Goal: Task Accomplishment & Management: Complete application form

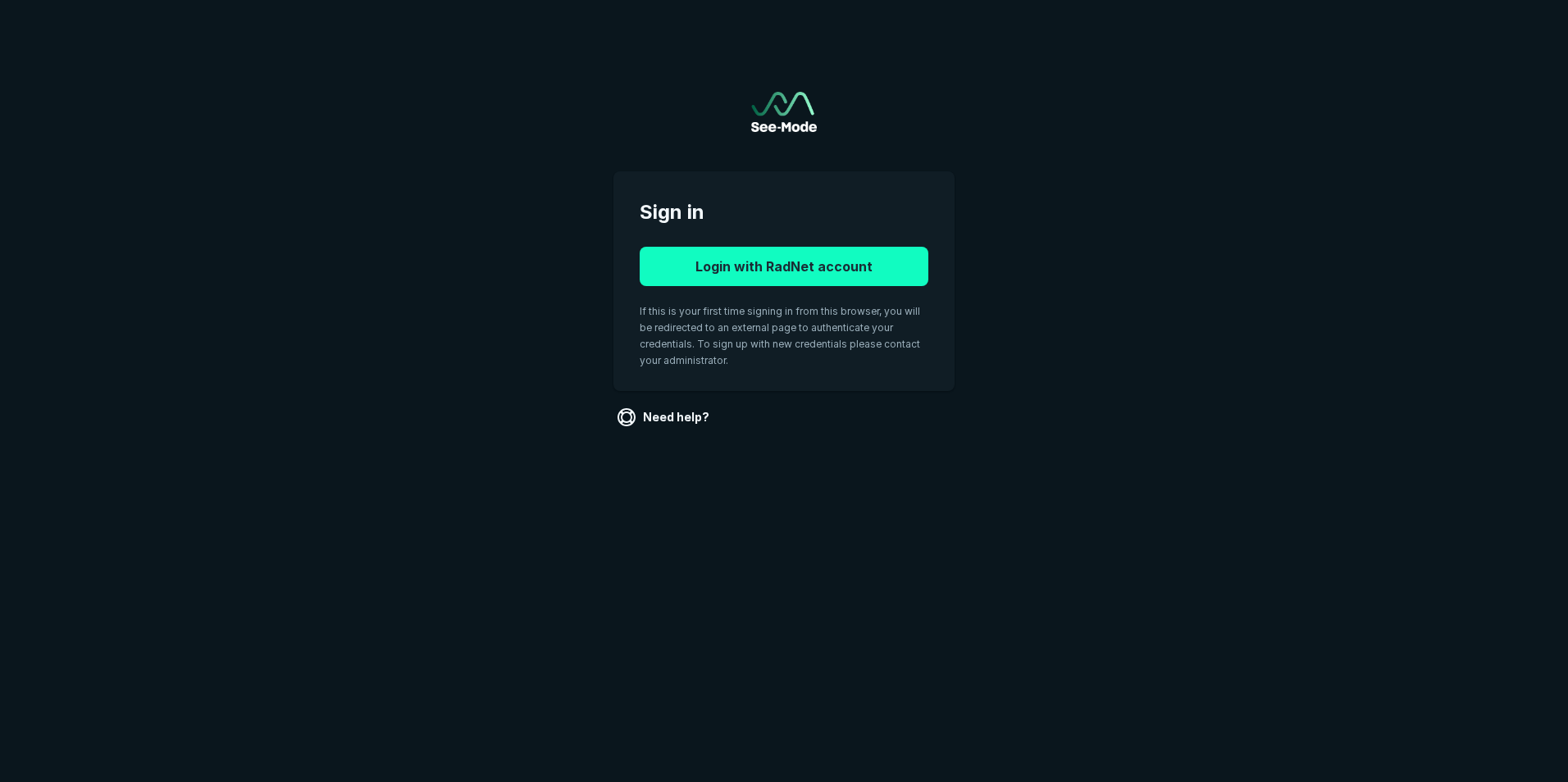
click at [739, 275] on button "Login with RadNet account" at bounding box center [784, 267] width 289 height 40
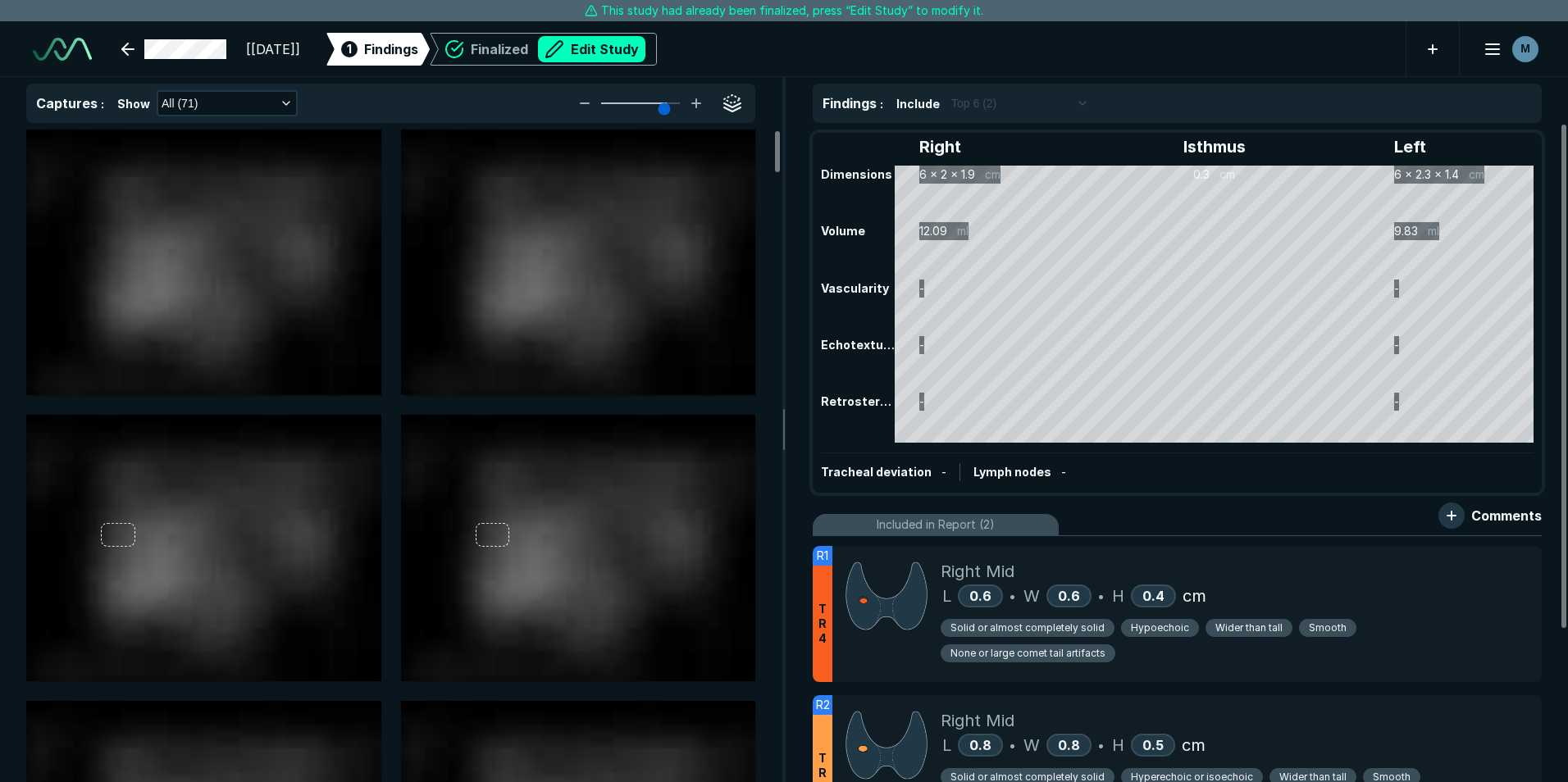
scroll to position [5246, 9164]
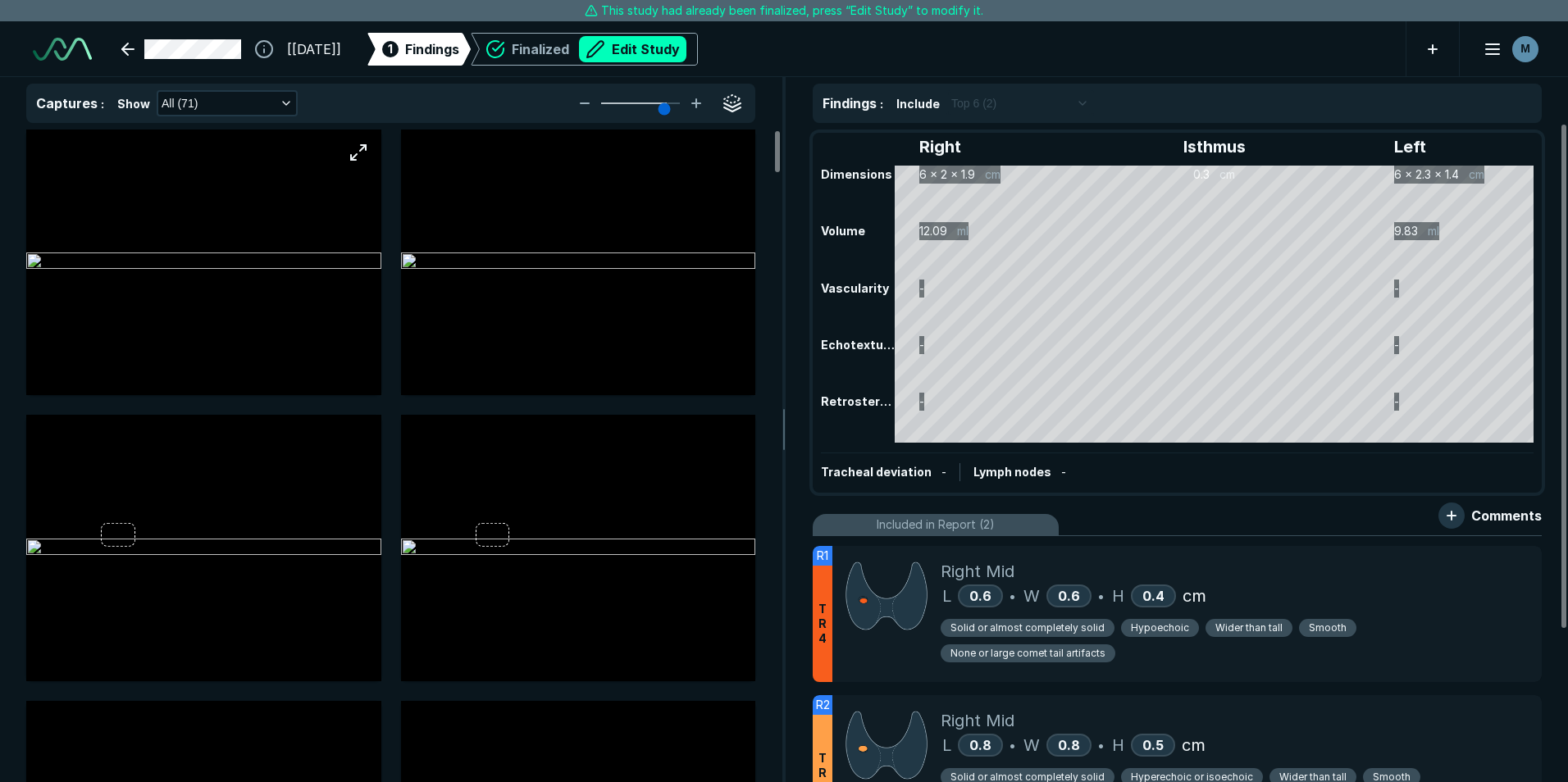
click at [336, 272] on img at bounding box center [203, 263] width 355 height 20
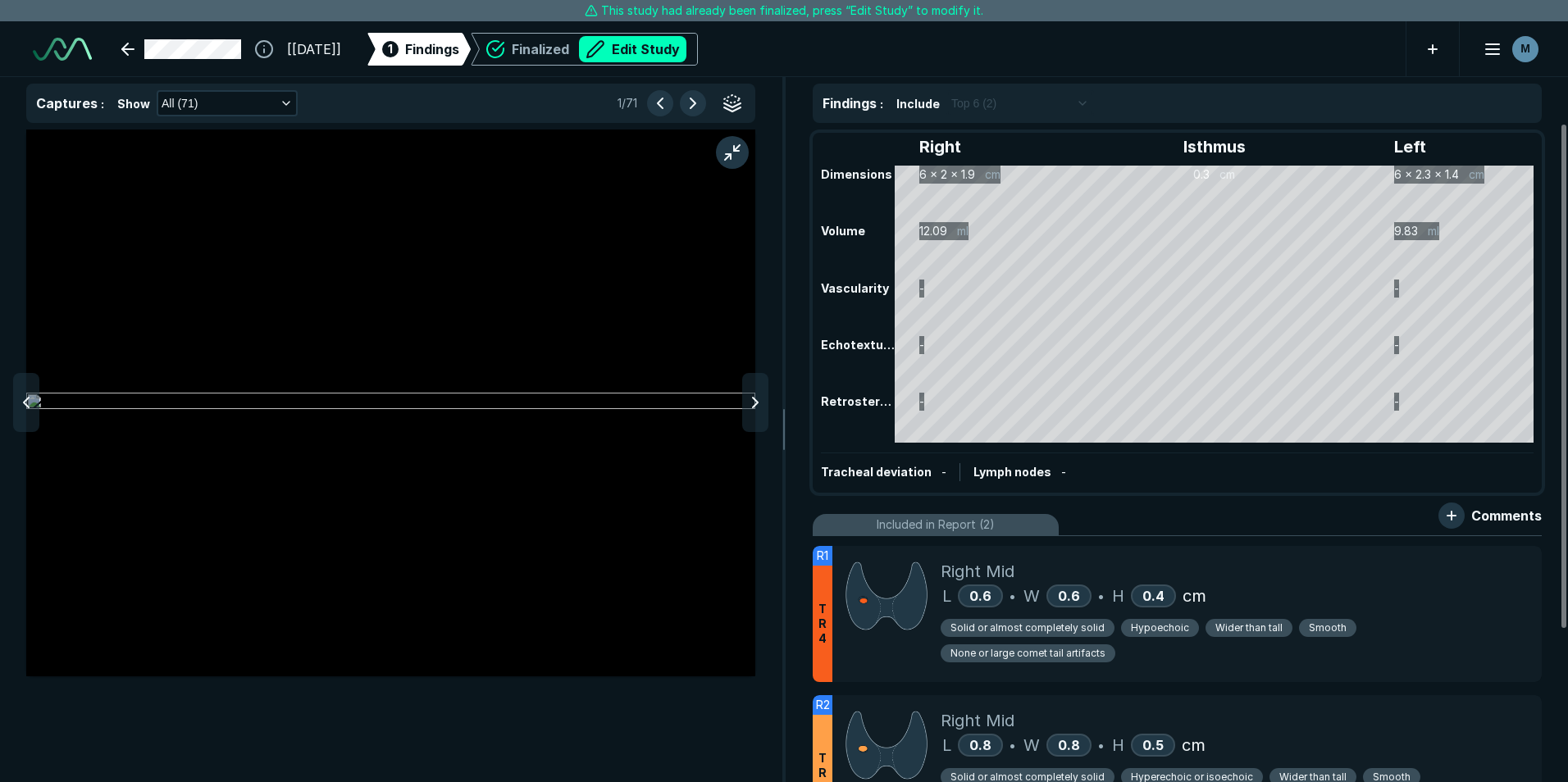
scroll to position [4865, 5362]
click at [748, 409] on icon at bounding box center [755, 402] width 20 height 20
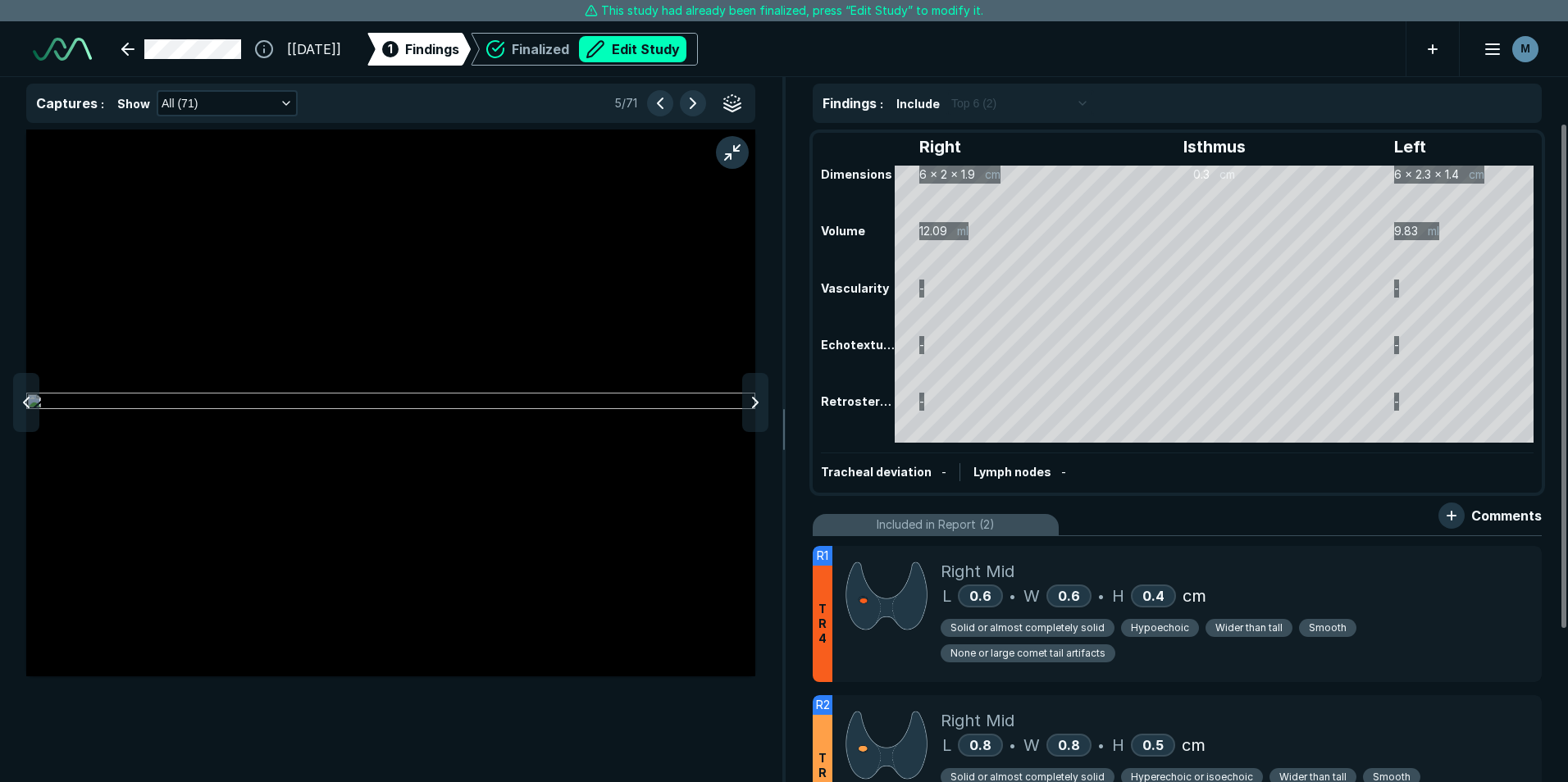
click at [748, 409] on icon at bounding box center [755, 402] width 20 height 20
click at [23, 398] on icon at bounding box center [26, 402] width 20 height 20
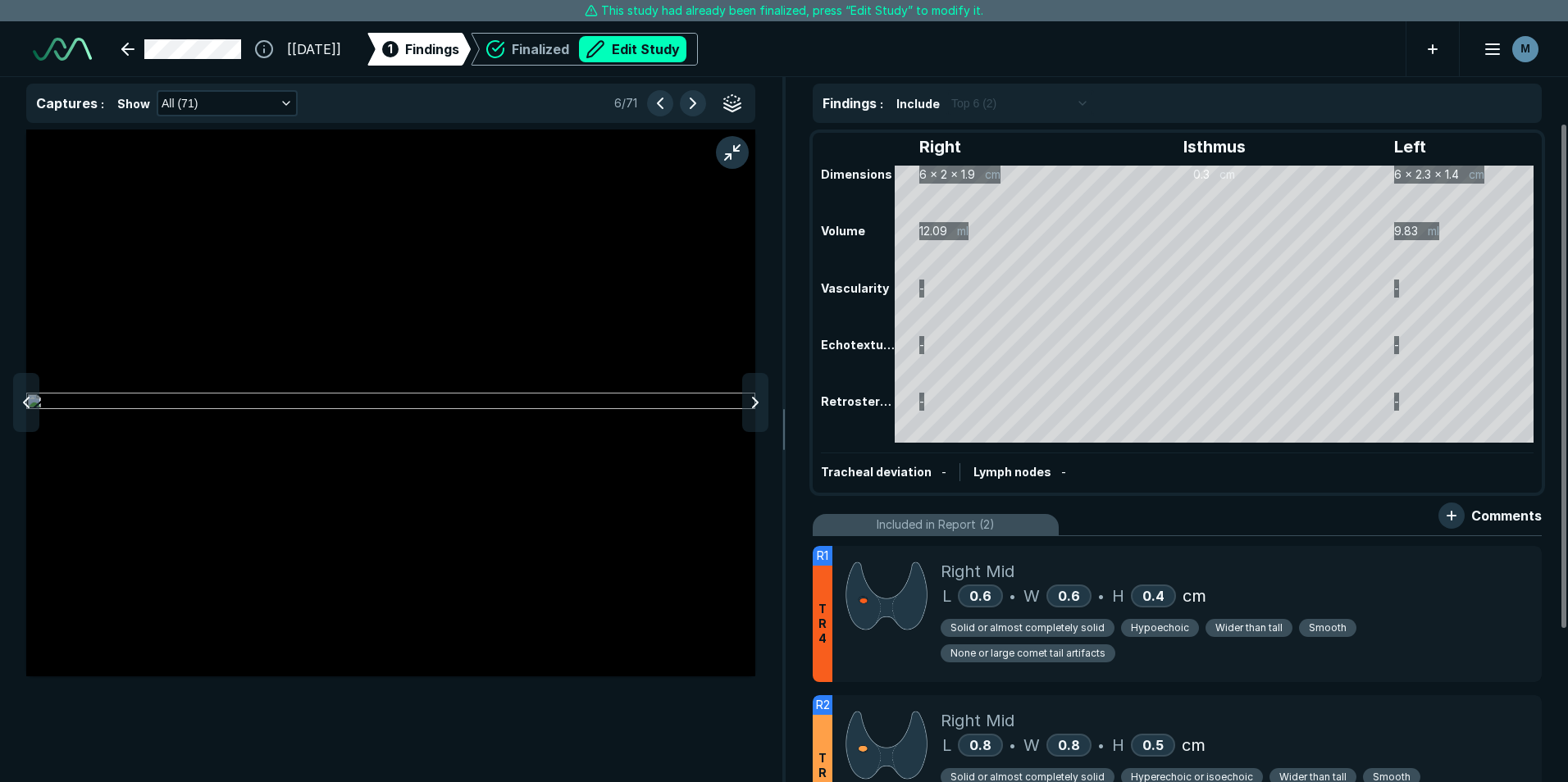
click at [23, 398] on icon at bounding box center [26, 402] width 20 height 20
click at [765, 401] on div at bounding box center [755, 402] width 26 height 59
click at [764, 402] on icon at bounding box center [755, 402] width 20 height 20
drag, startPoint x: 1354, startPoint y: 175, endPoint x: 1361, endPoint y: 169, distance: 9.2
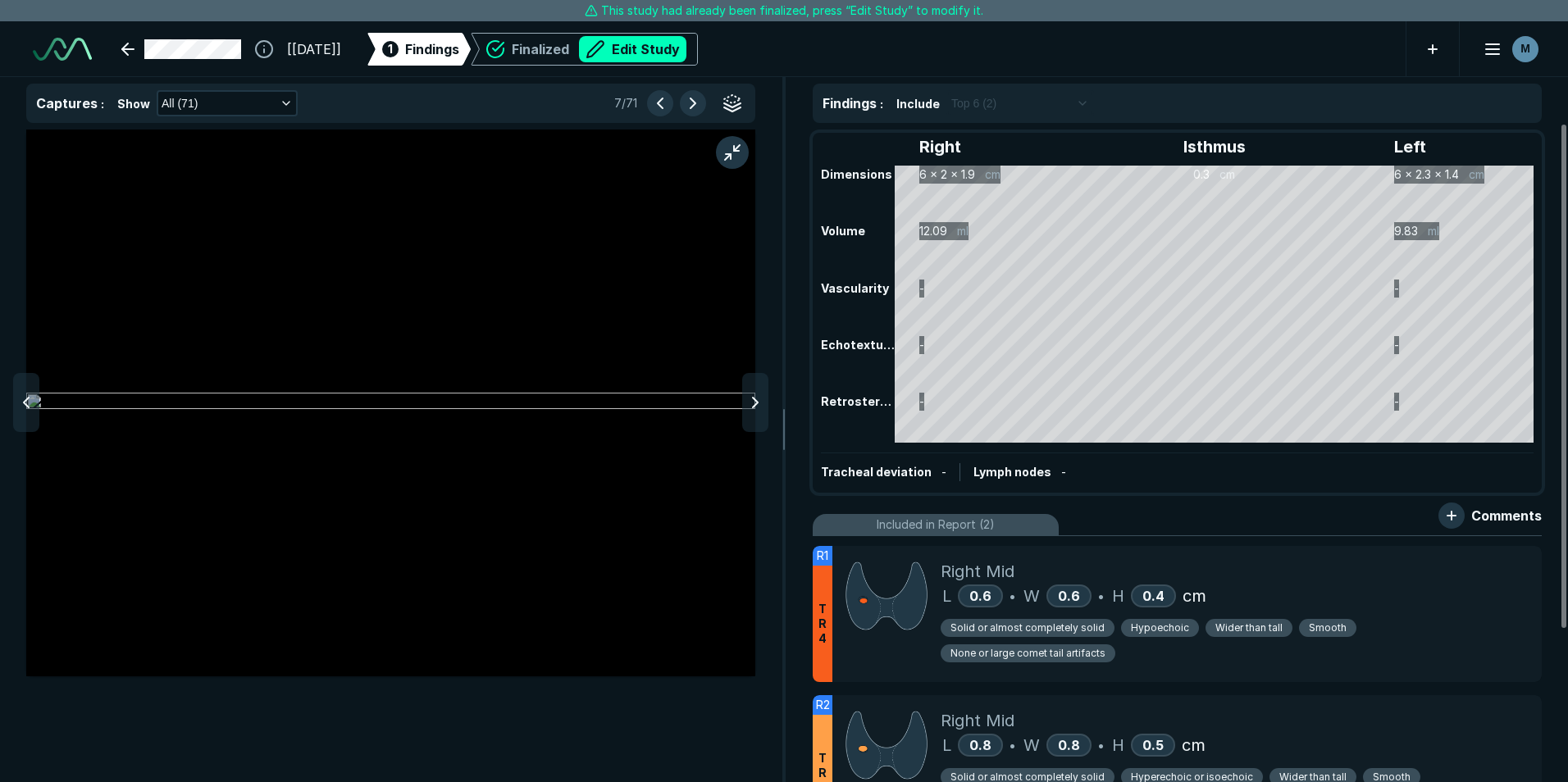
click at [1355, 174] on div "Right Isthmus Left Dimensions 6 x 2 x 1.9 cm 0.3 cm 6 x 2.3 x 1.4 cm Volume 12.…" at bounding box center [1176, 313] width 726 height 357
click at [686, 61] on button "Edit Study" at bounding box center [633, 49] width 108 height 26
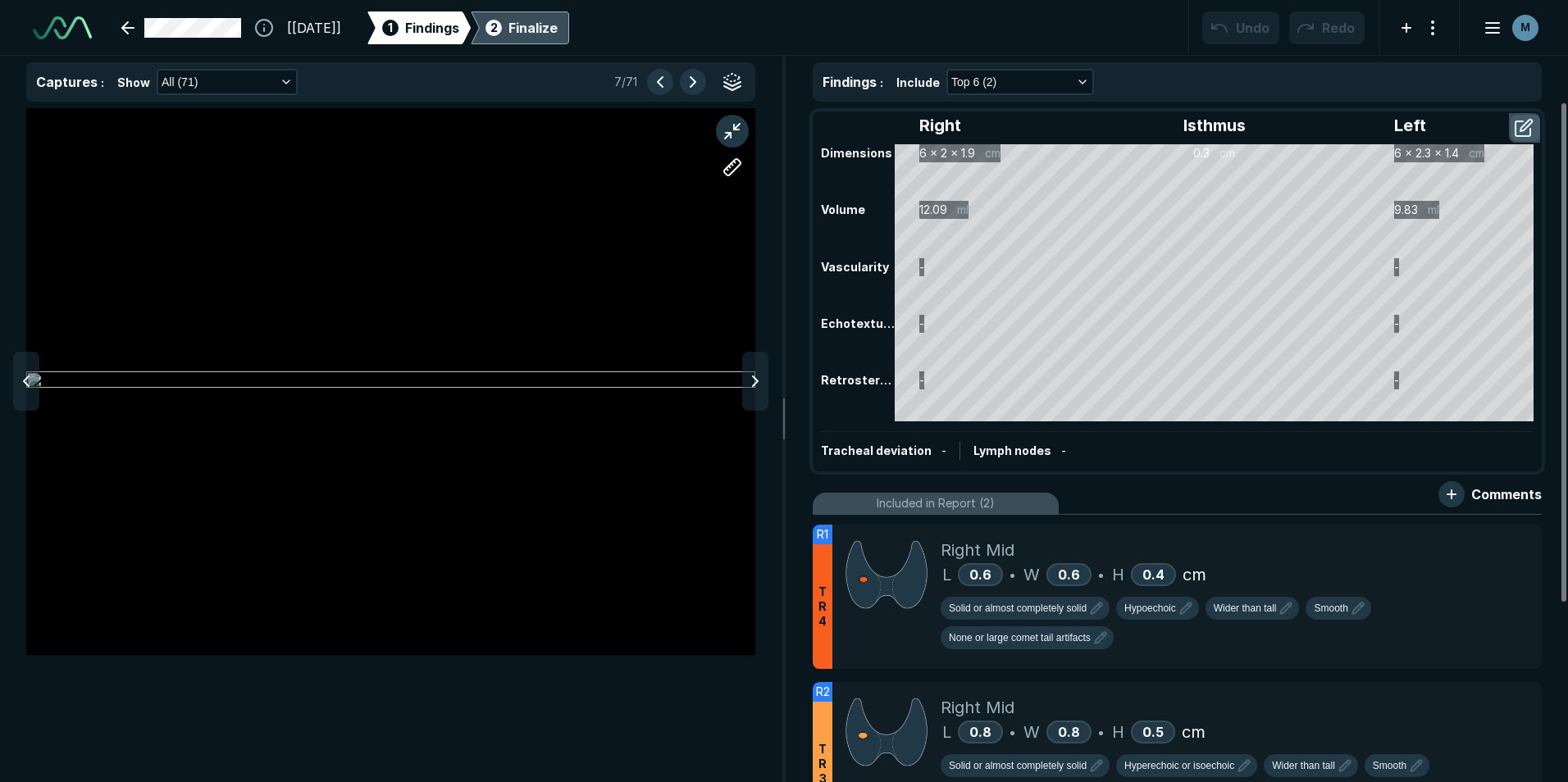
click at [1528, 122] on button "button" at bounding box center [1525, 128] width 30 height 26
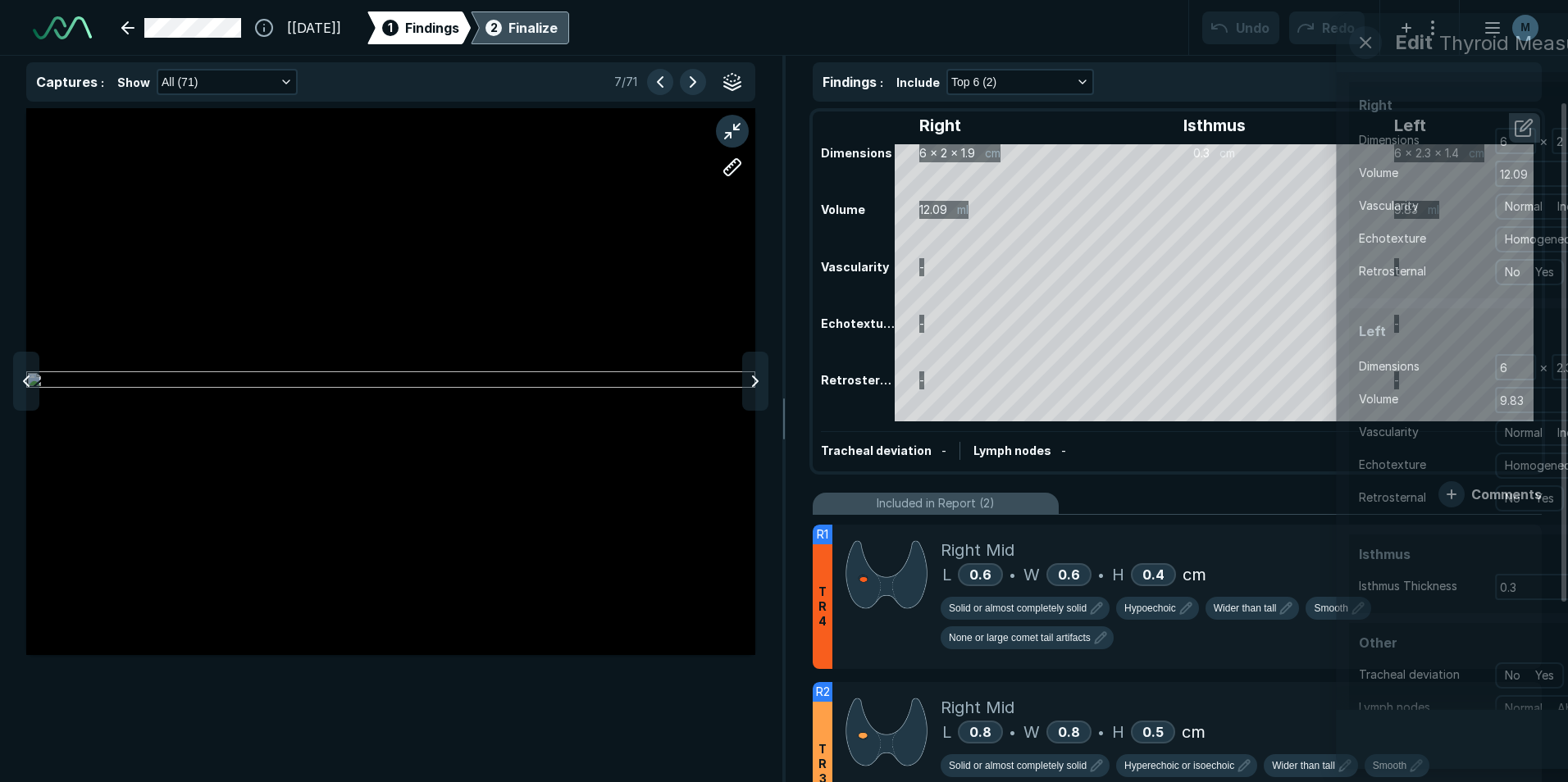
scroll to position [4944, 4470]
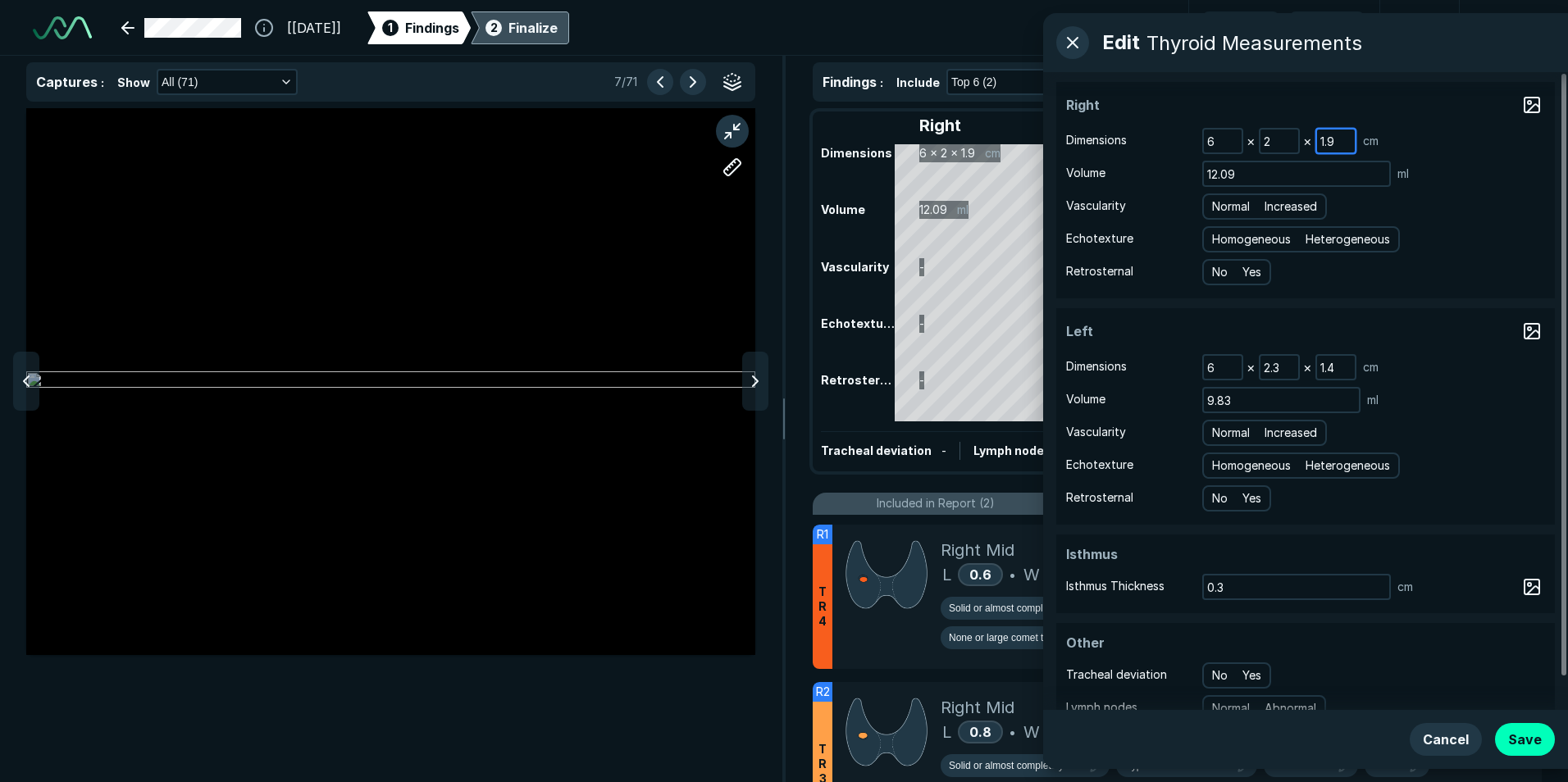
click at [1334, 139] on input "1.9" at bounding box center [1336, 140] width 38 height 23
type input "1"
type input "2"
click at [754, 386] on polyline at bounding box center [755, 382] width 5 height 10
click at [1518, 733] on button "Save" at bounding box center [1525, 739] width 60 height 33
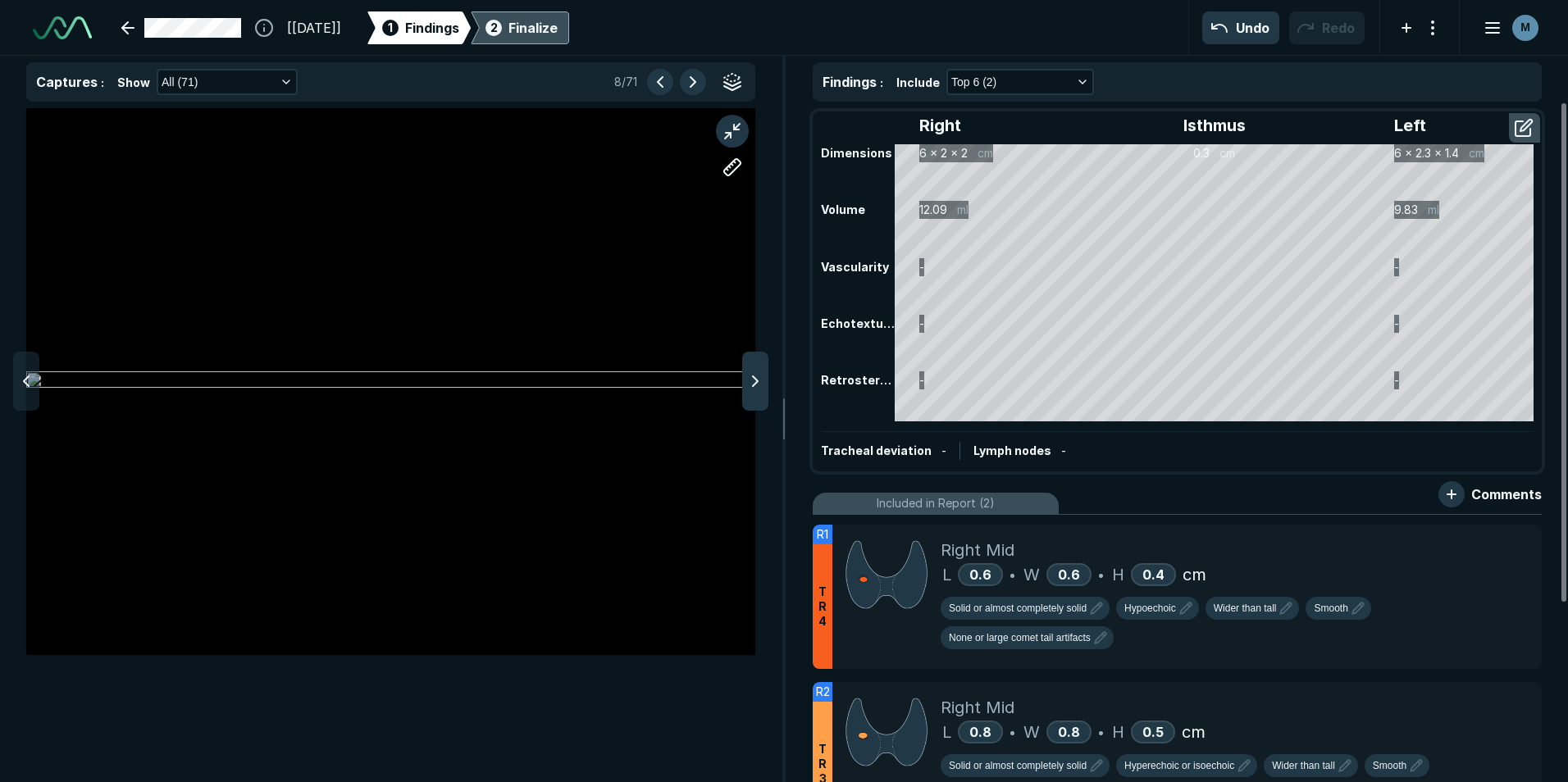
click at [754, 384] on polyline at bounding box center [755, 382] width 5 height 10
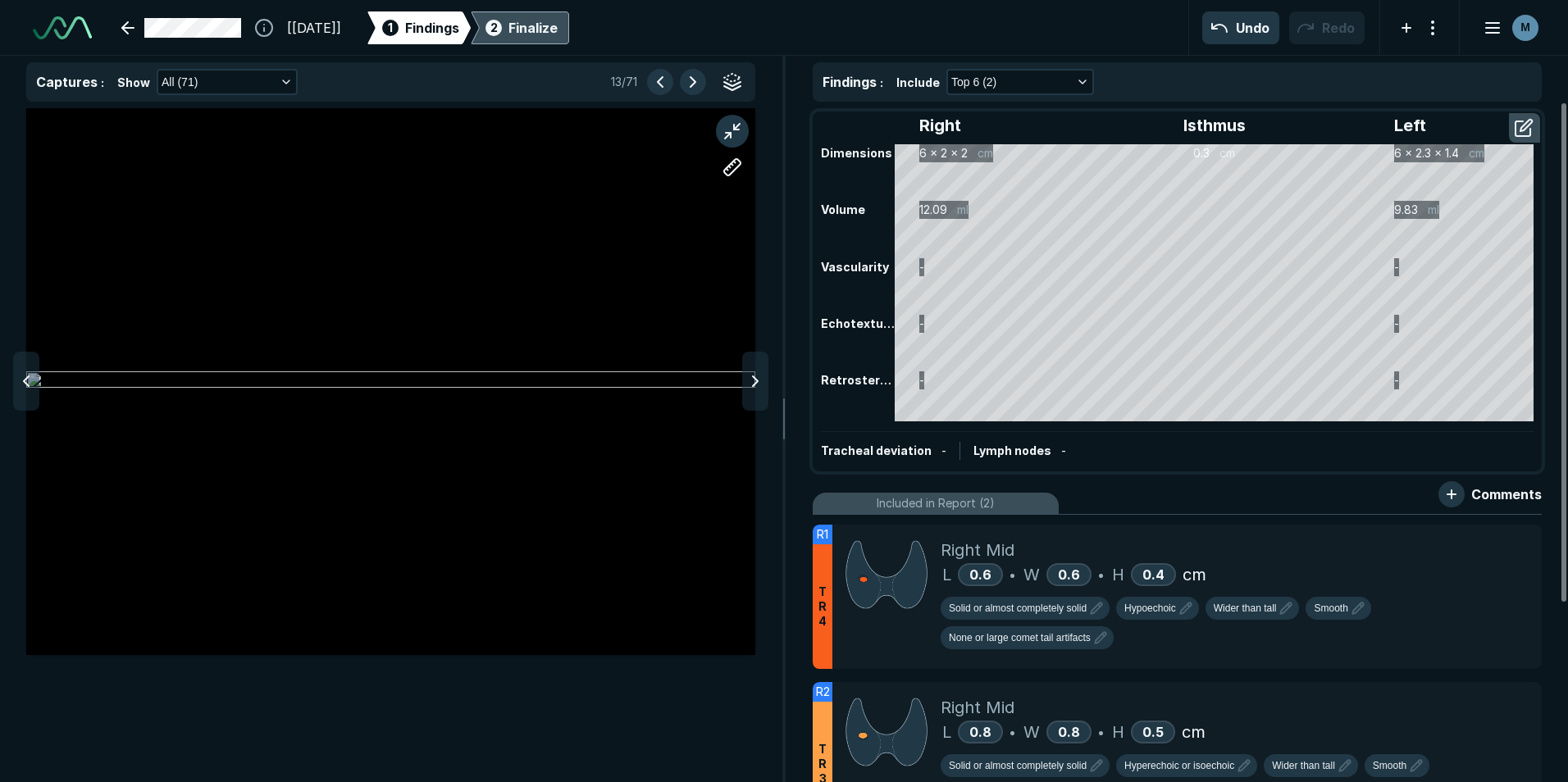
click at [754, 384] on polyline at bounding box center [755, 382] width 5 height 10
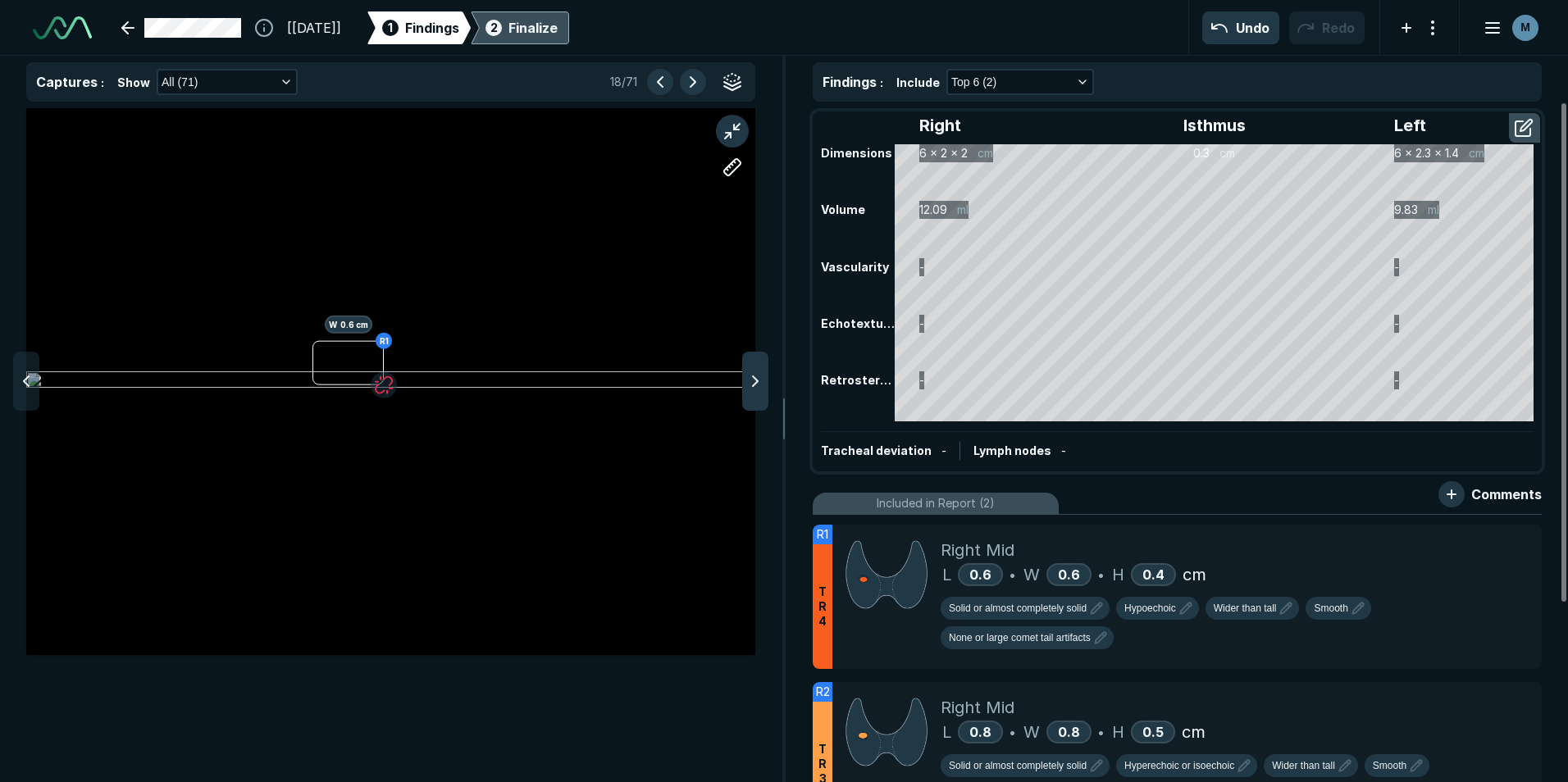
click at [755, 388] on icon at bounding box center [755, 382] width 20 height 20
click at [756, 387] on icon at bounding box center [755, 382] width 20 height 20
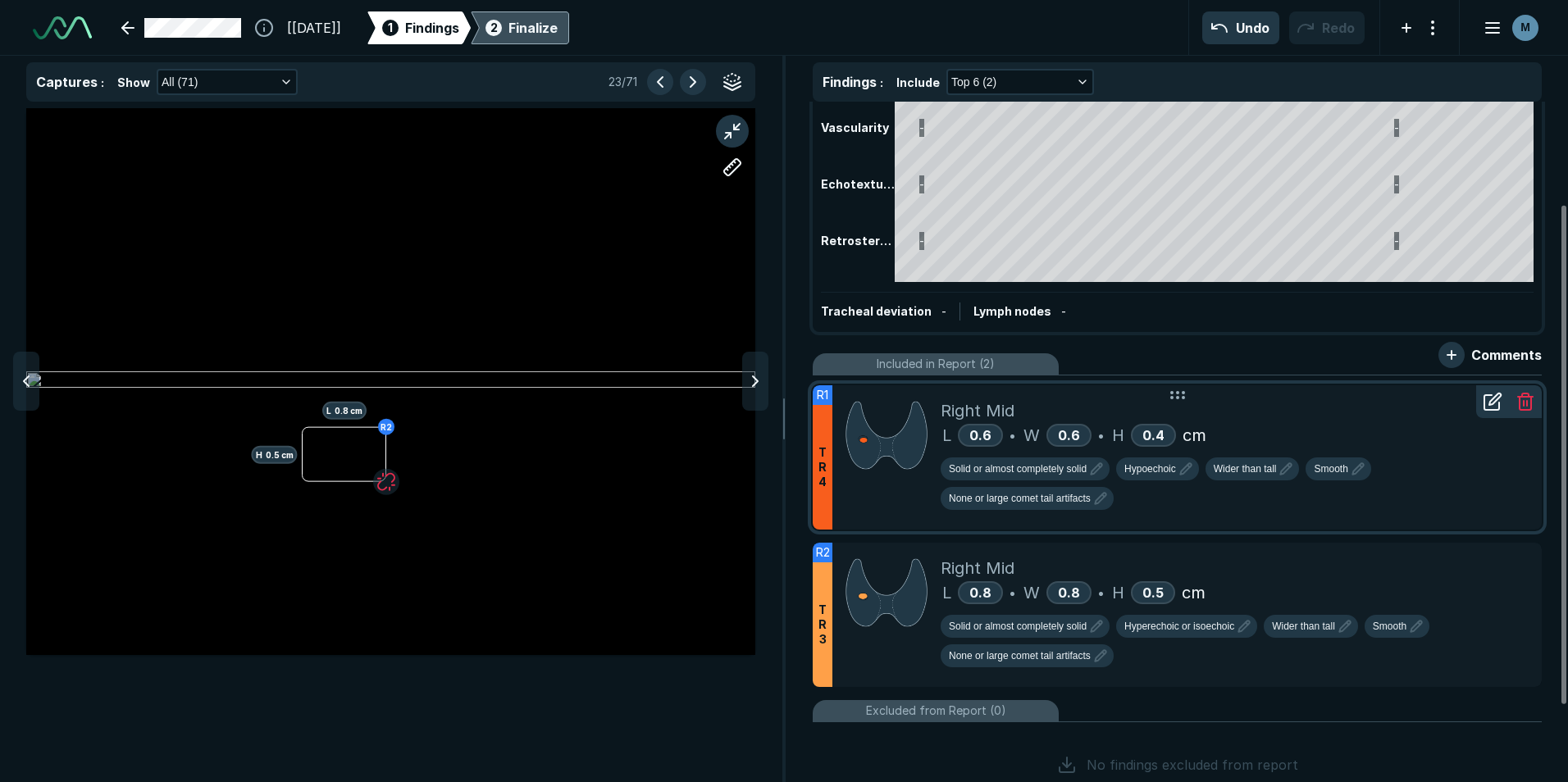
scroll to position [164, 0]
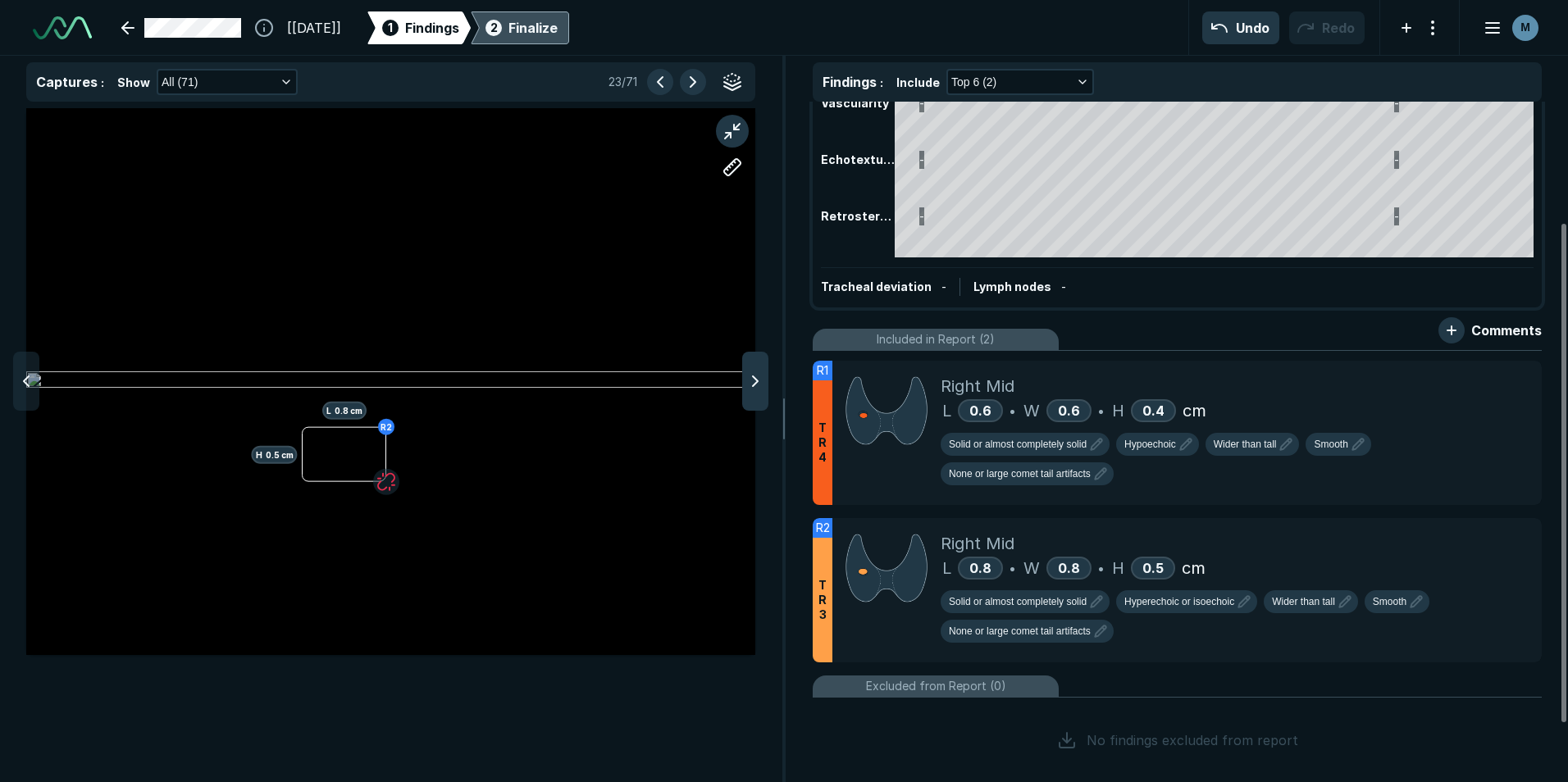
click at [755, 379] on polyline at bounding box center [755, 382] width 5 height 10
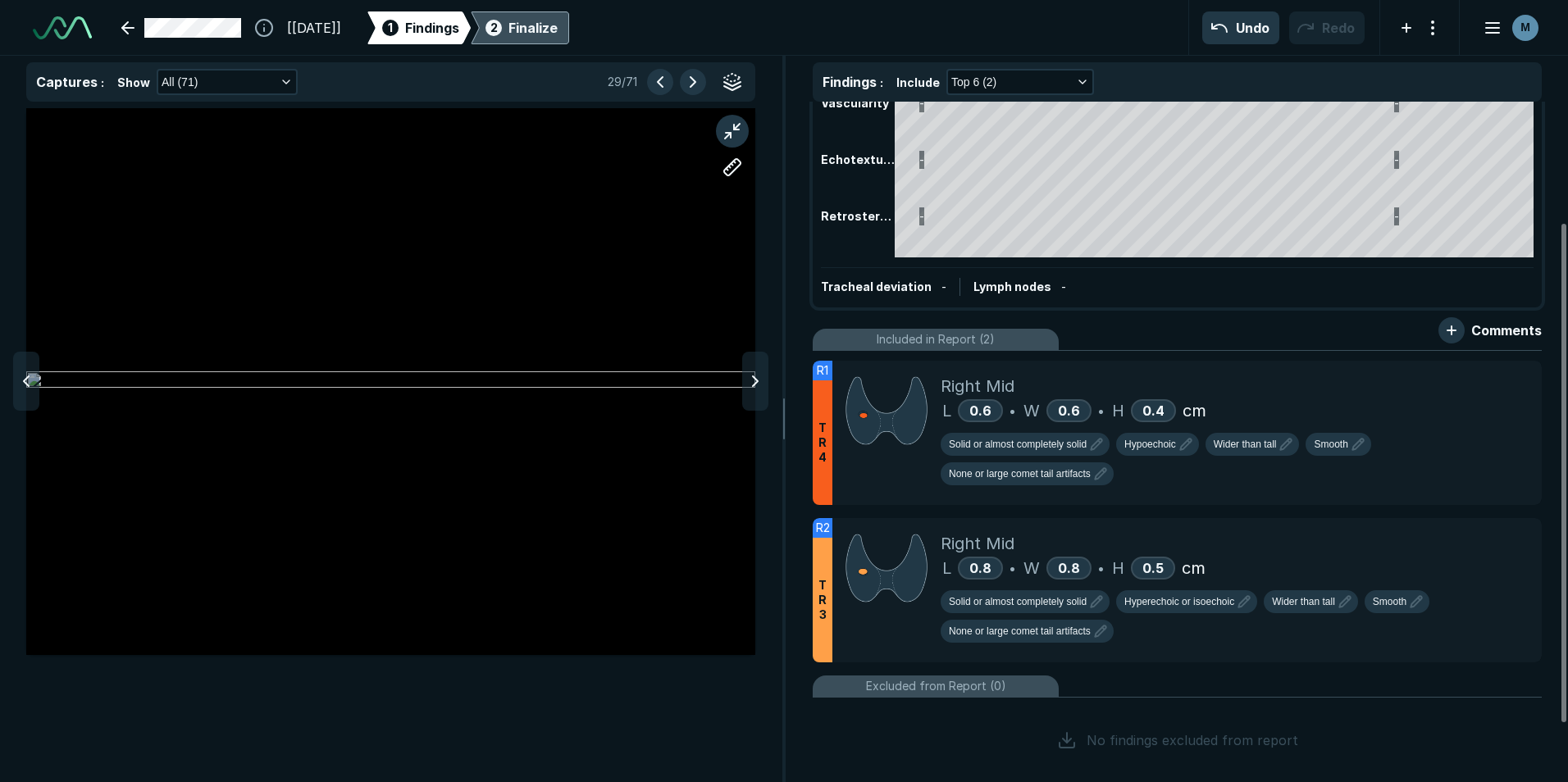
click at [755, 379] on polyline at bounding box center [755, 382] width 5 height 10
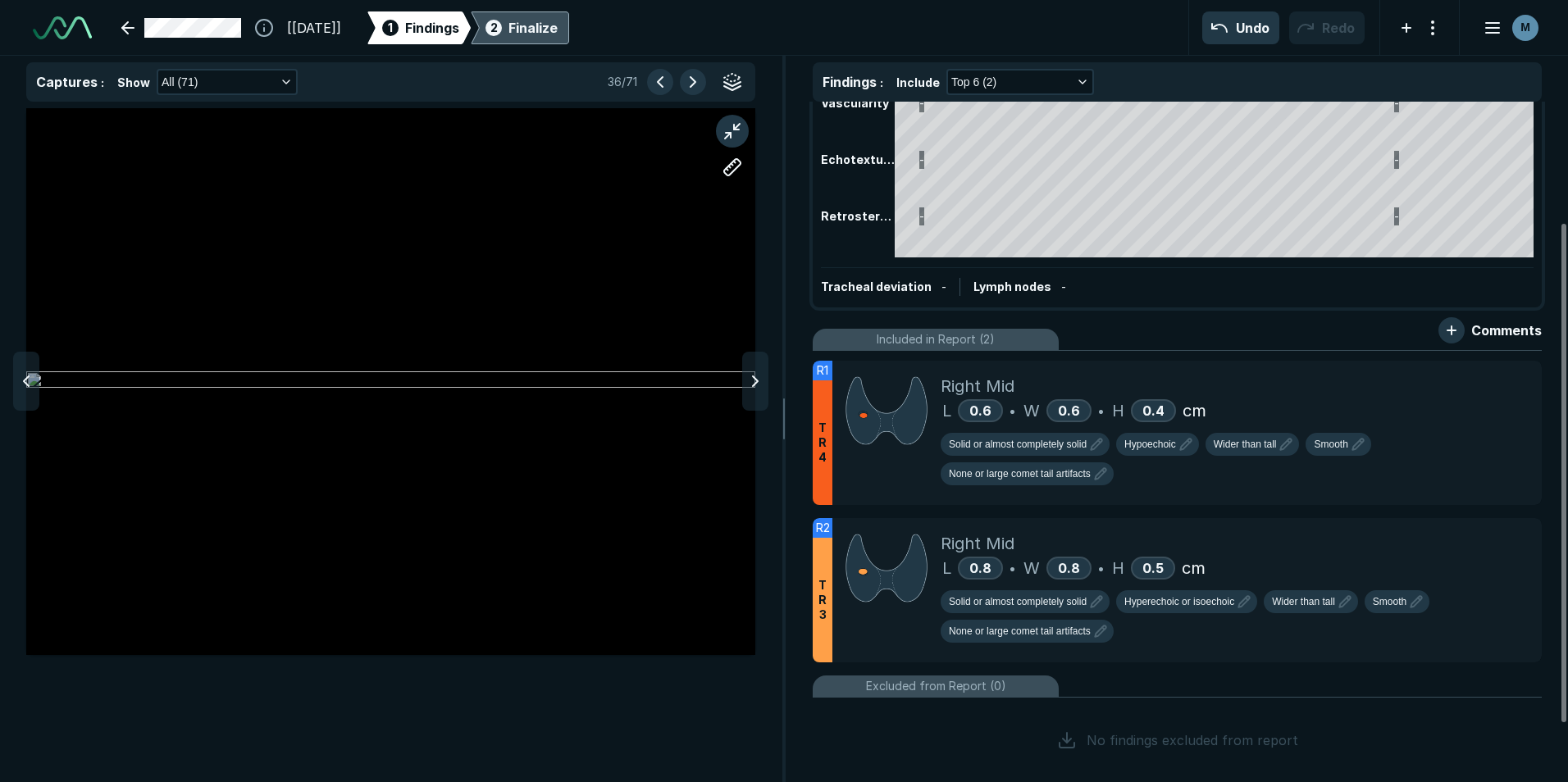
click at [755, 379] on polyline at bounding box center [755, 382] width 5 height 10
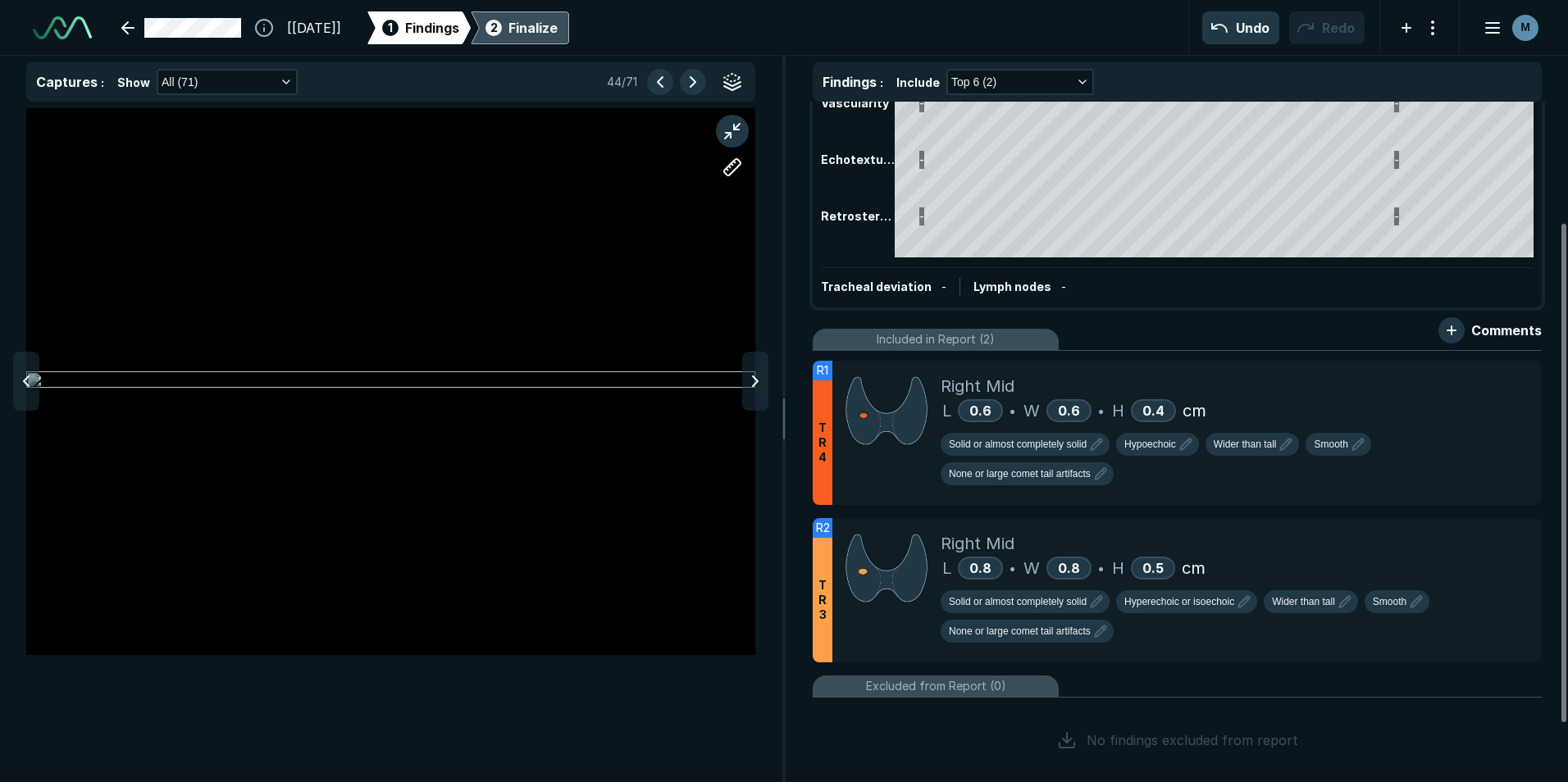
click at [755, 379] on polyline at bounding box center [755, 382] width 5 height 10
click at [25, 376] on icon at bounding box center [26, 382] width 20 height 20
click at [26, 376] on icon at bounding box center [26, 382] width 20 height 20
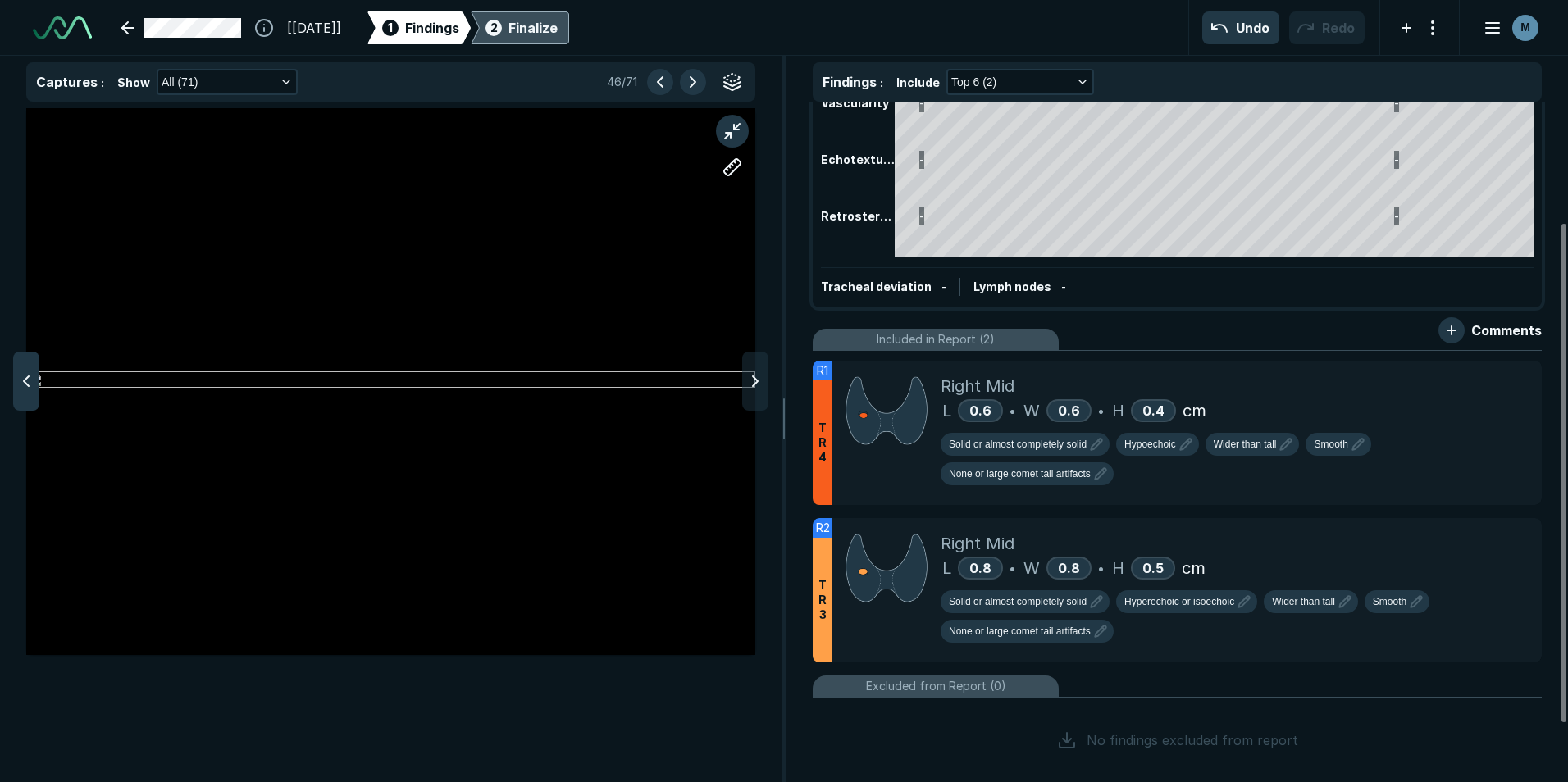
click at [29, 375] on icon at bounding box center [26, 382] width 20 height 20
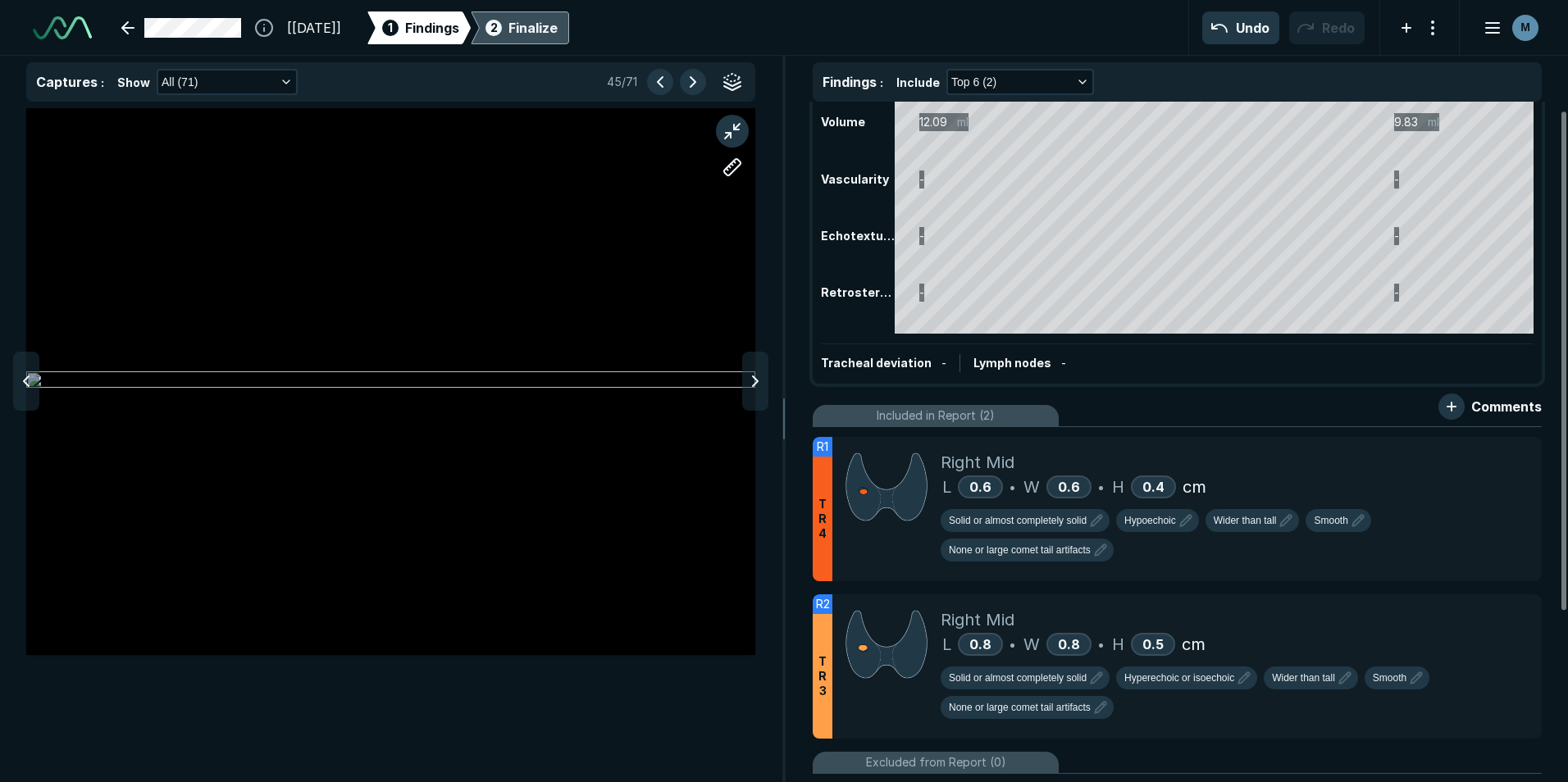
scroll to position [0, 0]
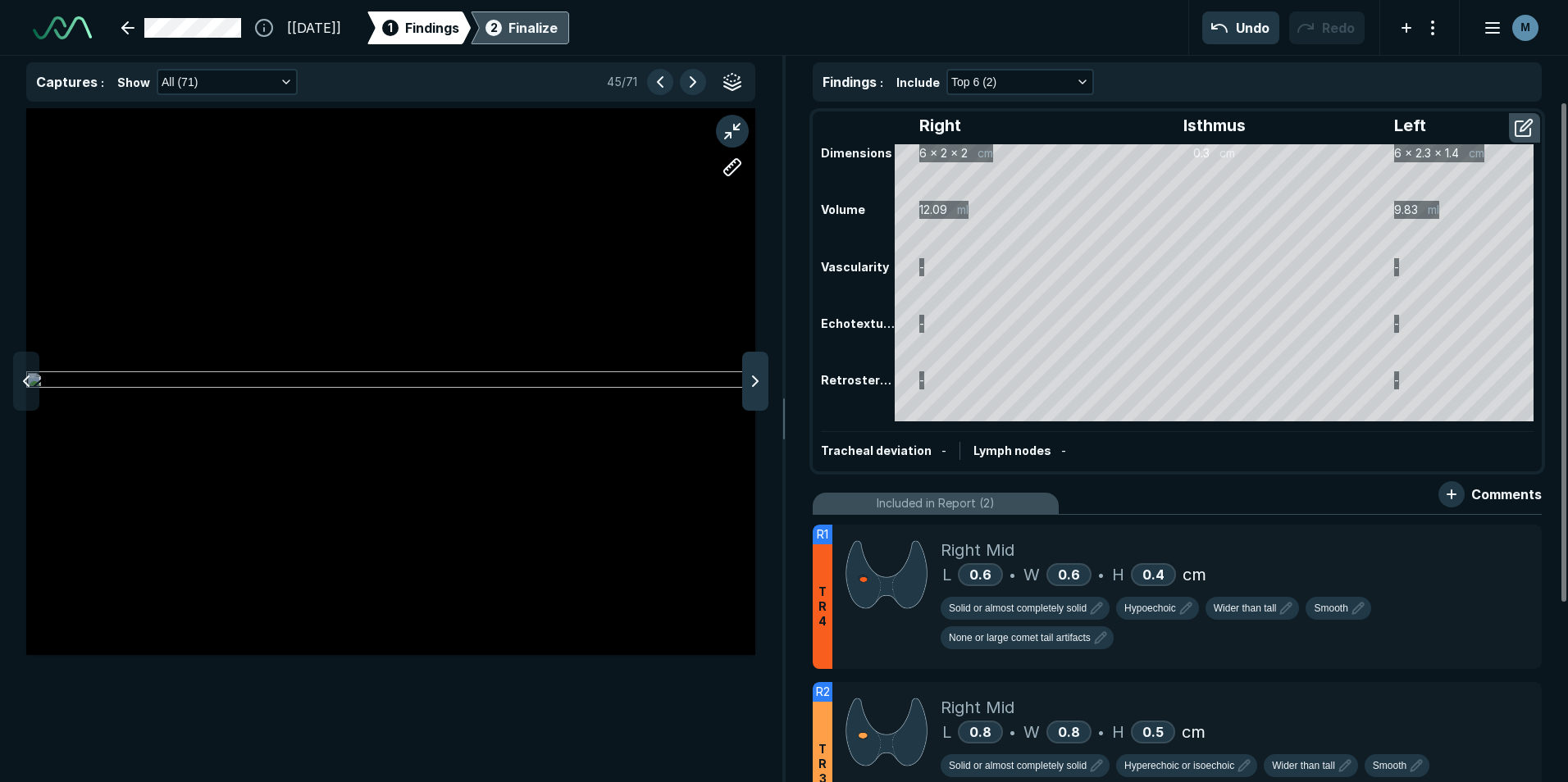
click at [749, 388] on icon at bounding box center [755, 382] width 20 height 20
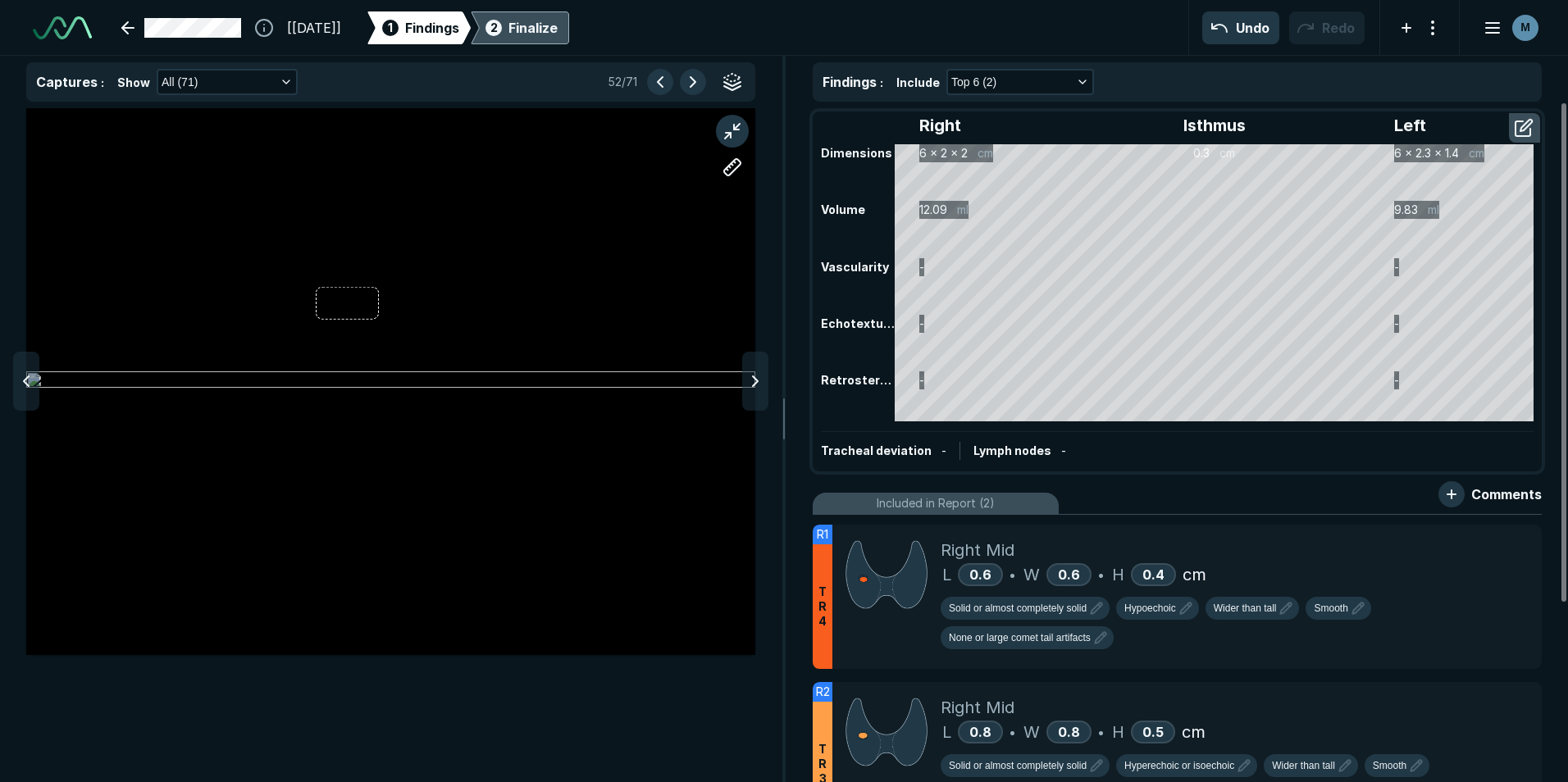
click at [749, 388] on icon at bounding box center [755, 382] width 20 height 20
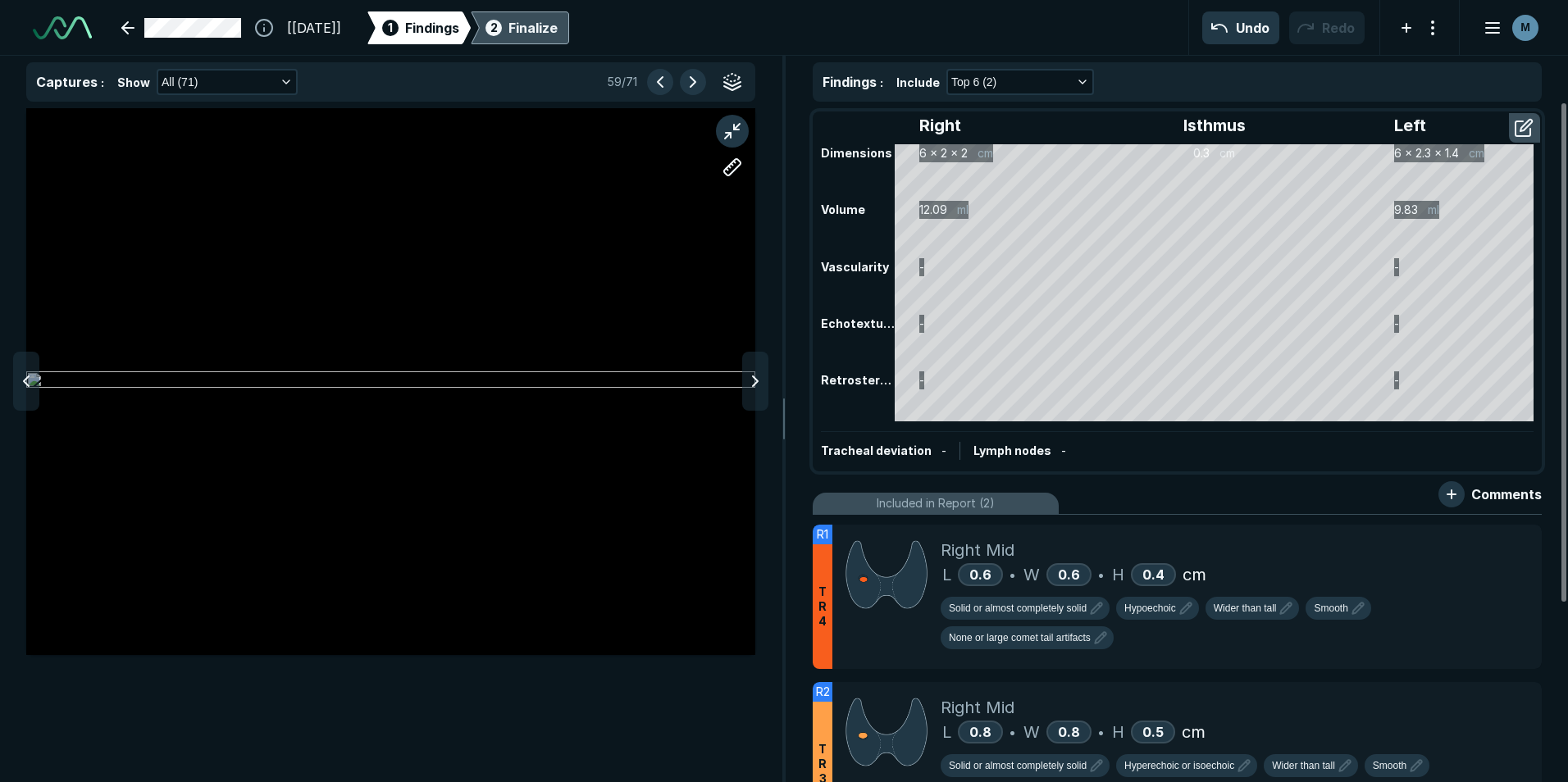
click at [749, 388] on icon at bounding box center [755, 382] width 20 height 20
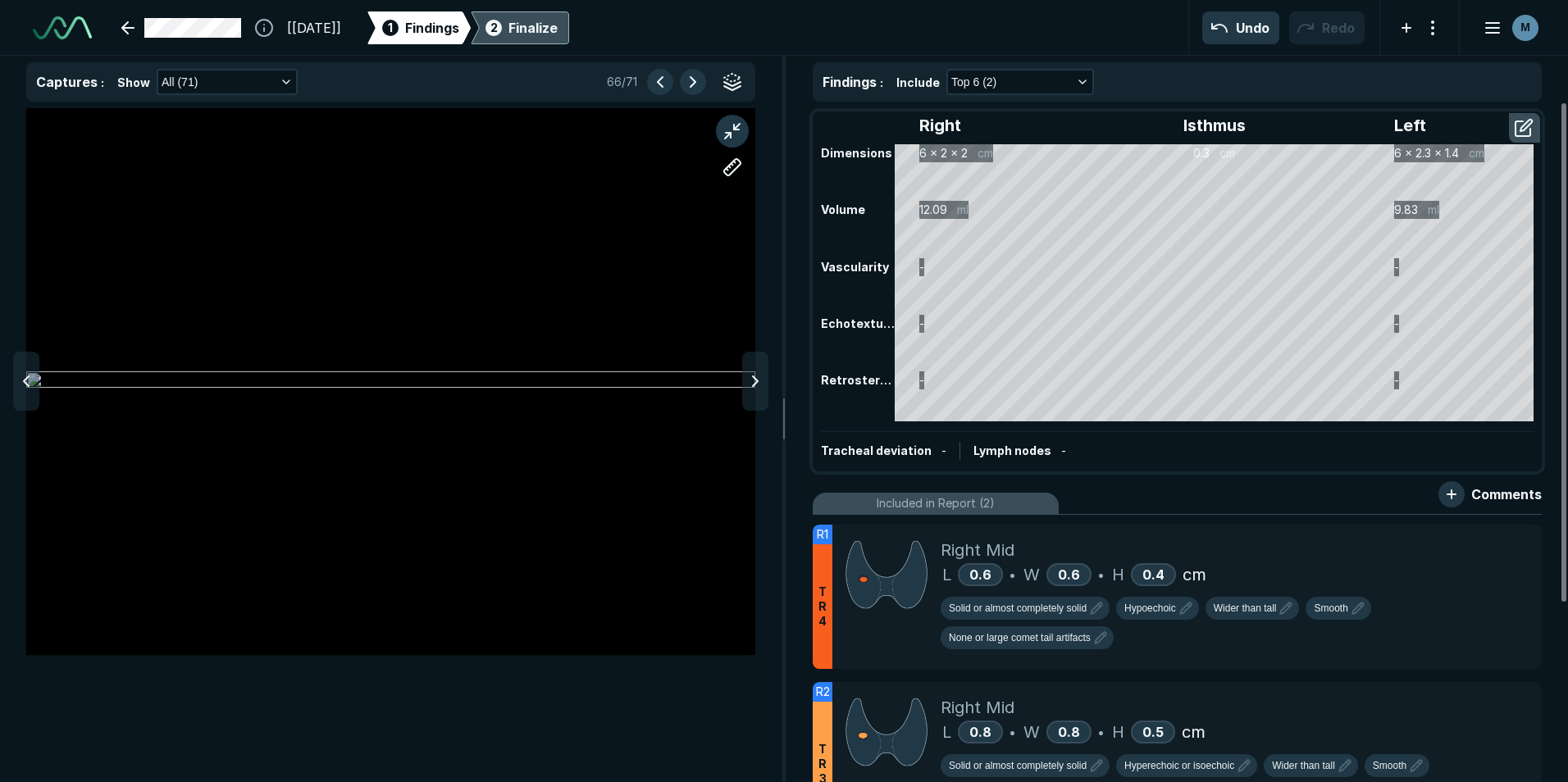
click at [749, 388] on icon at bounding box center [755, 382] width 20 height 20
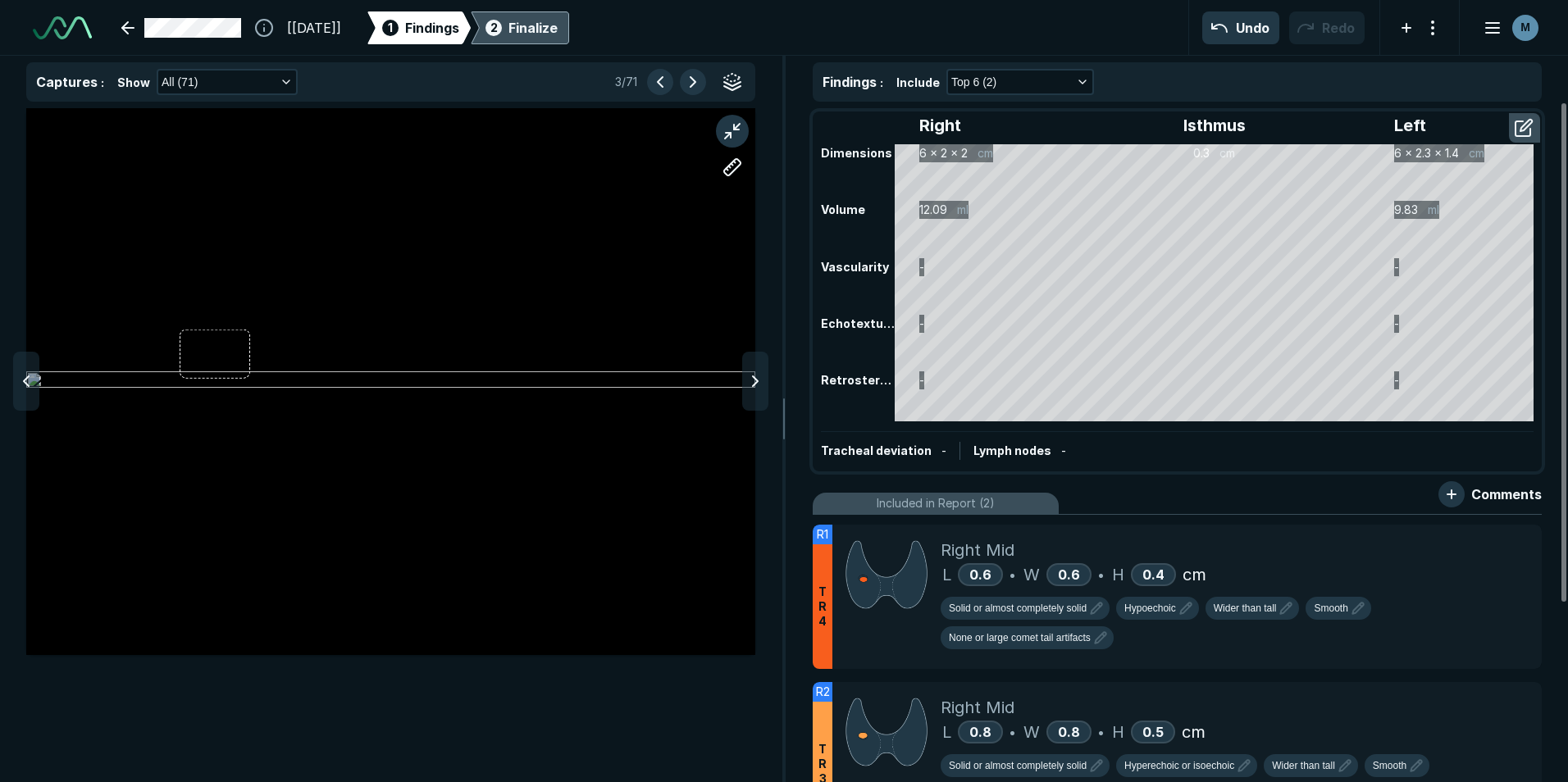
click at [749, 388] on icon at bounding box center [755, 382] width 20 height 20
click at [558, 32] on div "Finalize" at bounding box center [532, 28] width 49 height 20
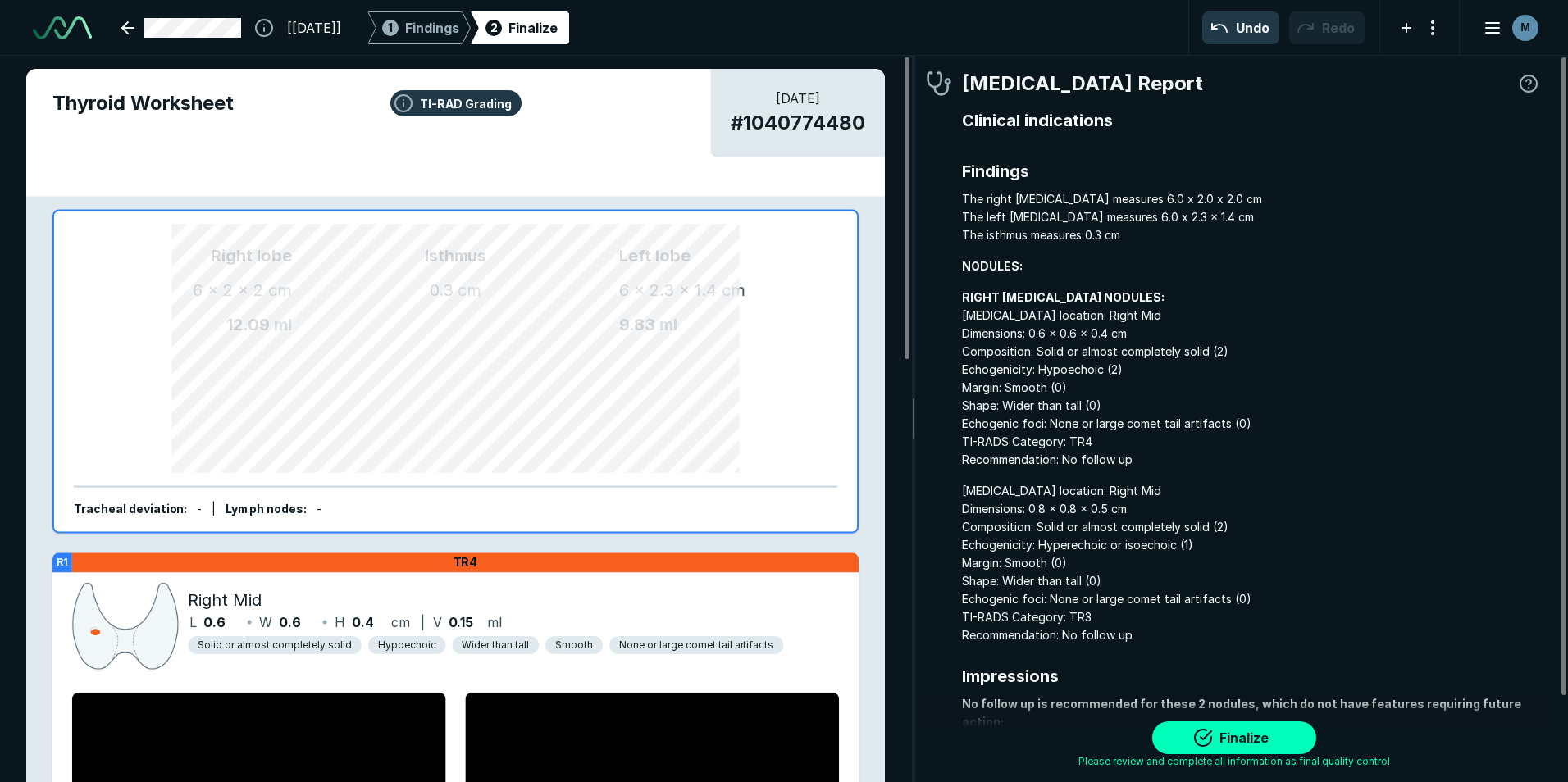
scroll to position [5283, 4853]
click at [448, 30] on span "Findings" at bounding box center [432, 28] width 54 height 20
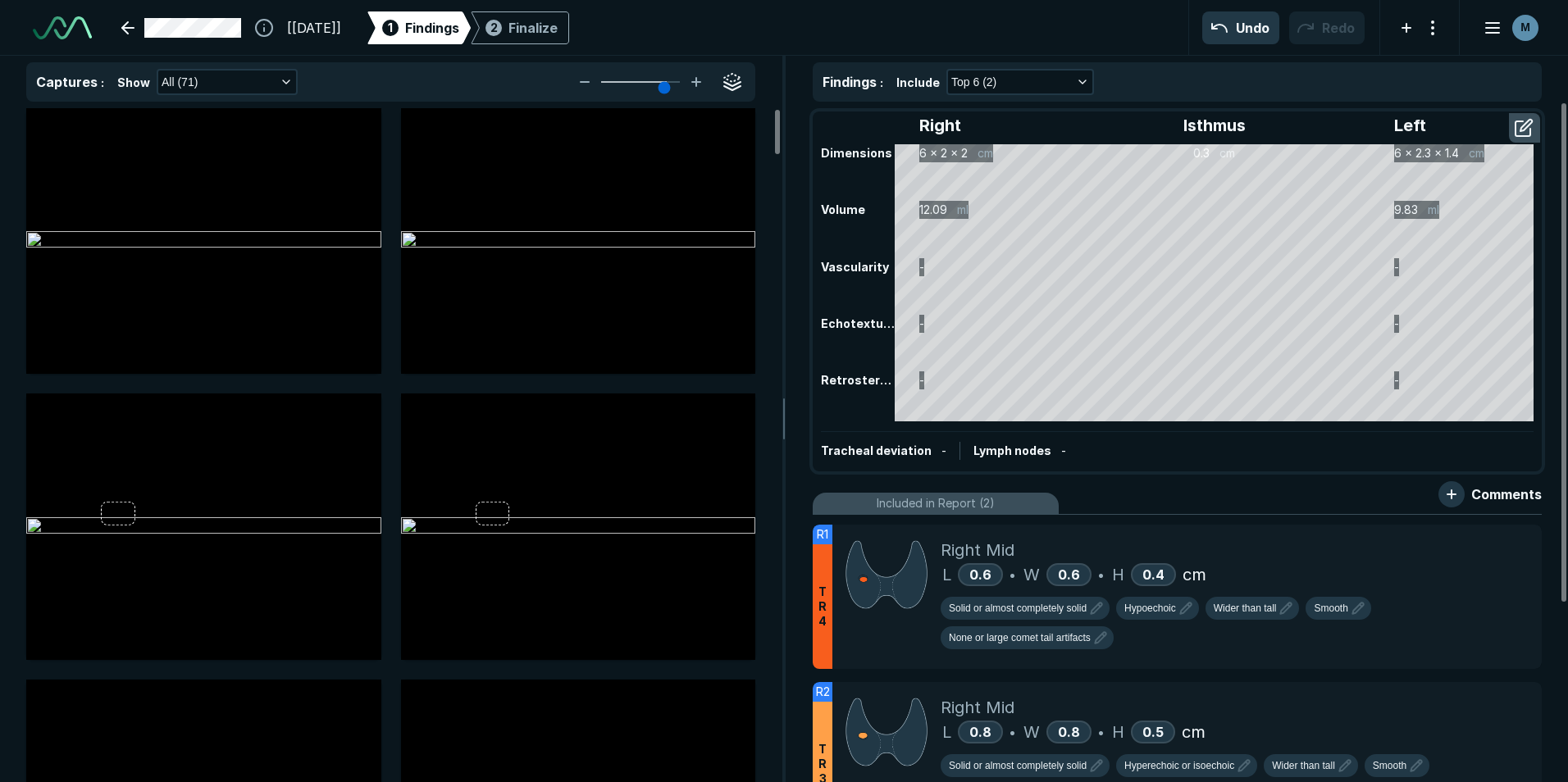
click at [446, 27] on span "Findings" at bounding box center [432, 28] width 54 height 20
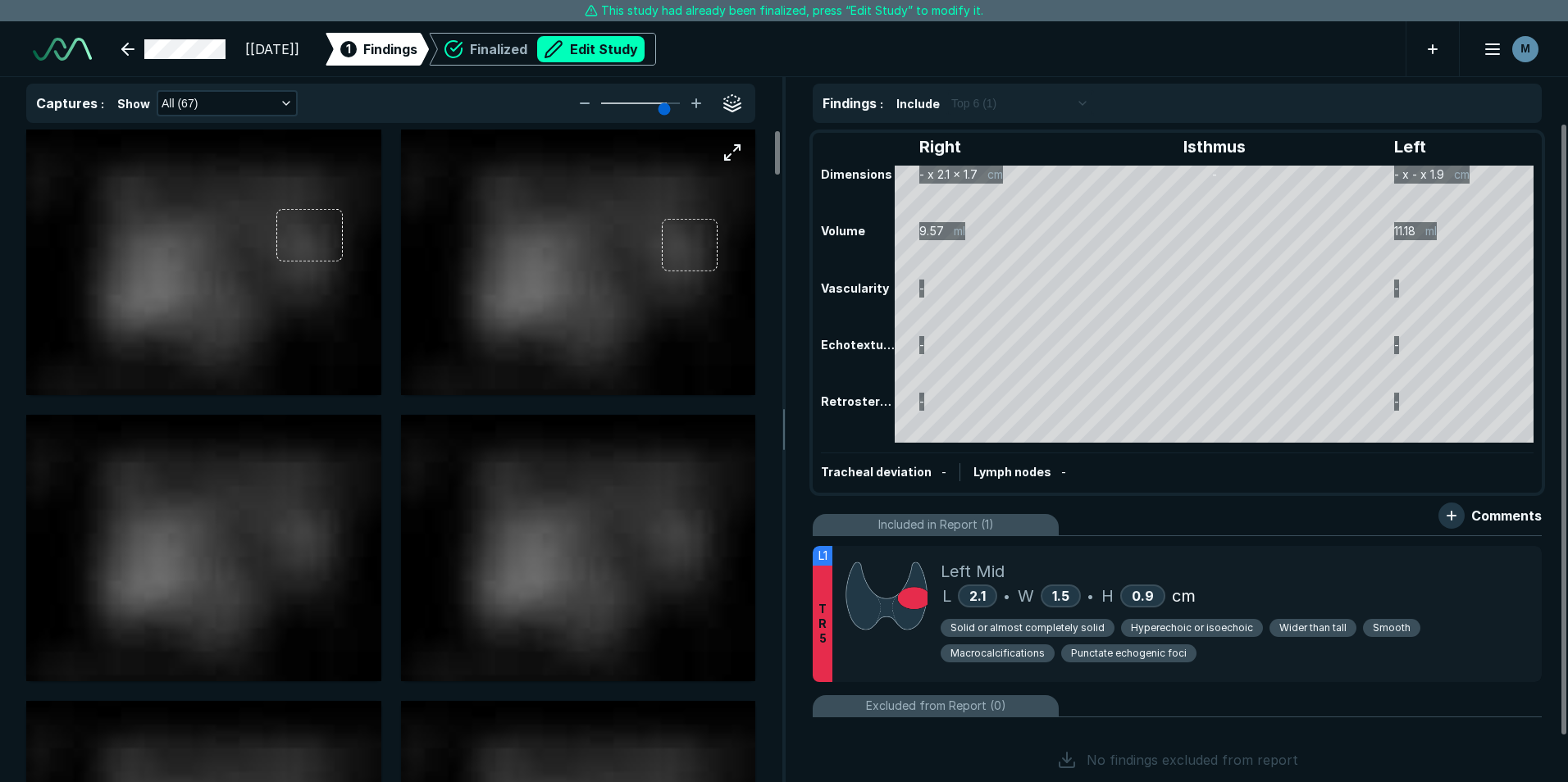
scroll to position [5246, 9164]
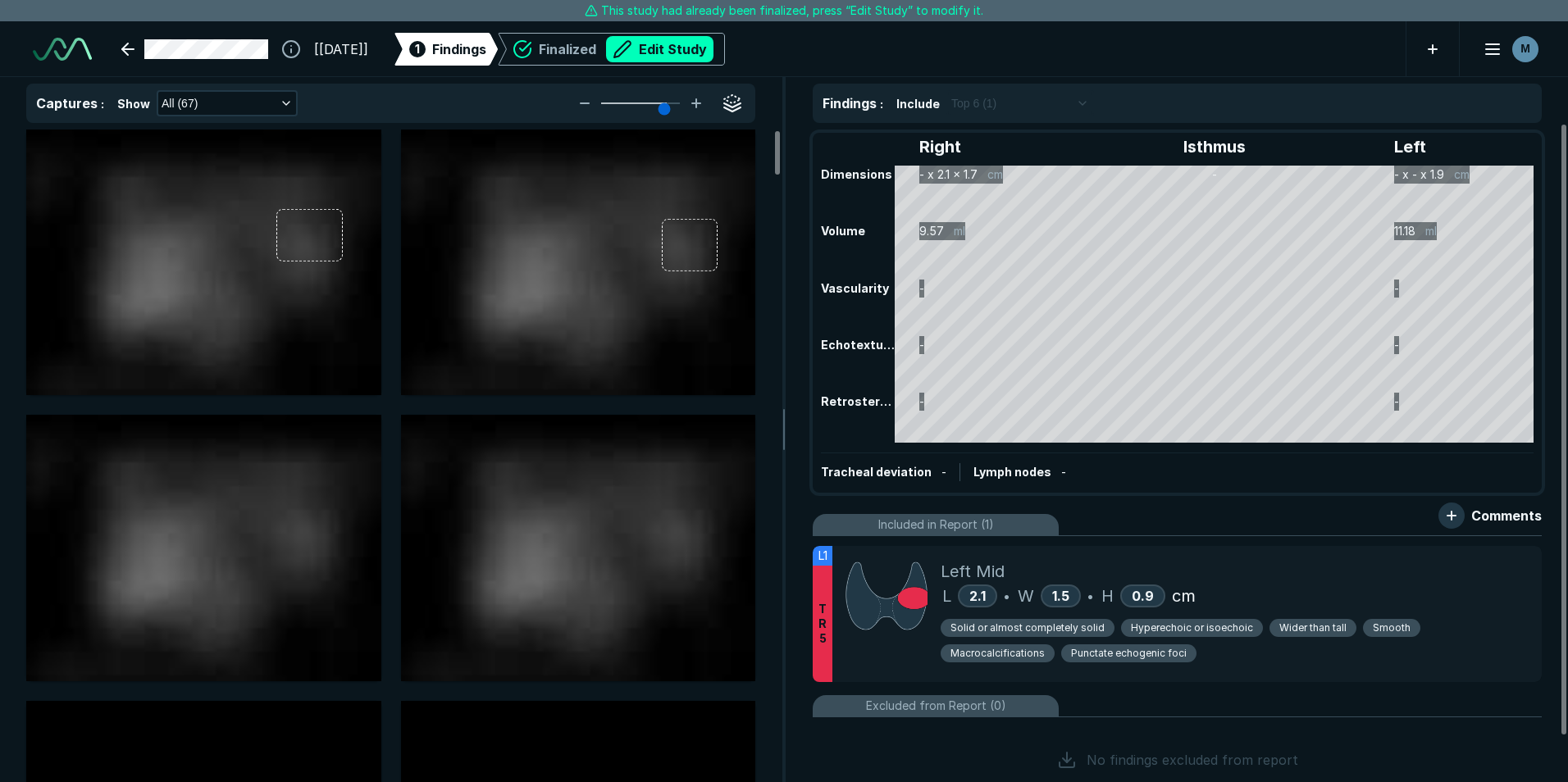
click at [713, 48] on button "Edit Study" at bounding box center [659, 49] width 108 height 26
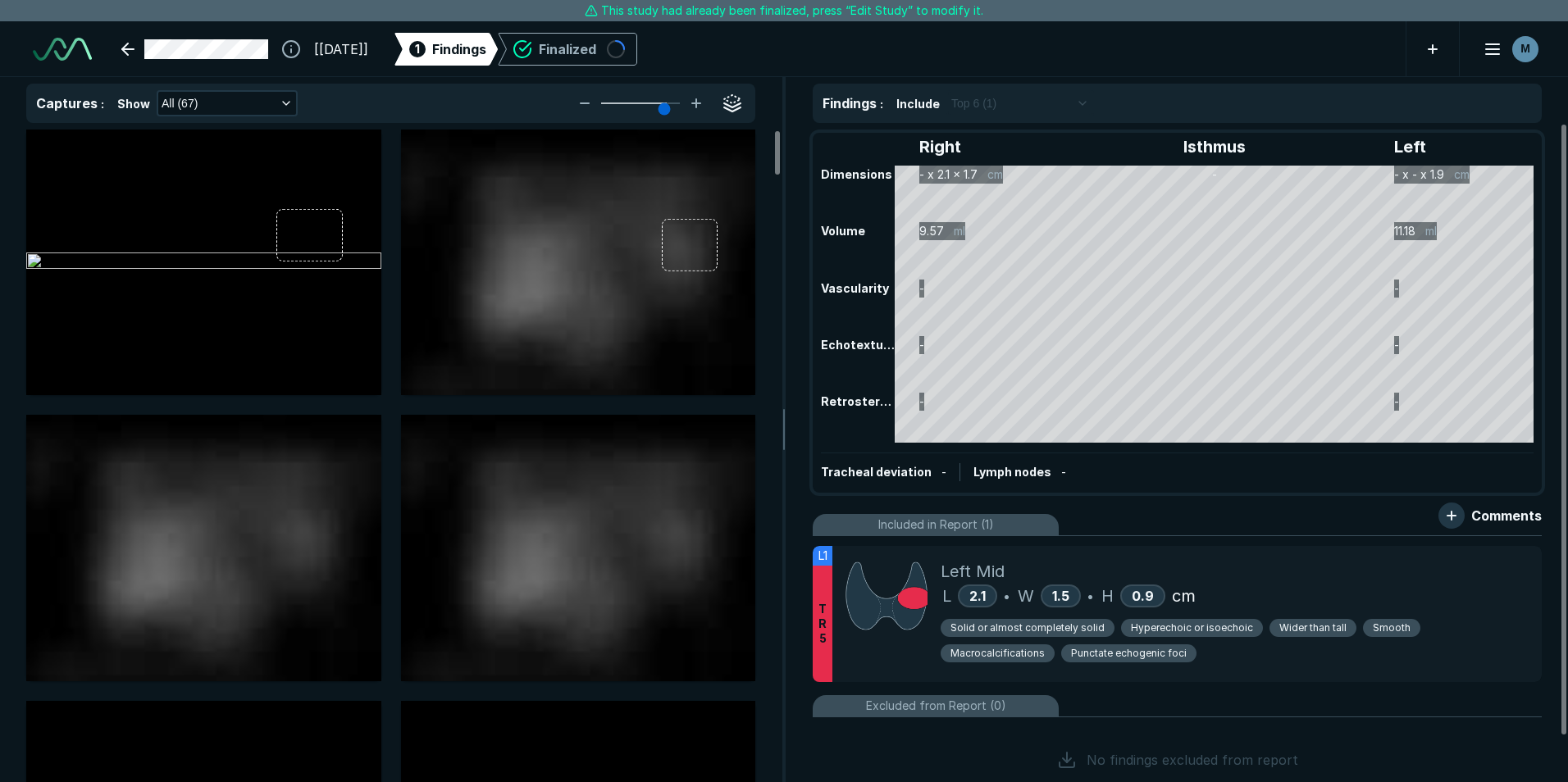
scroll to position [5343, 9164]
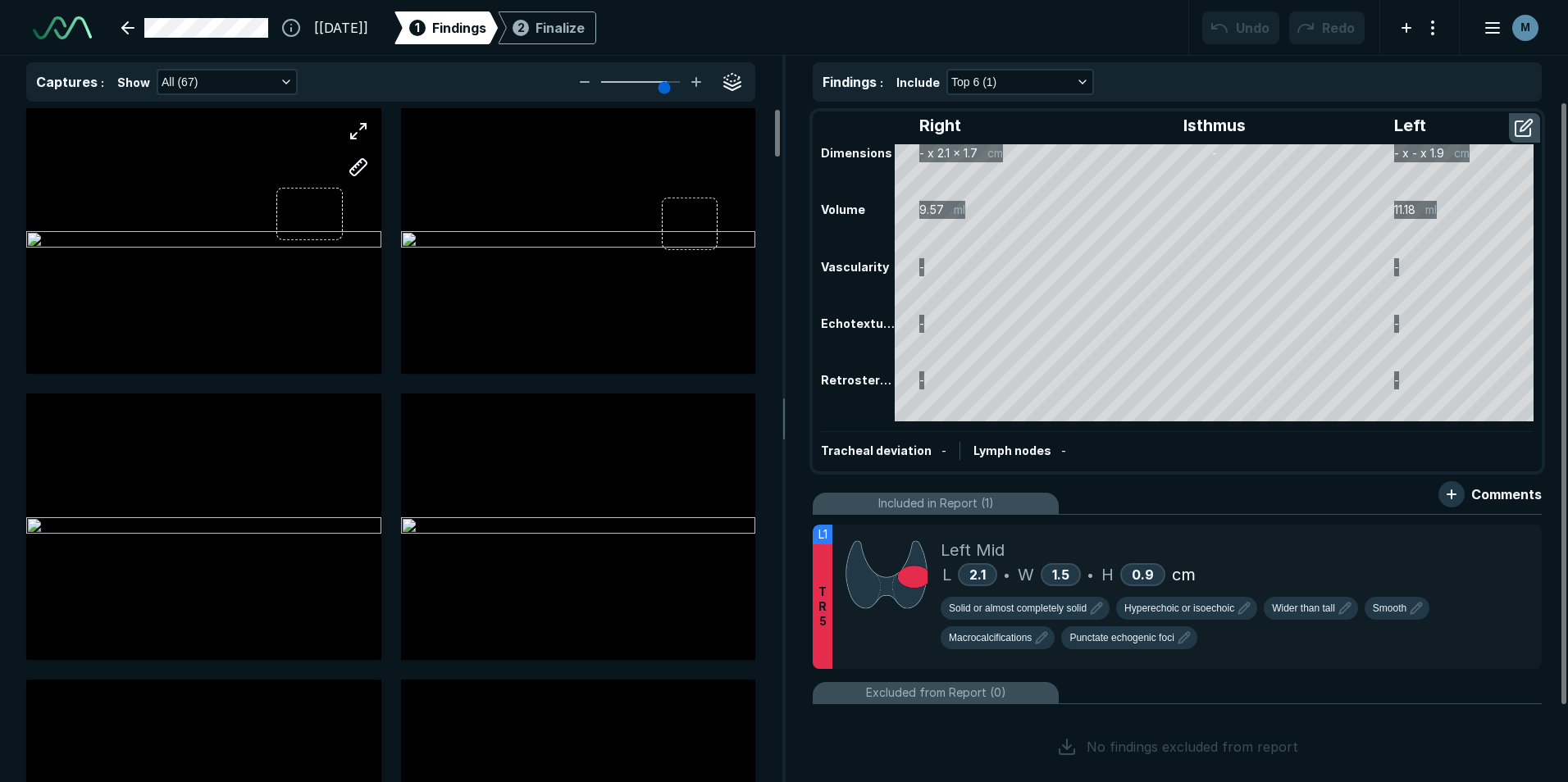
click at [331, 248] on div at bounding box center [203, 241] width 355 height 266
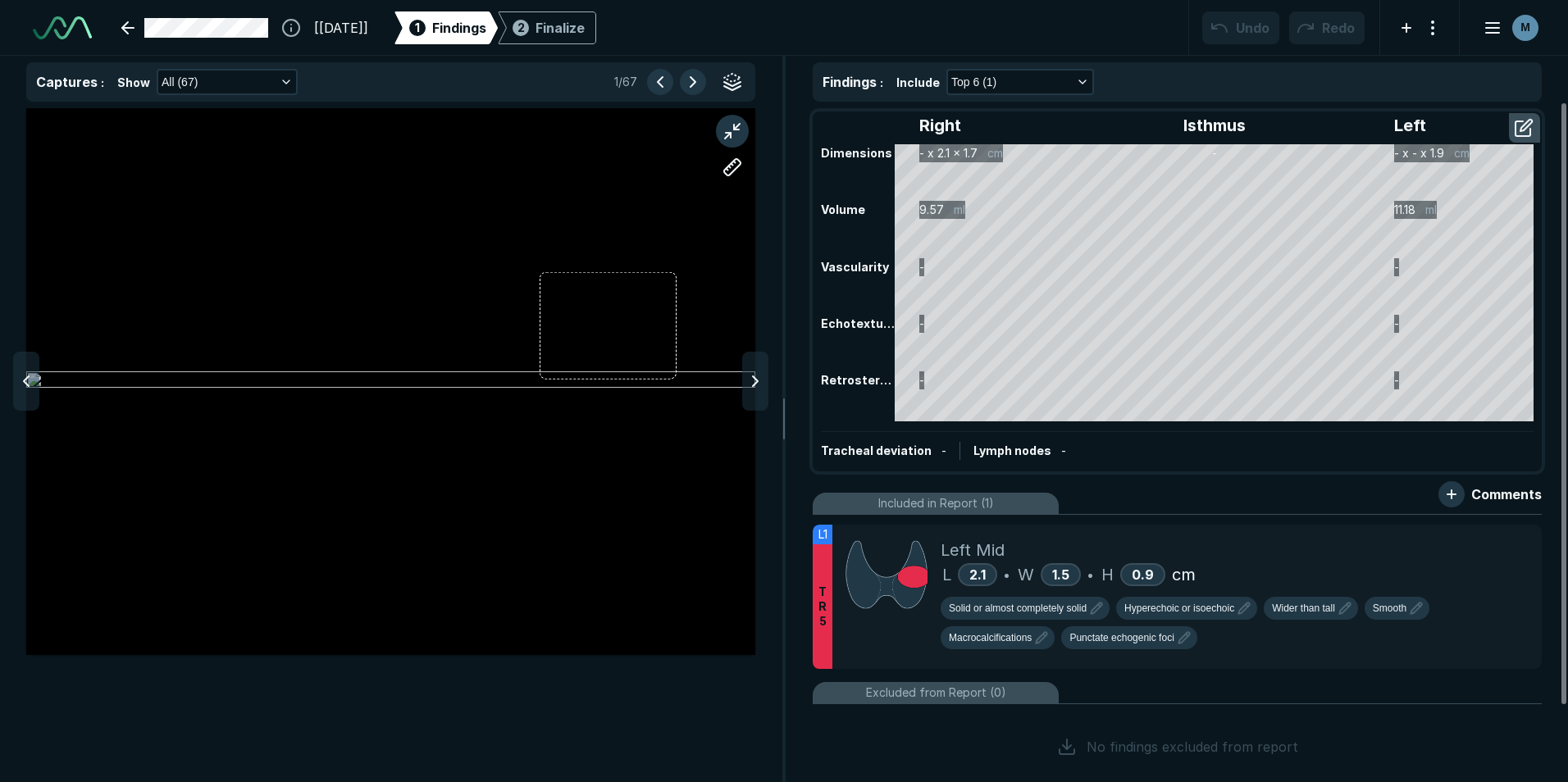
scroll to position [4962, 5362]
click at [761, 391] on icon at bounding box center [755, 382] width 20 height 20
click at [760, 389] on icon at bounding box center [755, 382] width 20 height 20
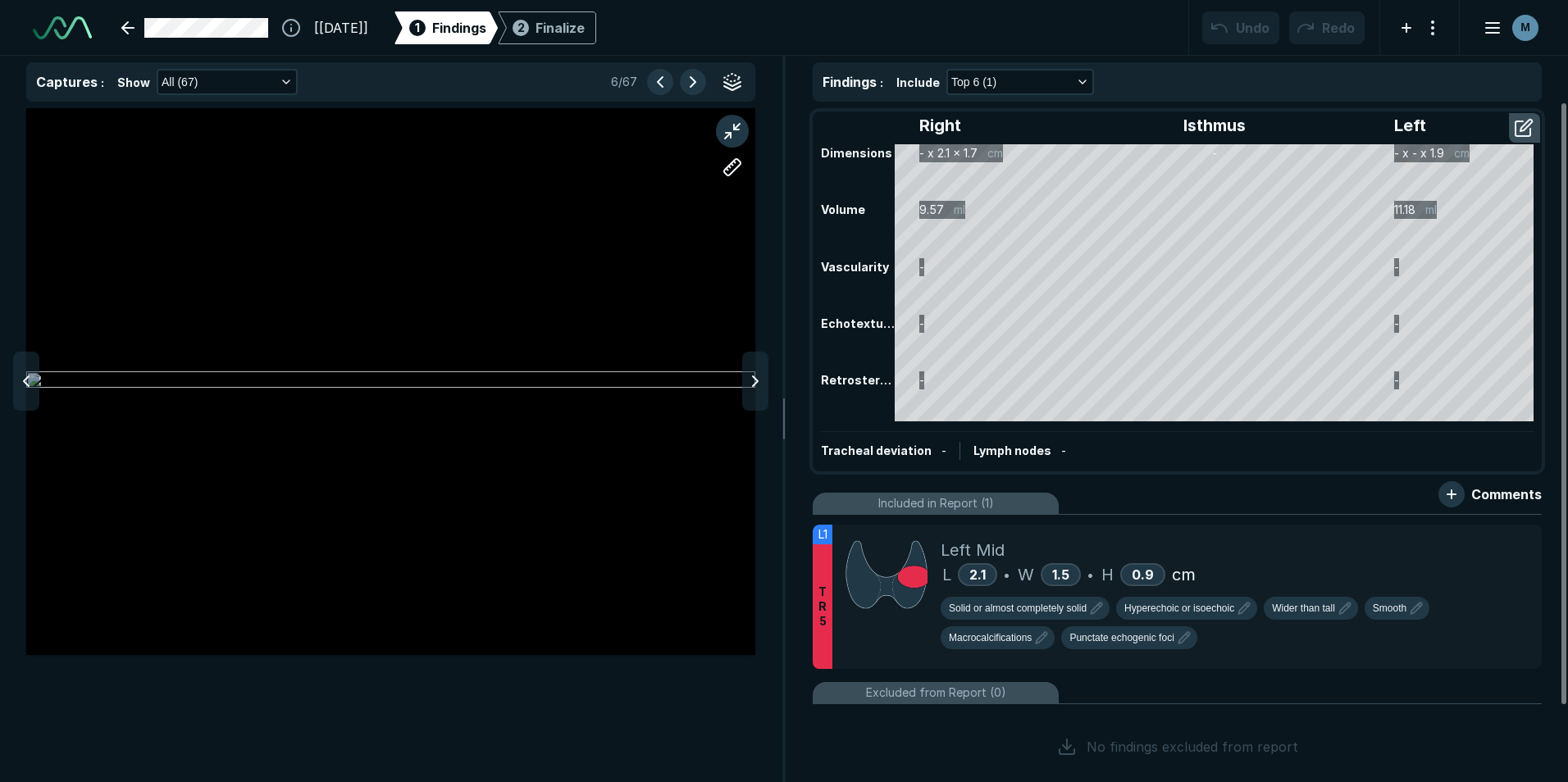
click at [760, 389] on icon at bounding box center [755, 382] width 20 height 20
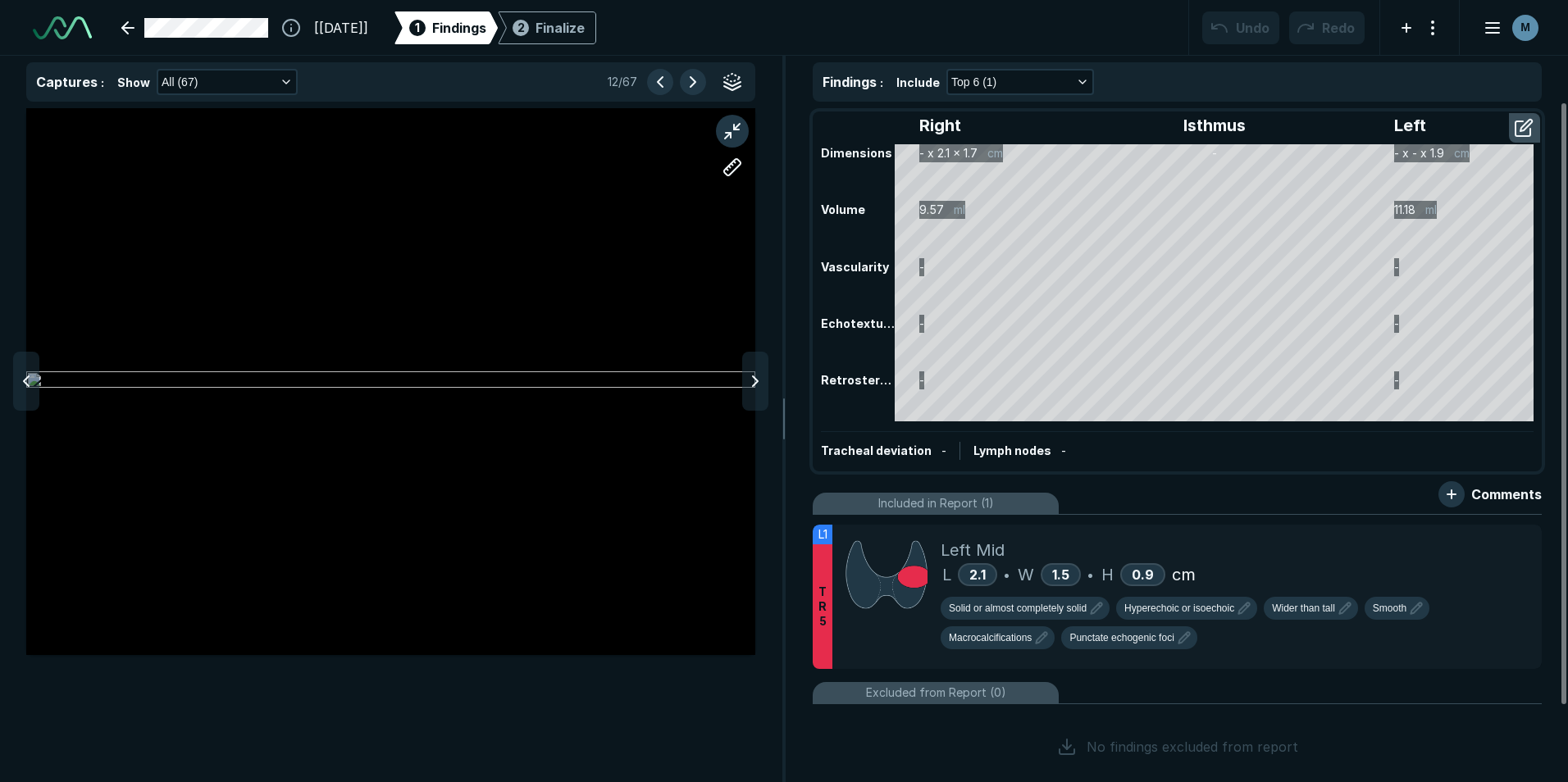
click at [760, 389] on icon at bounding box center [755, 382] width 20 height 20
click at [21, 375] on icon at bounding box center [26, 382] width 20 height 20
click at [1519, 124] on button "button" at bounding box center [1525, 128] width 30 height 26
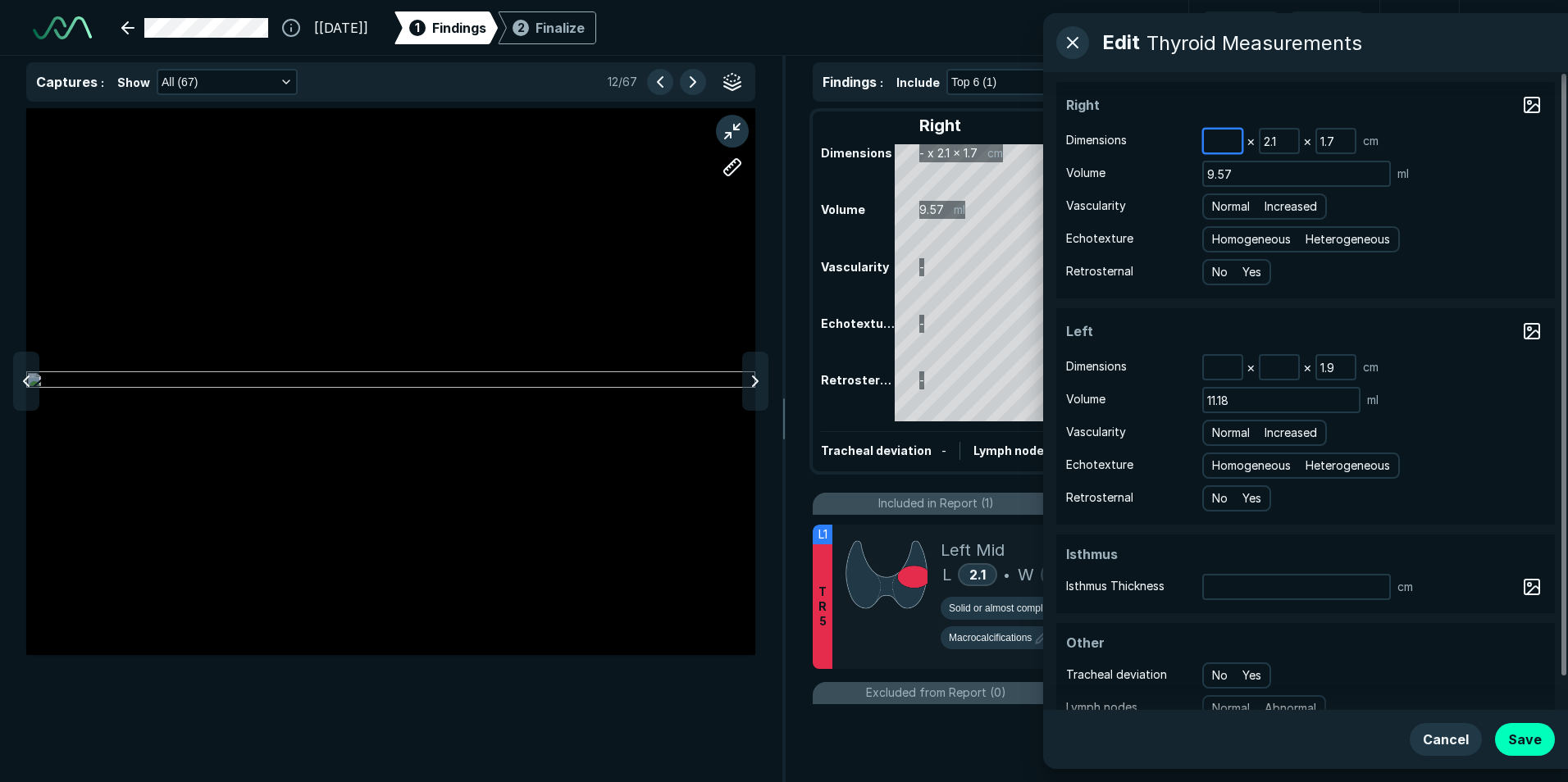
drag, startPoint x: 1237, startPoint y: 138, endPoint x: 1217, endPoint y: 143, distance: 20.6
click at [1237, 138] on input at bounding box center [1223, 140] width 38 height 23
type input "5.5"
click at [1528, 736] on button "Save" at bounding box center [1525, 739] width 60 height 33
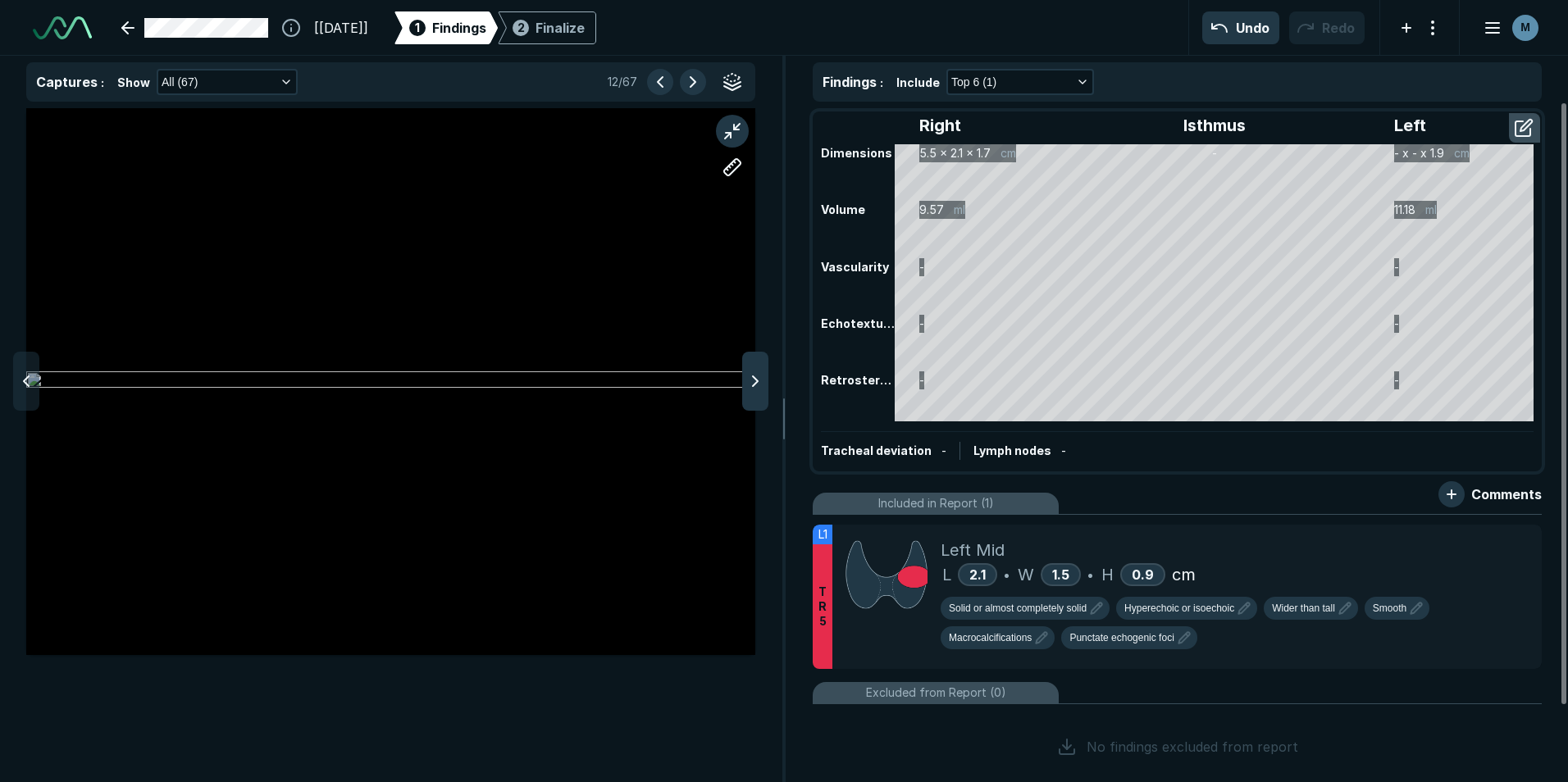
click at [742, 391] on div at bounding box center [391, 382] width 729 height 547
click at [744, 391] on div at bounding box center [755, 381] width 26 height 59
click at [745, 391] on div at bounding box center [755, 381] width 26 height 59
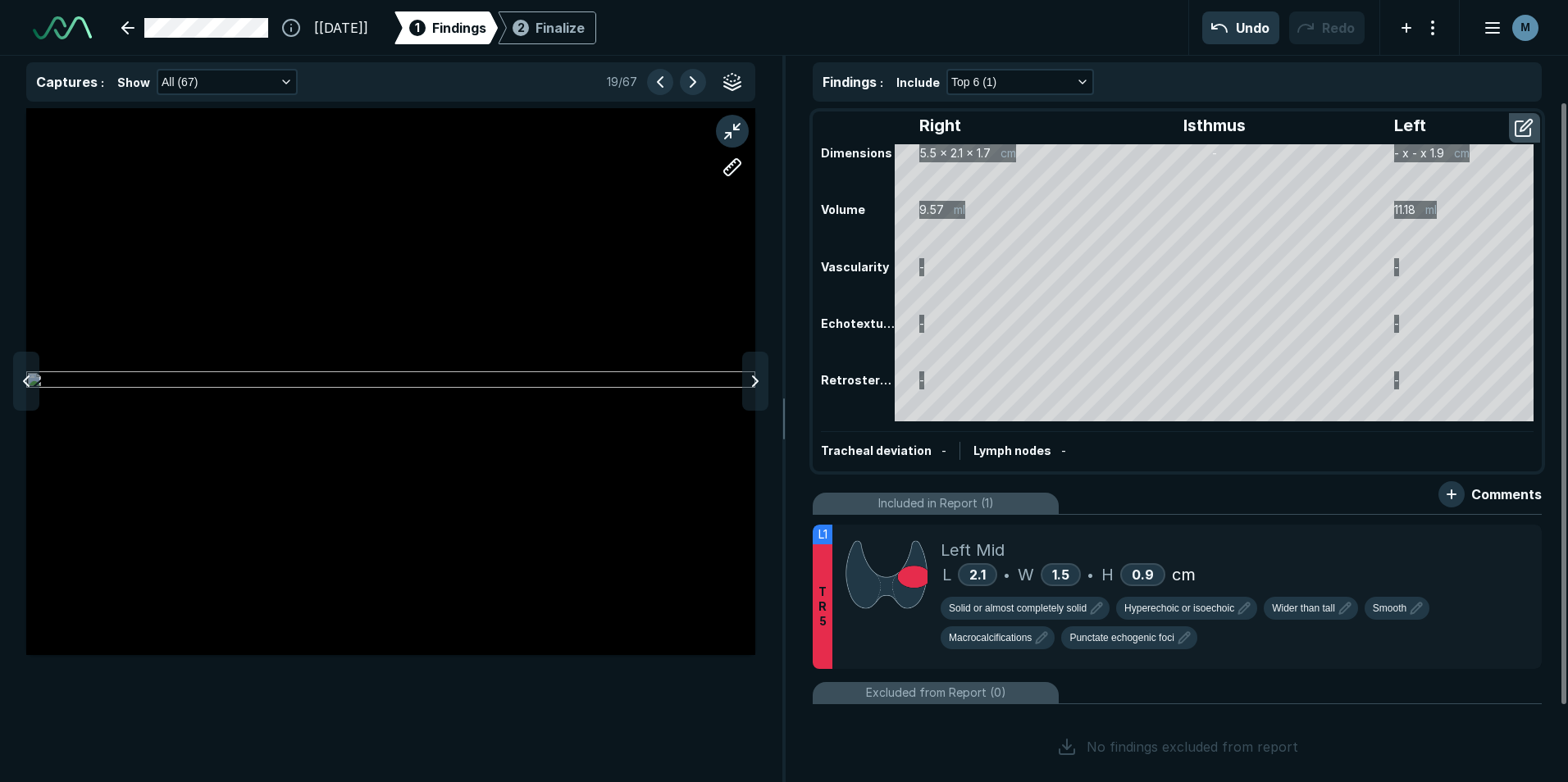
click at [745, 391] on div at bounding box center [755, 381] width 26 height 59
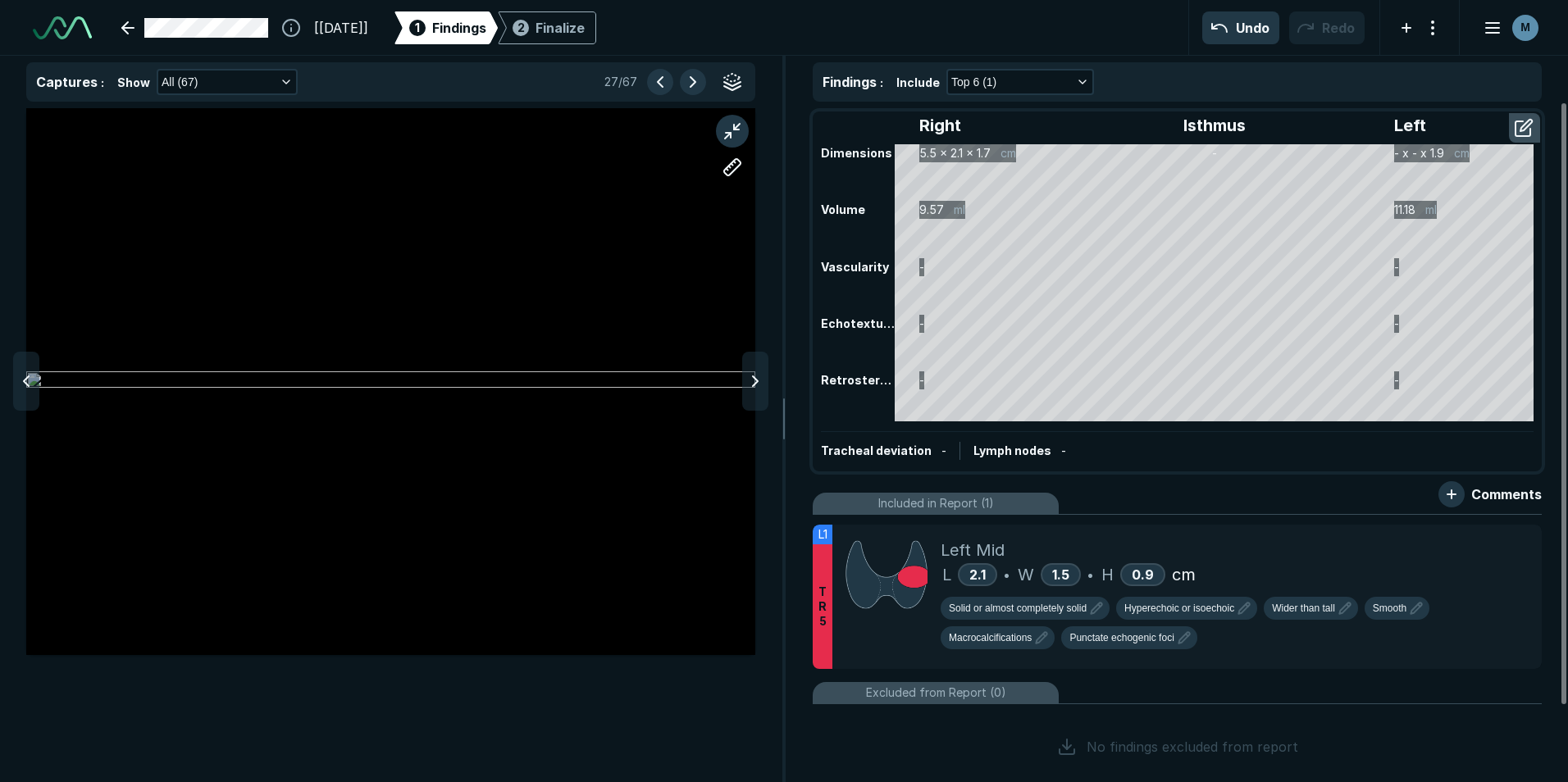
click at [745, 391] on div at bounding box center [755, 381] width 26 height 59
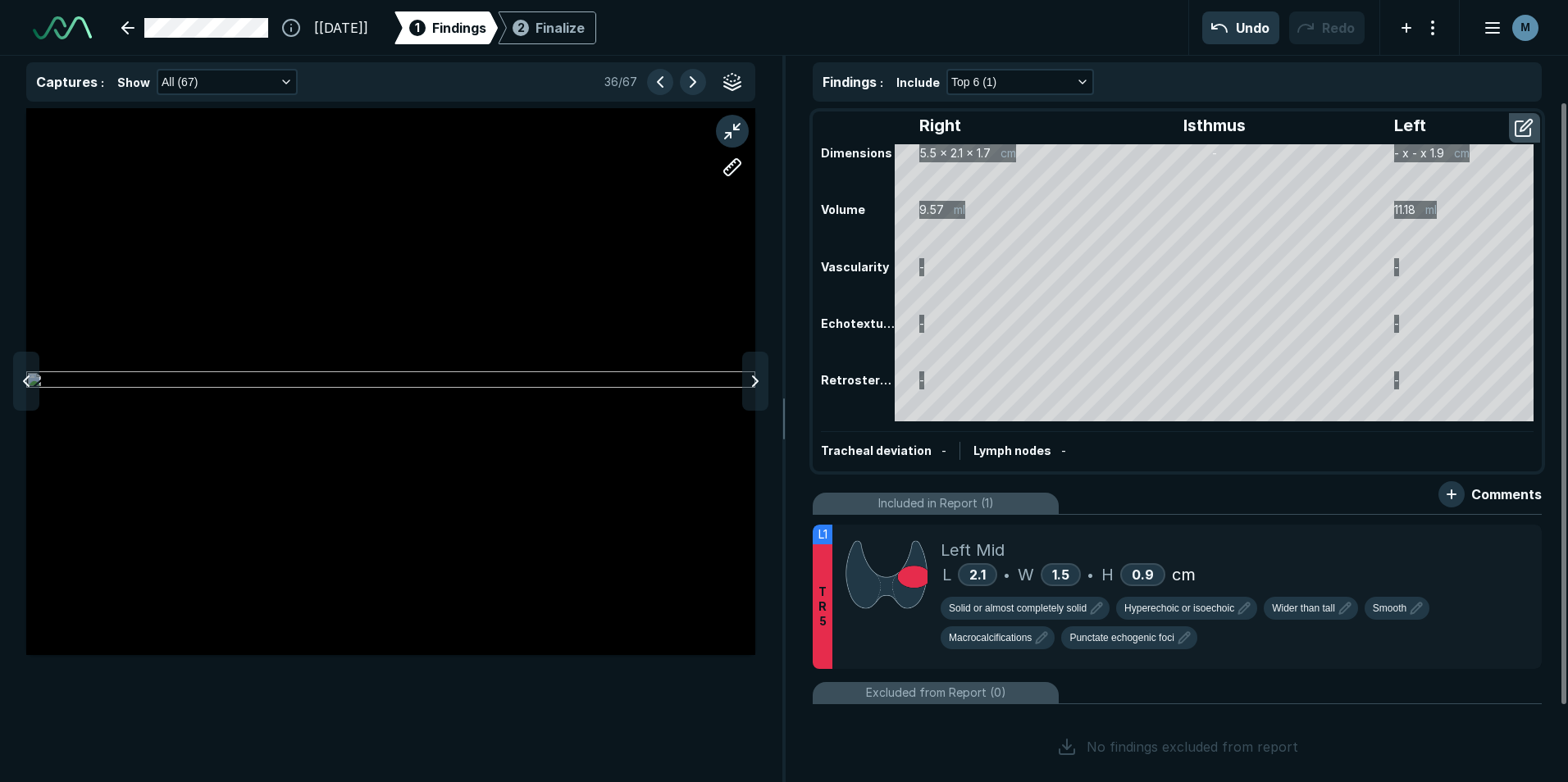
click at [745, 391] on div at bounding box center [755, 381] width 26 height 59
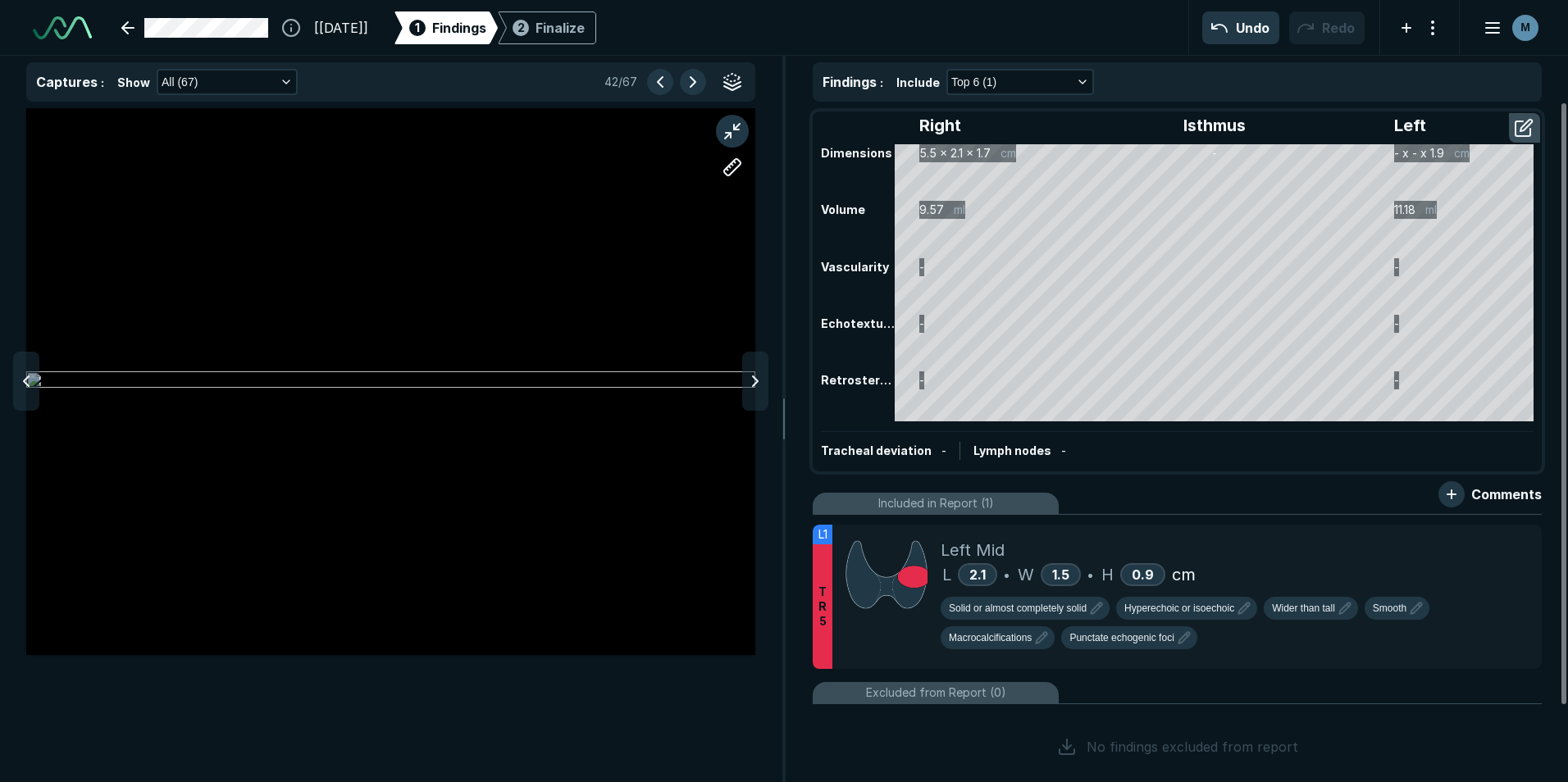
click at [745, 391] on div at bounding box center [755, 381] width 26 height 59
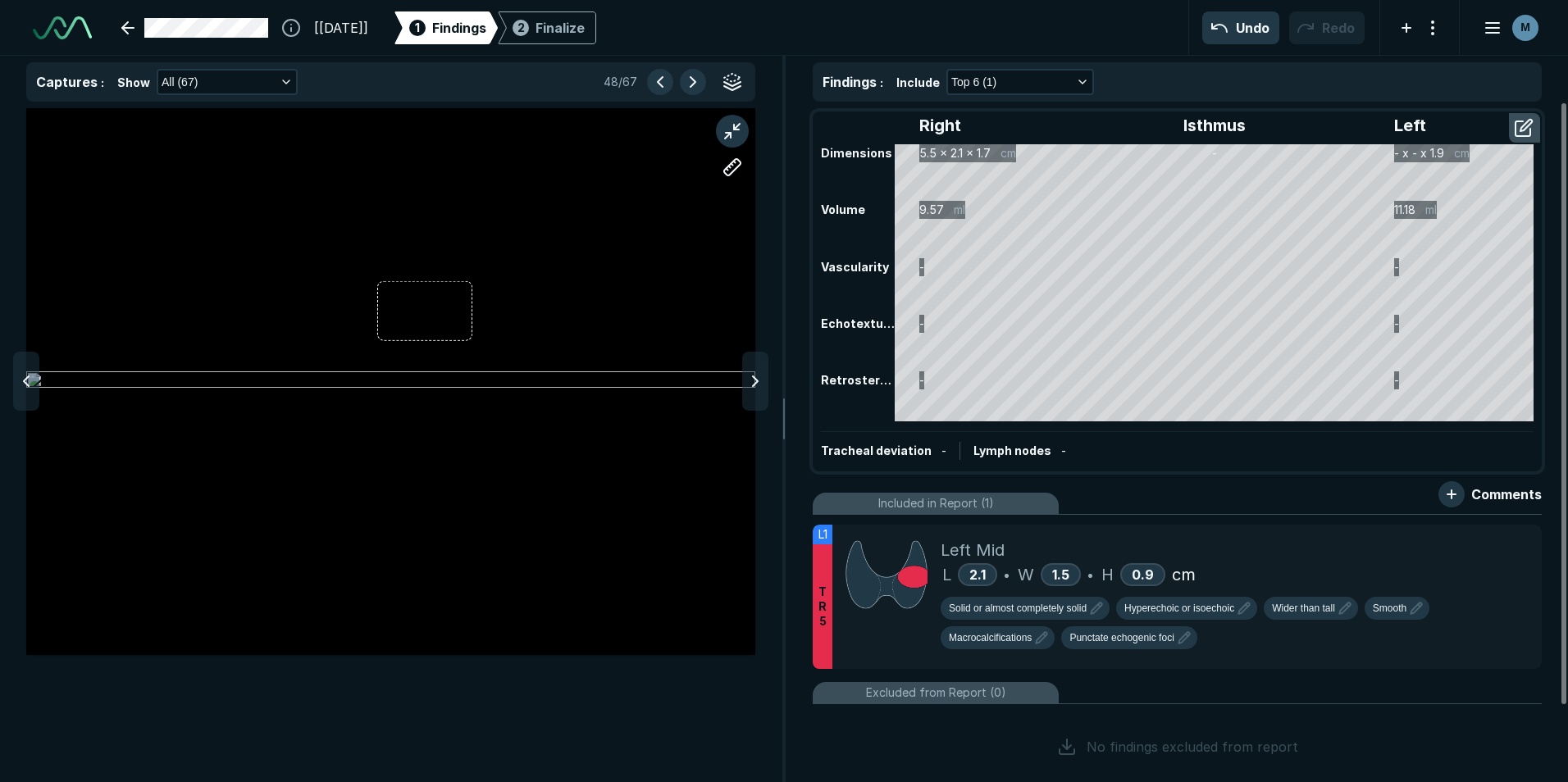
click at [745, 391] on div at bounding box center [755, 381] width 26 height 59
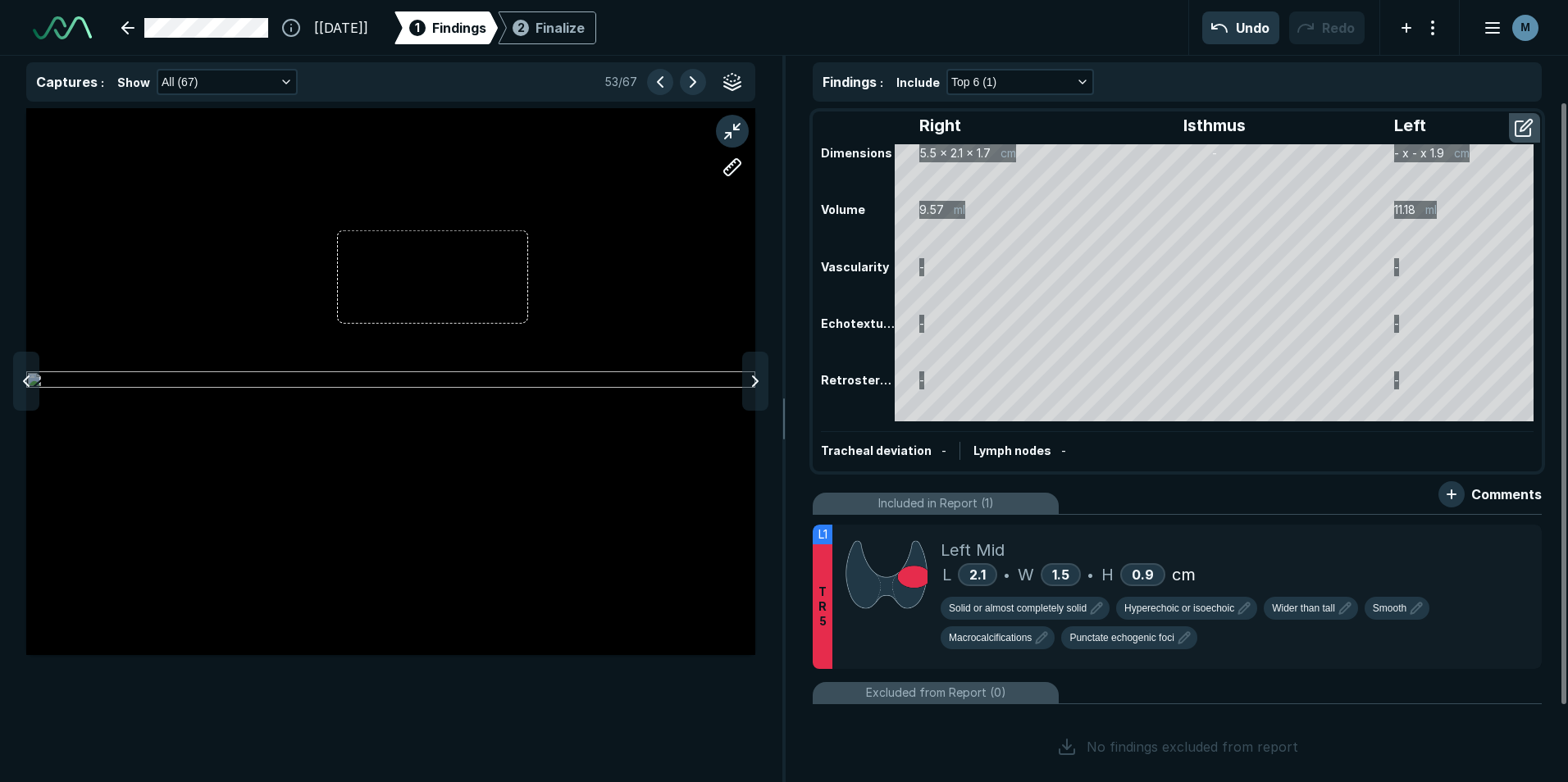
click at [745, 391] on div at bounding box center [755, 381] width 26 height 59
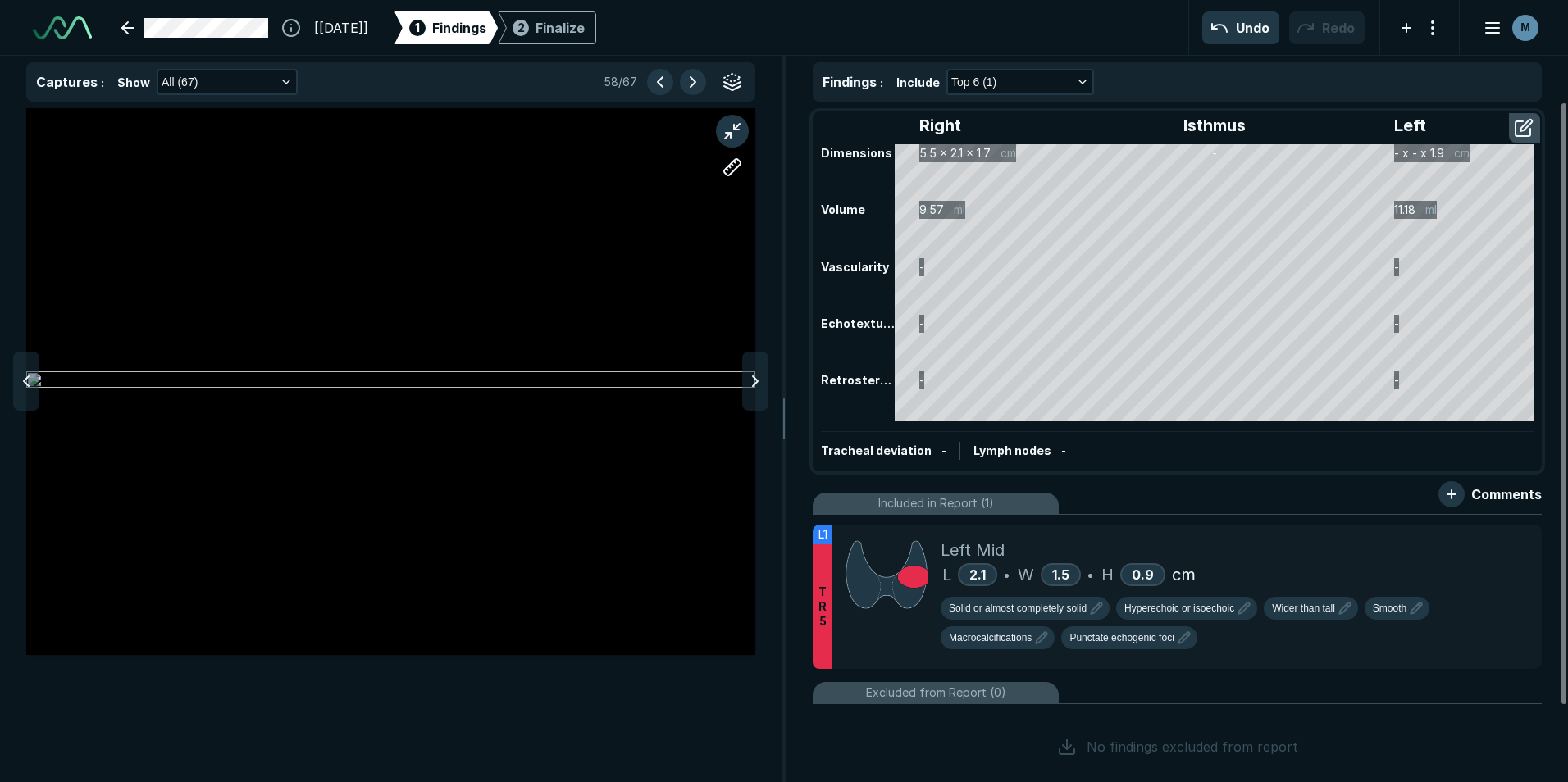
click at [745, 391] on div at bounding box center [755, 381] width 26 height 59
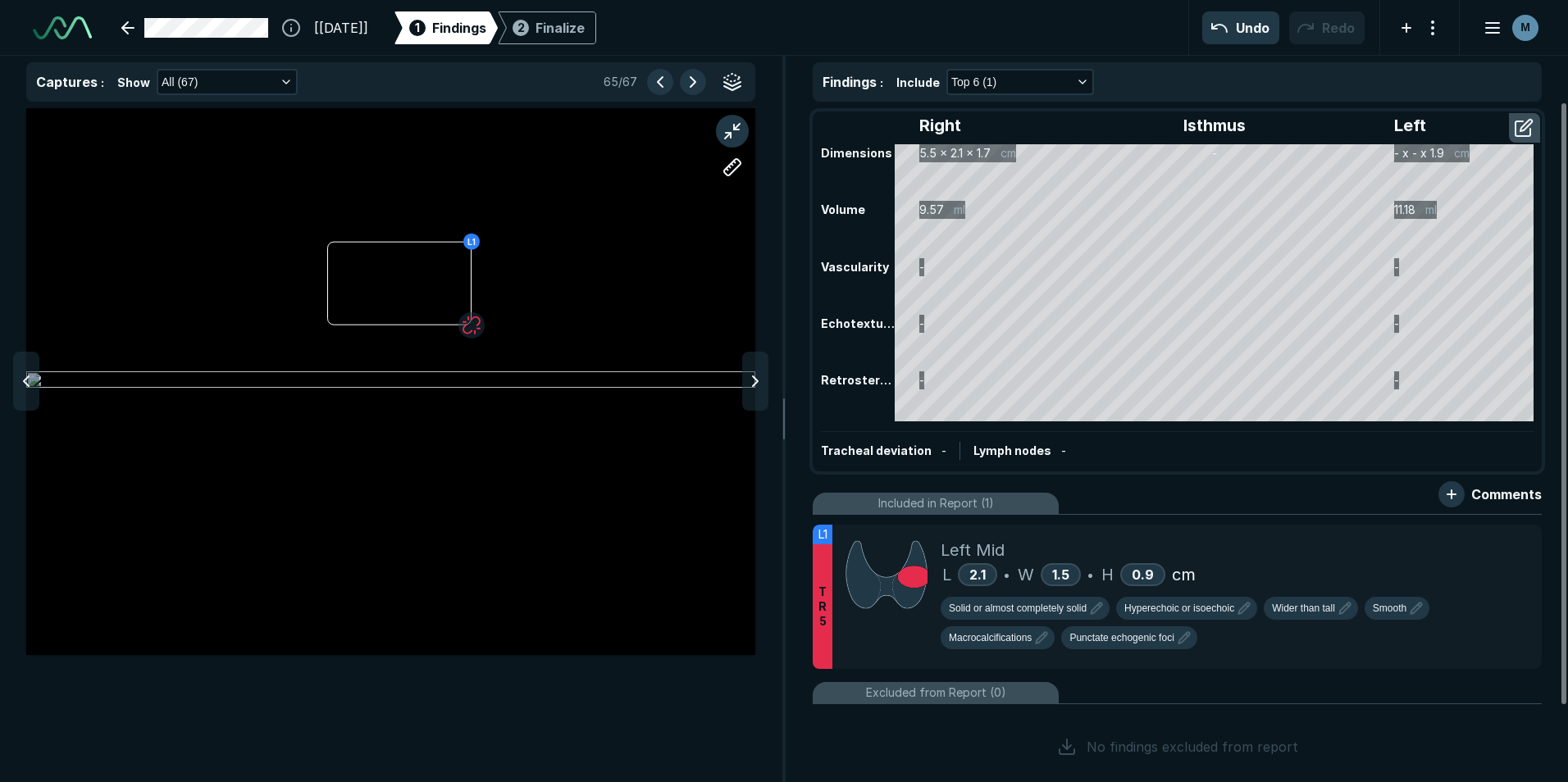
click at [745, 391] on div at bounding box center [755, 381] width 26 height 59
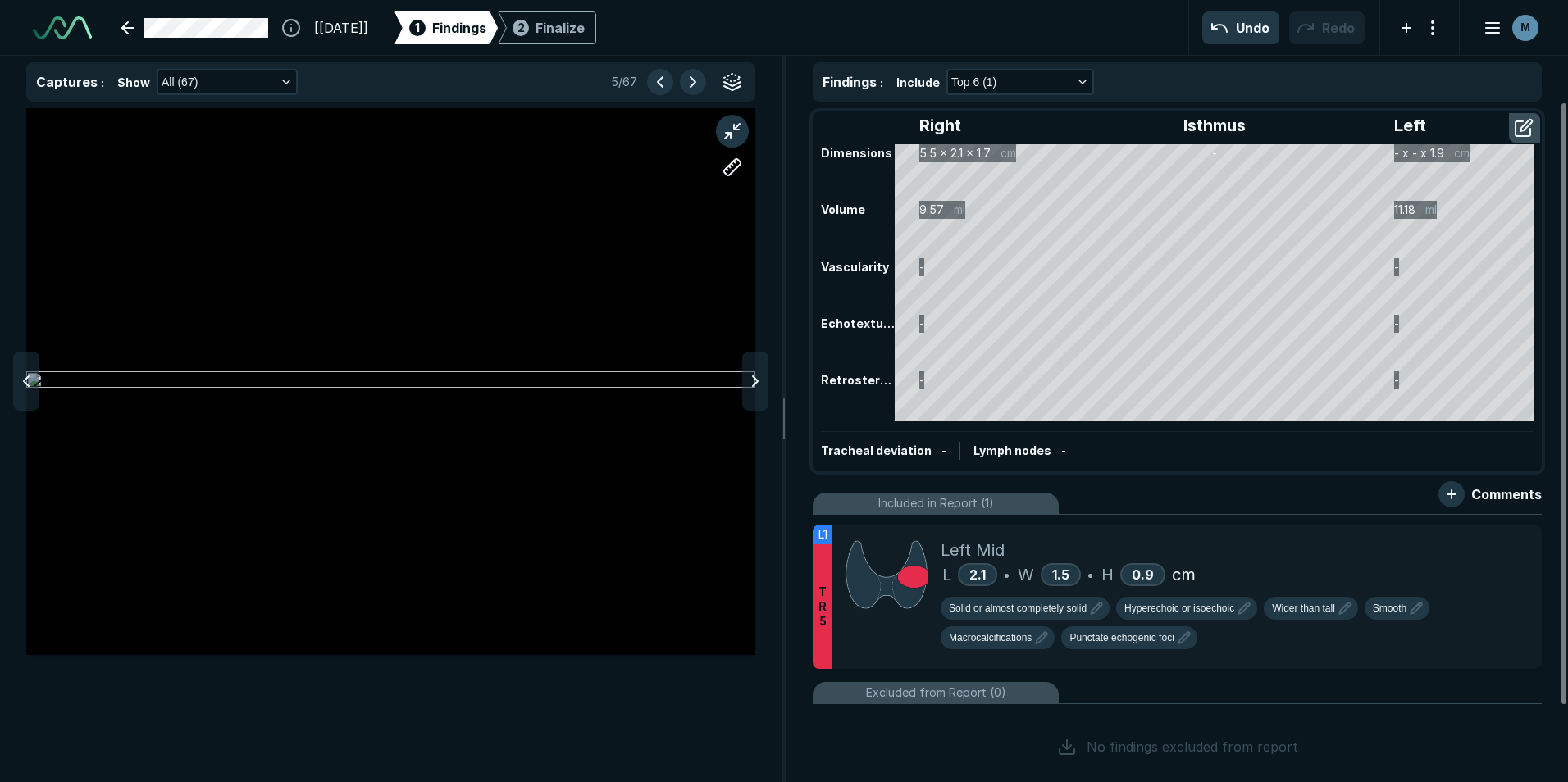
click at [745, 391] on div at bounding box center [755, 381] width 26 height 59
click at [755, 389] on icon at bounding box center [755, 382] width 20 height 20
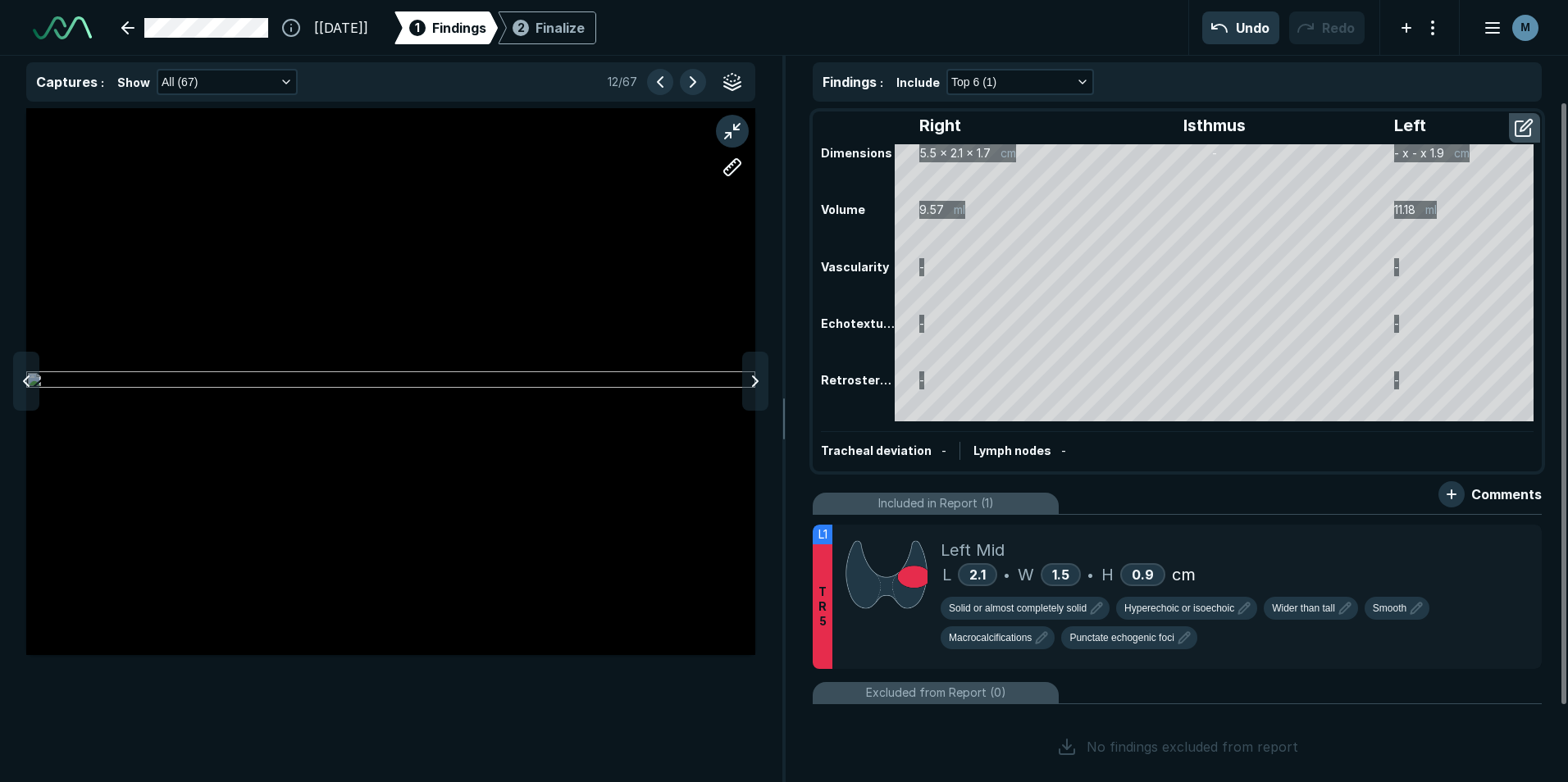
click at [755, 389] on icon at bounding box center [755, 382] width 20 height 20
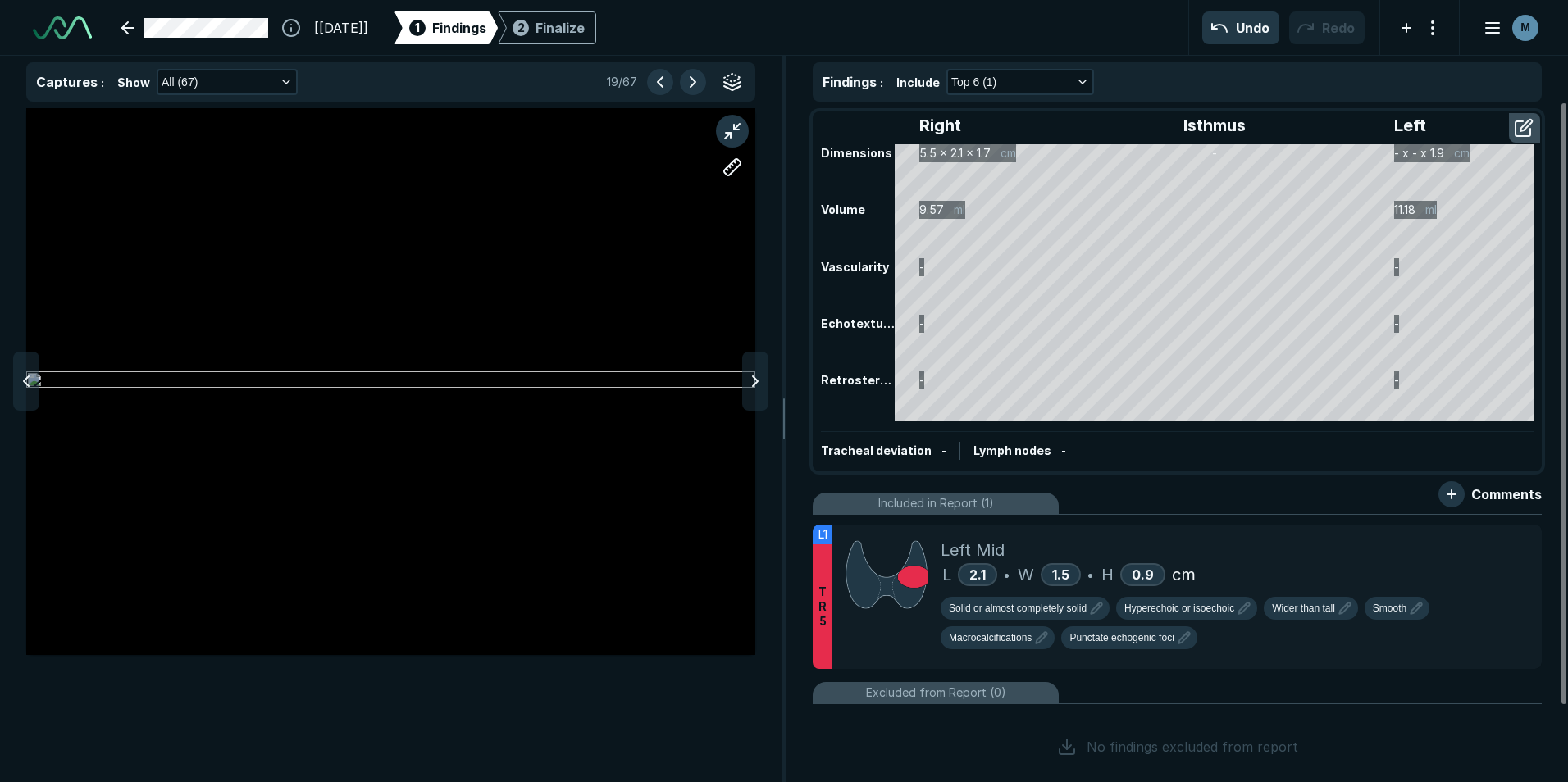
click at [755, 389] on icon at bounding box center [755, 382] width 20 height 20
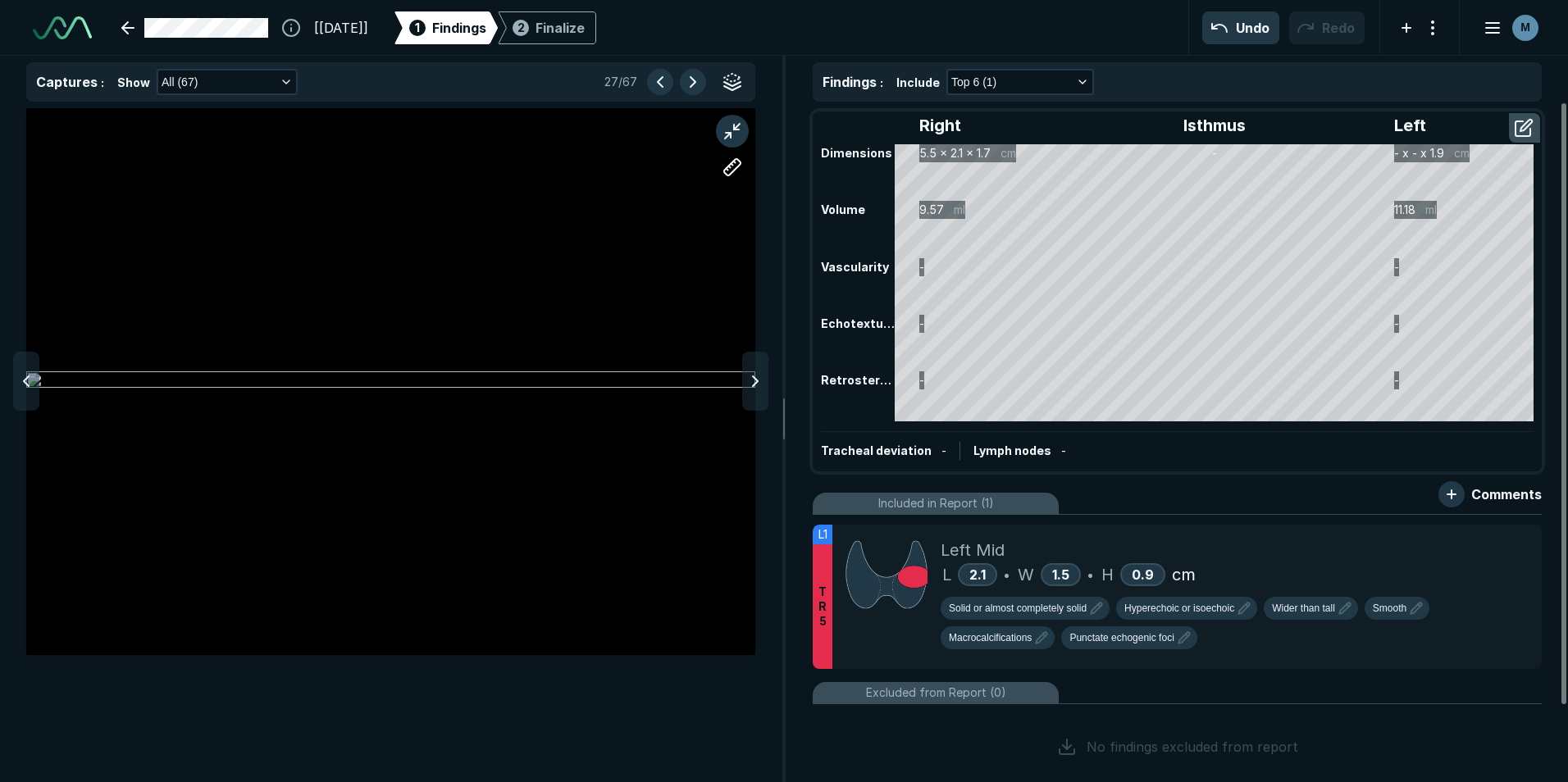
click at [755, 389] on icon at bounding box center [755, 382] width 20 height 20
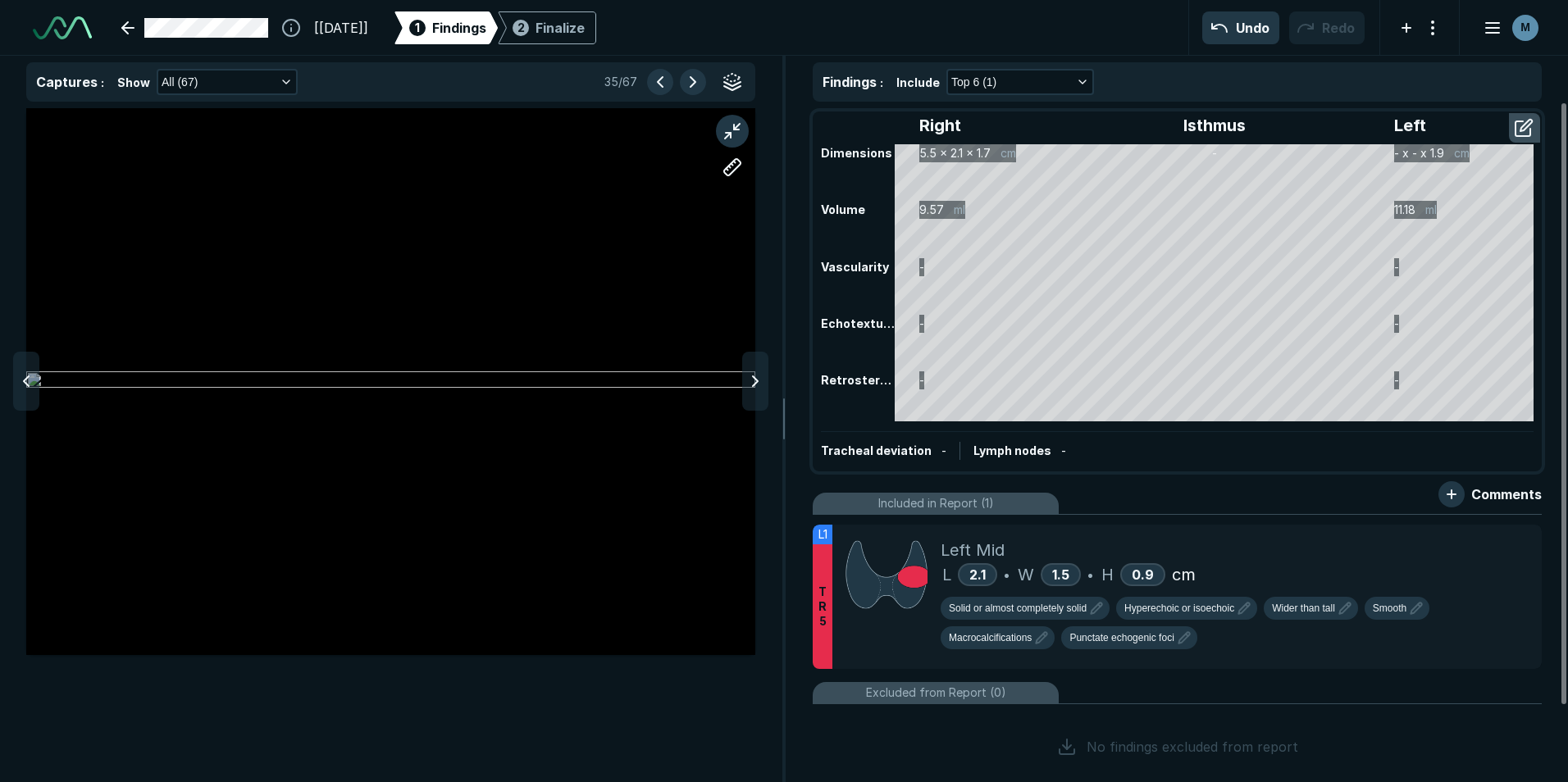
click at [755, 389] on icon at bounding box center [755, 382] width 20 height 20
click at [27, 384] on icon at bounding box center [26, 382] width 20 height 20
click at [1533, 127] on button "button" at bounding box center [1525, 128] width 30 height 26
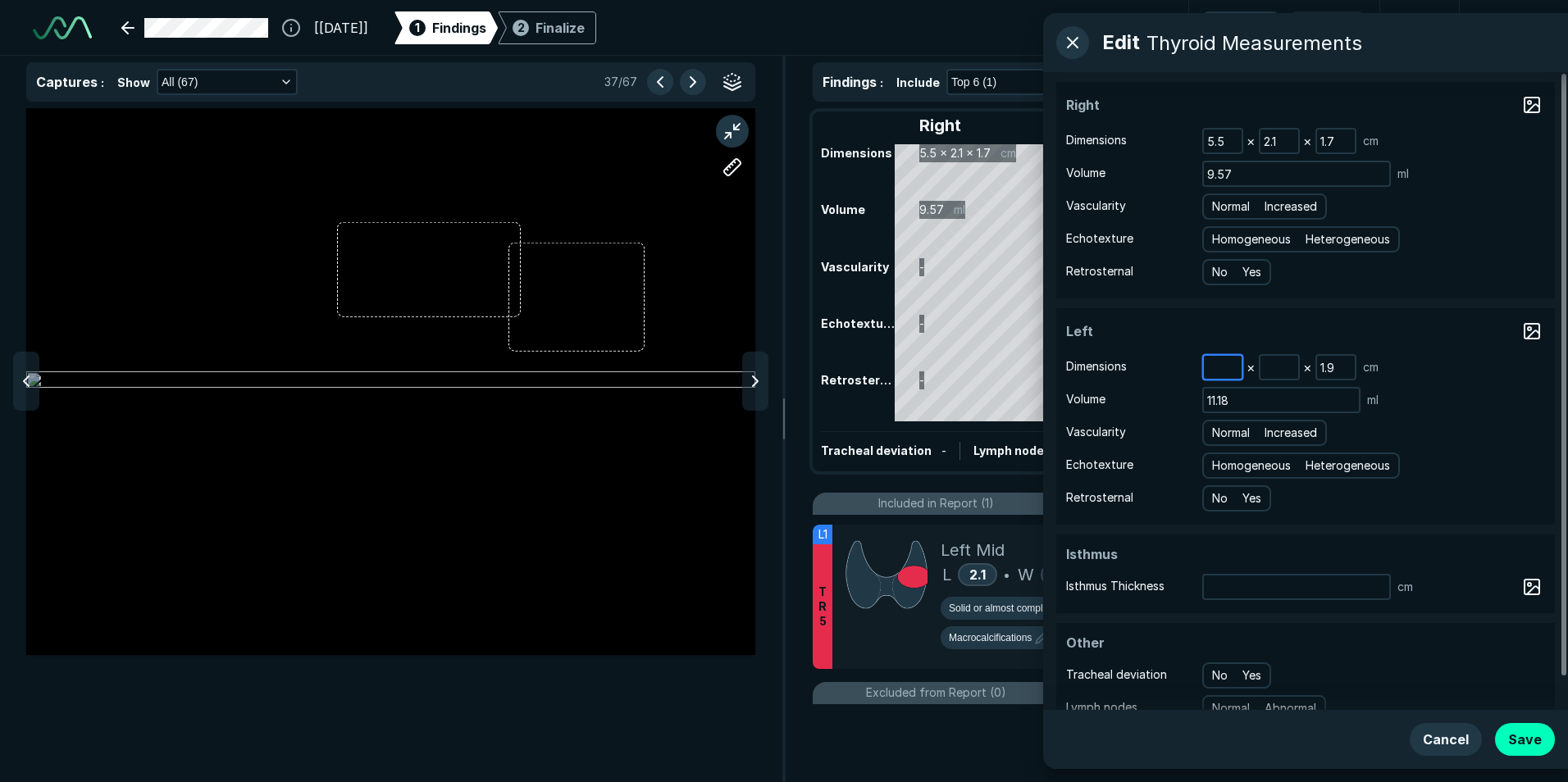
click at [1225, 370] on input at bounding box center [1223, 367] width 38 height 23
type input "5.3"
type input "2.3"
click at [1522, 730] on button "Save" at bounding box center [1525, 739] width 60 height 33
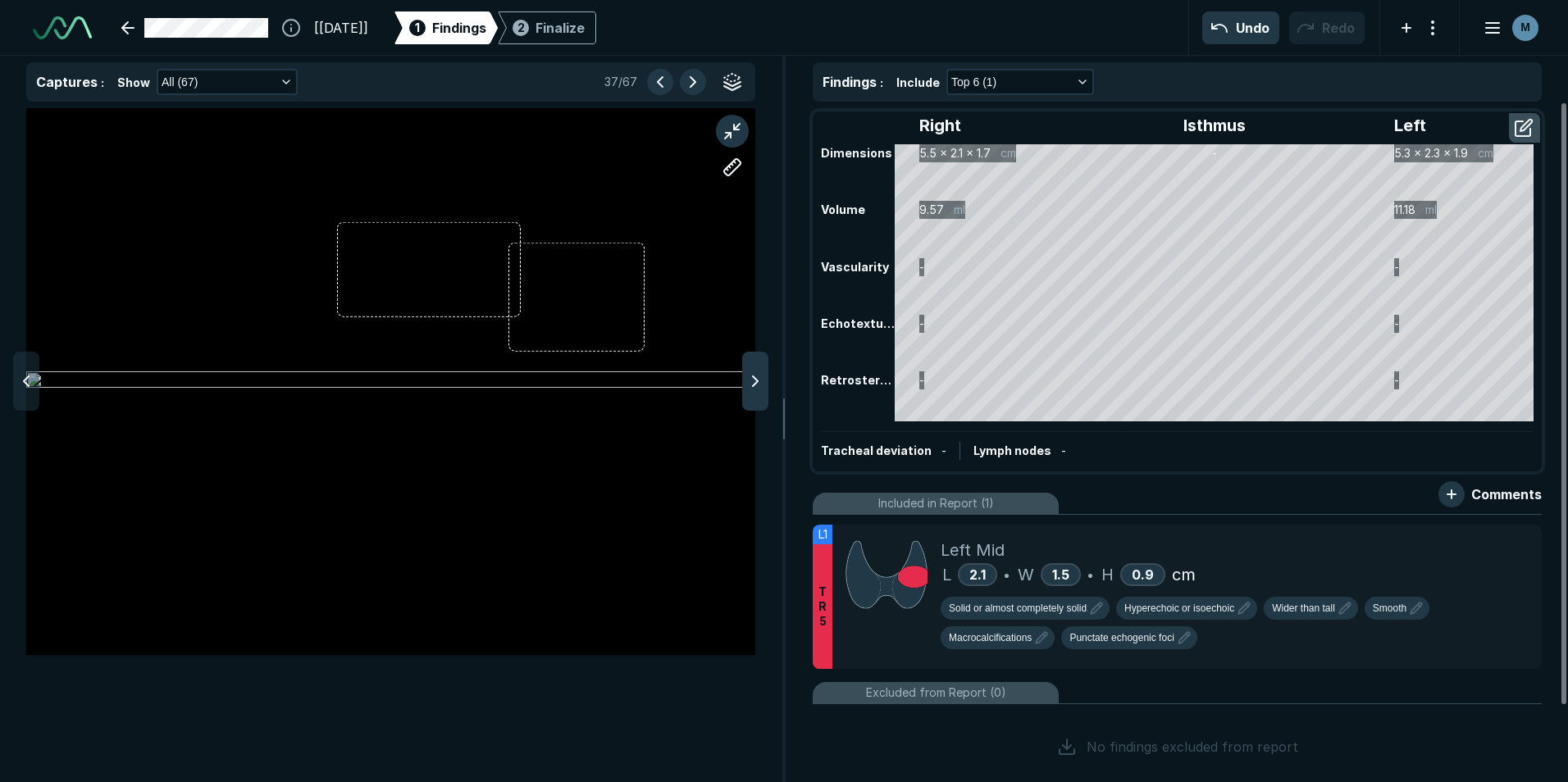
click at [752, 391] on icon at bounding box center [755, 382] width 20 height 20
click at [751, 391] on icon at bounding box center [755, 382] width 20 height 20
click at [27, 382] on icon at bounding box center [26, 382] width 20 height 20
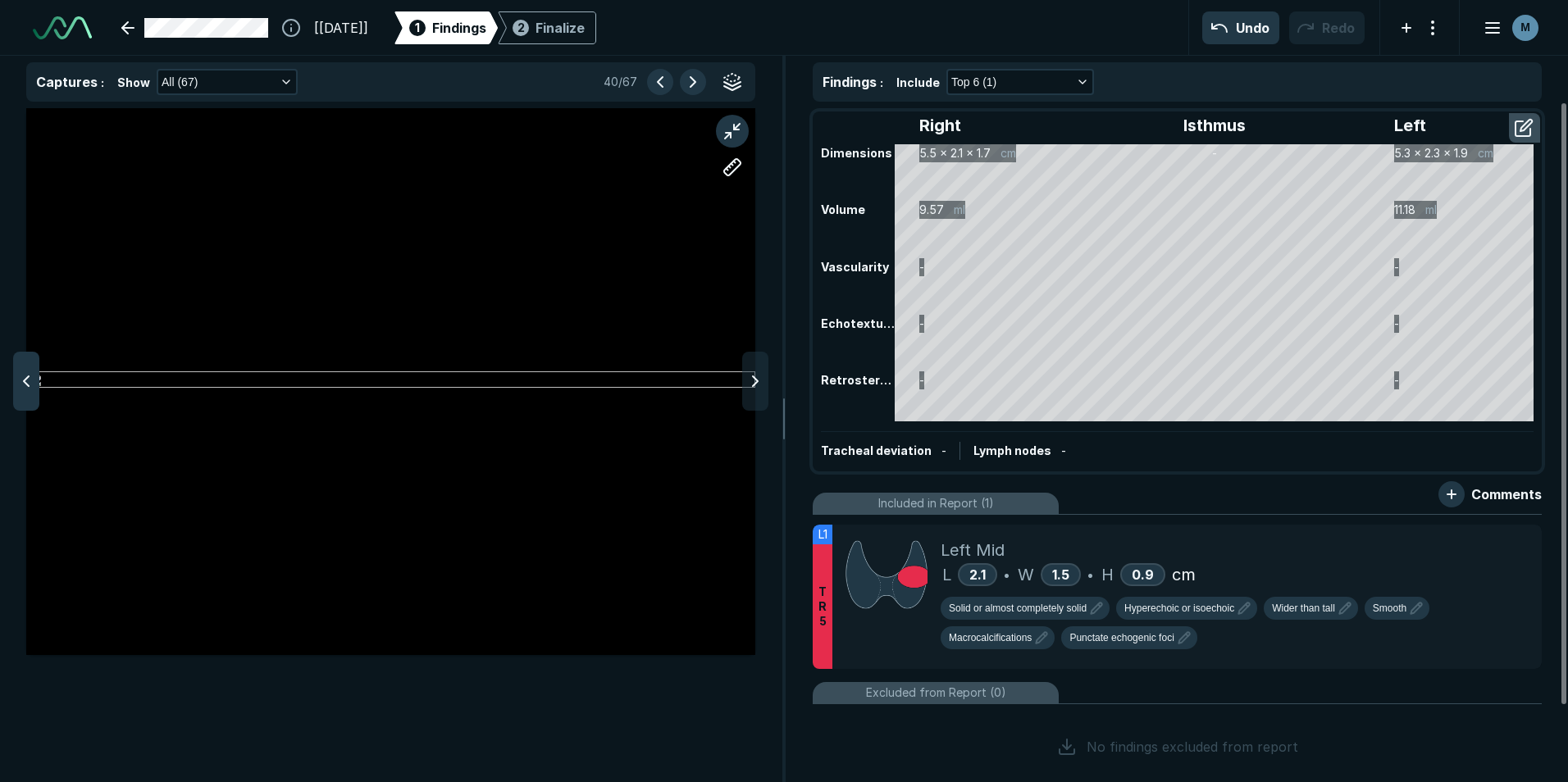
click at [27, 383] on icon at bounding box center [26, 382] width 20 height 20
click at [21, 379] on icon at bounding box center [26, 382] width 20 height 20
click at [750, 375] on icon at bounding box center [755, 382] width 20 height 20
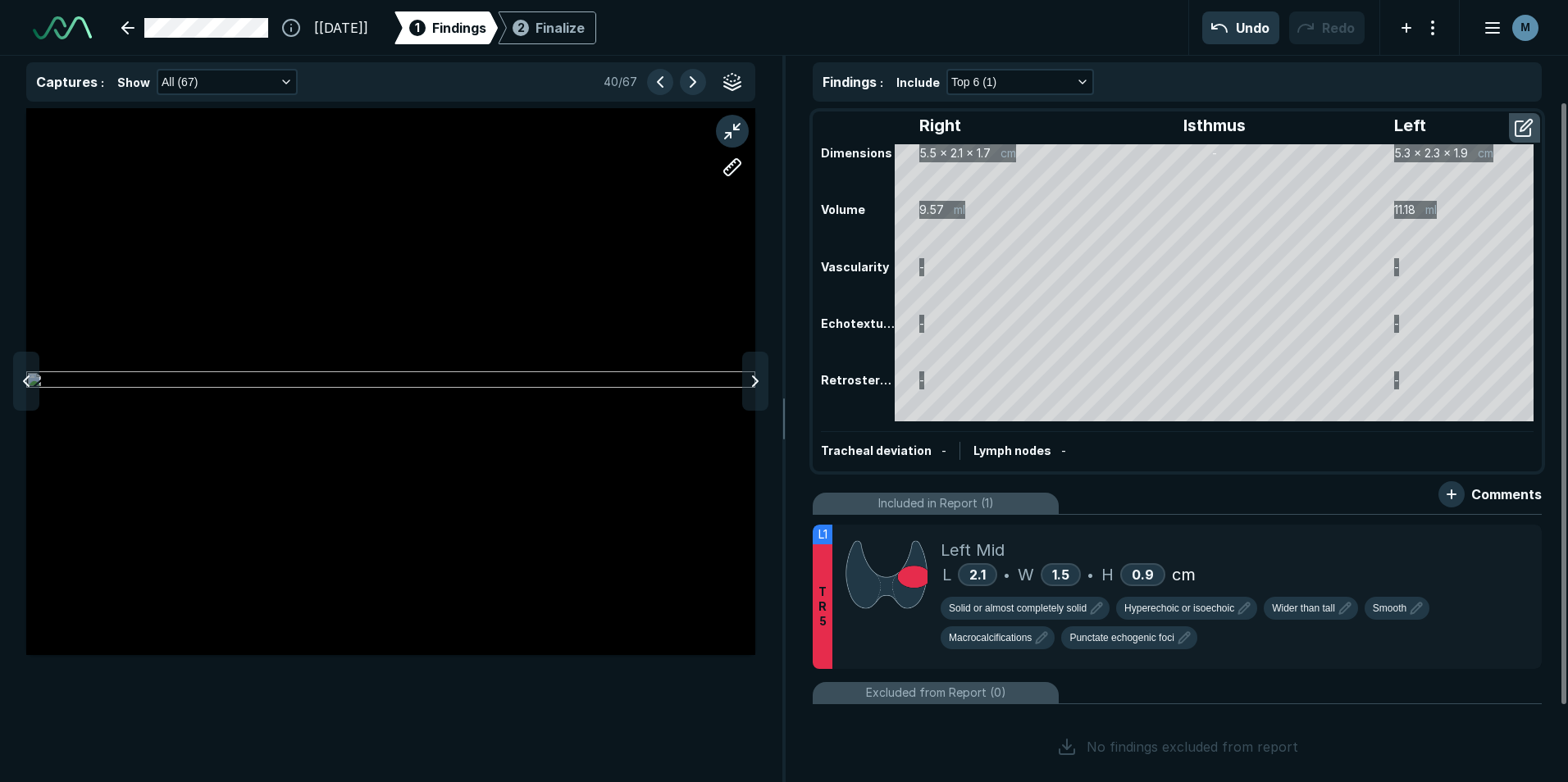
click at [750, 375] on icon at bounding box center [755, 382] width 20 height 20
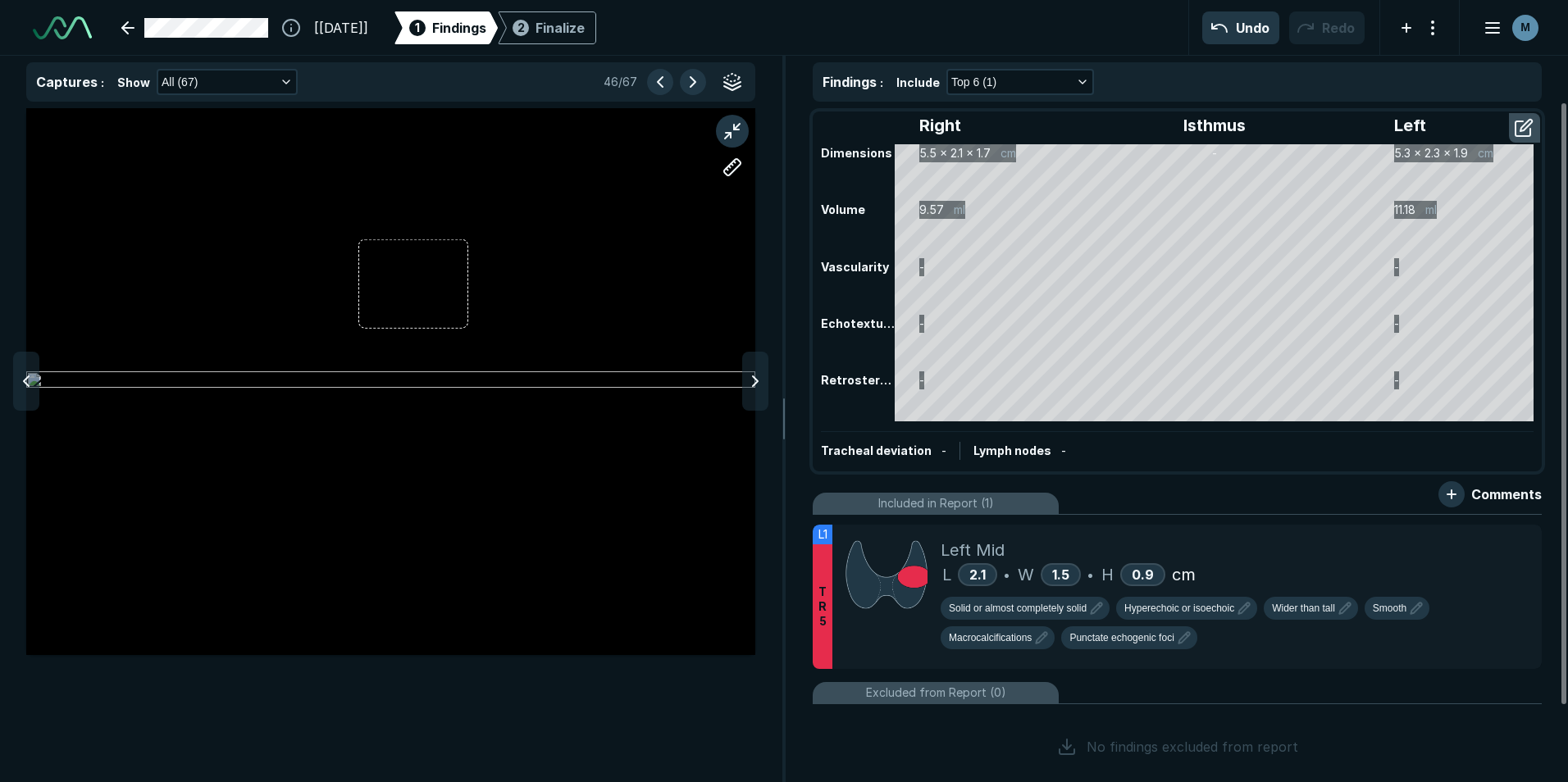
click at [750, 375] on icon at bounding box center [755, 382] width 20 height 20
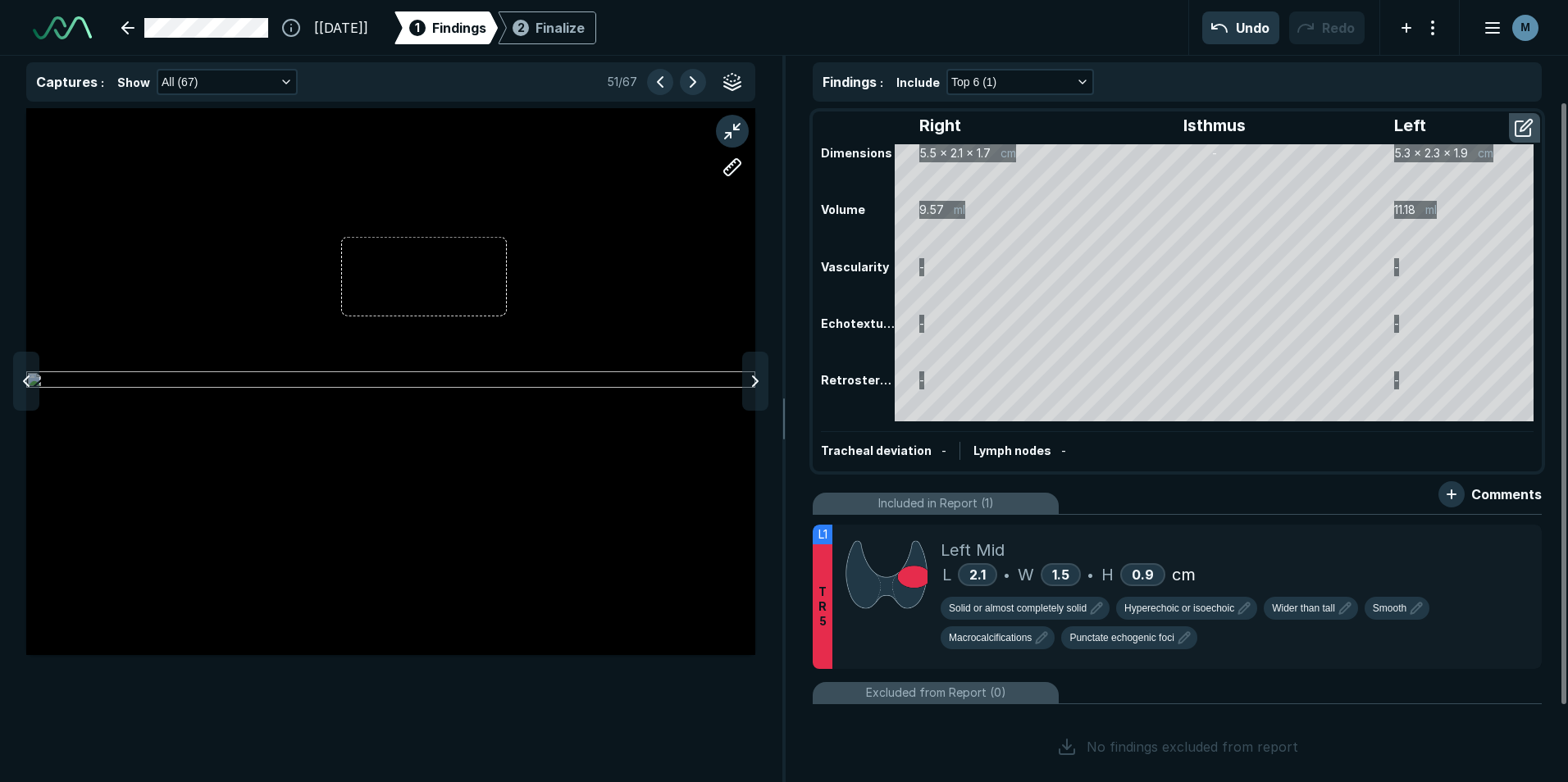
click at [750, 375] on icon at bounding box center [755, 382] width 20 height 20
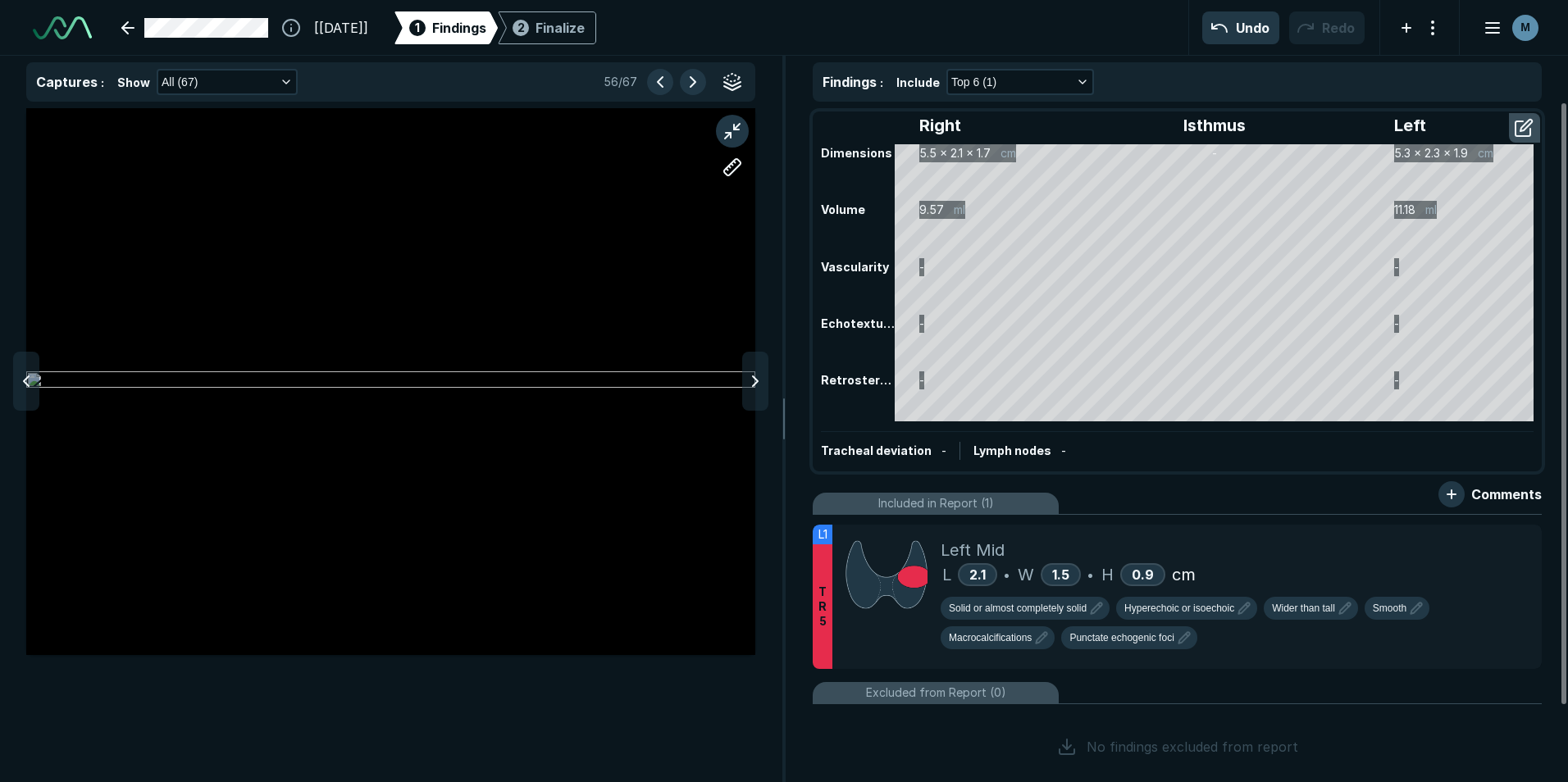
click at [750, 375] on icon at bounding box center [755, 382] width 20 height 20
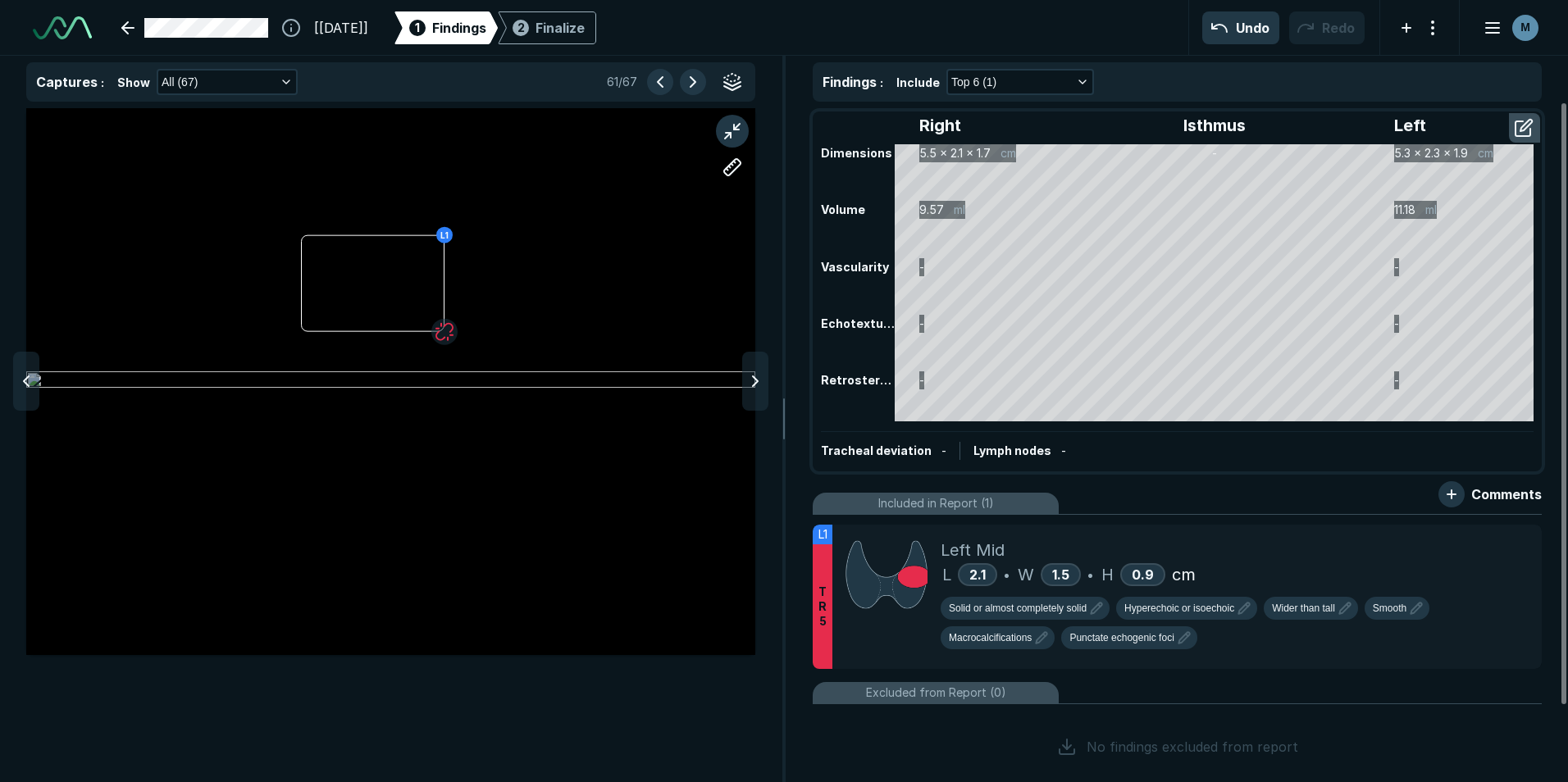
click at [750, 375] on icon at bounding box center [755, 382] width 20 height 20
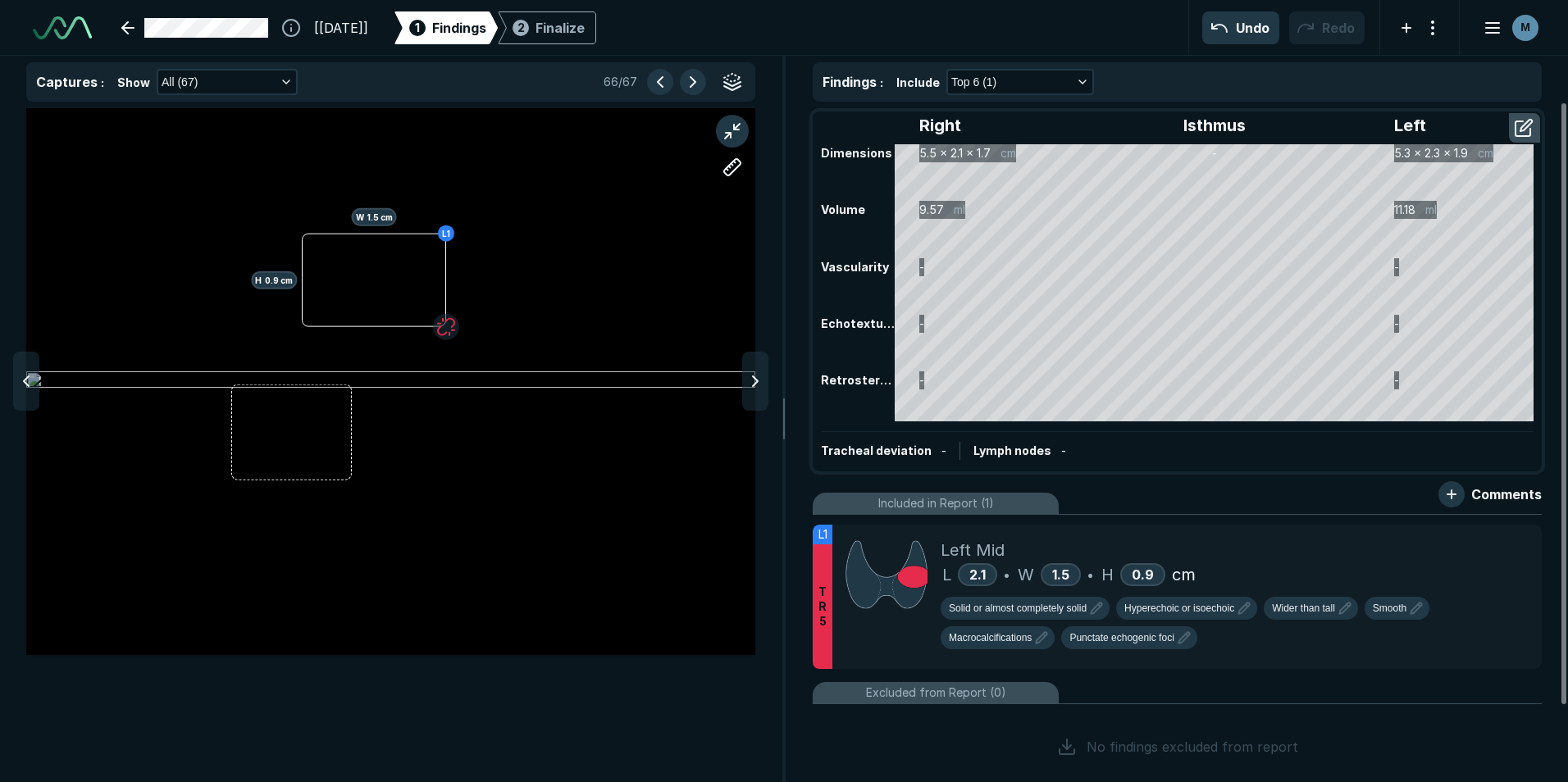
click at [750, 375] on icon at bounding box center [755, 382] width 20 height 20
click at [743, 377] on div at bounding box center [755, 381] width 26 height 59
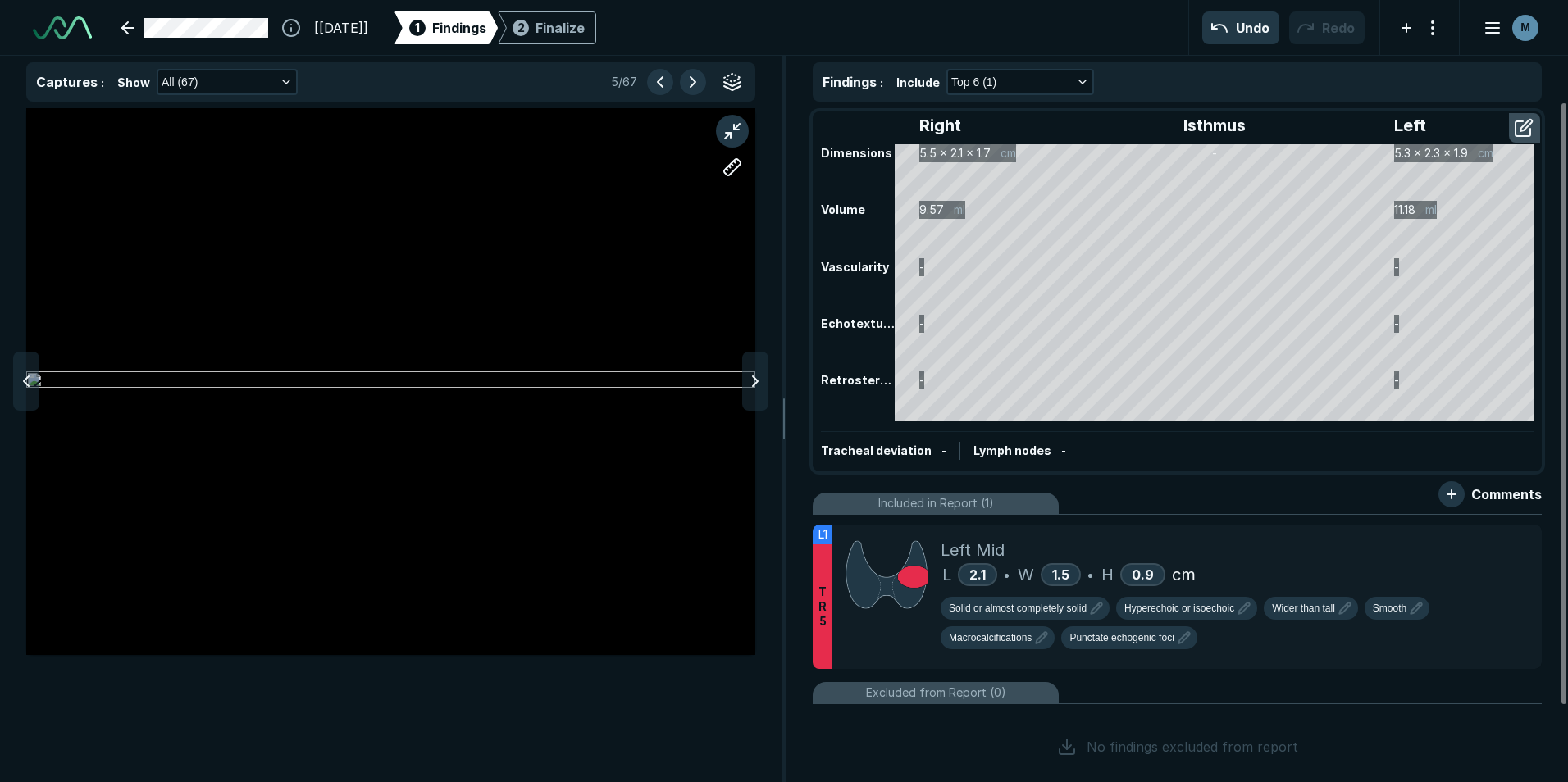
click at [743, 378] on div at bounding box center [755, 381] width 26 height 59
click at [1538, 760] on div "Right Isthmus Left Dimensions 5.5 x 2.1 x 1.7 cm - 5.3 x 2.3 x 1.9 cm Volume 9.…" at bounding box center [1177, 441] width 782 height 680
click at [582, 20] on div "Finalize" at bounding box center [560, 28] width 49 height 20
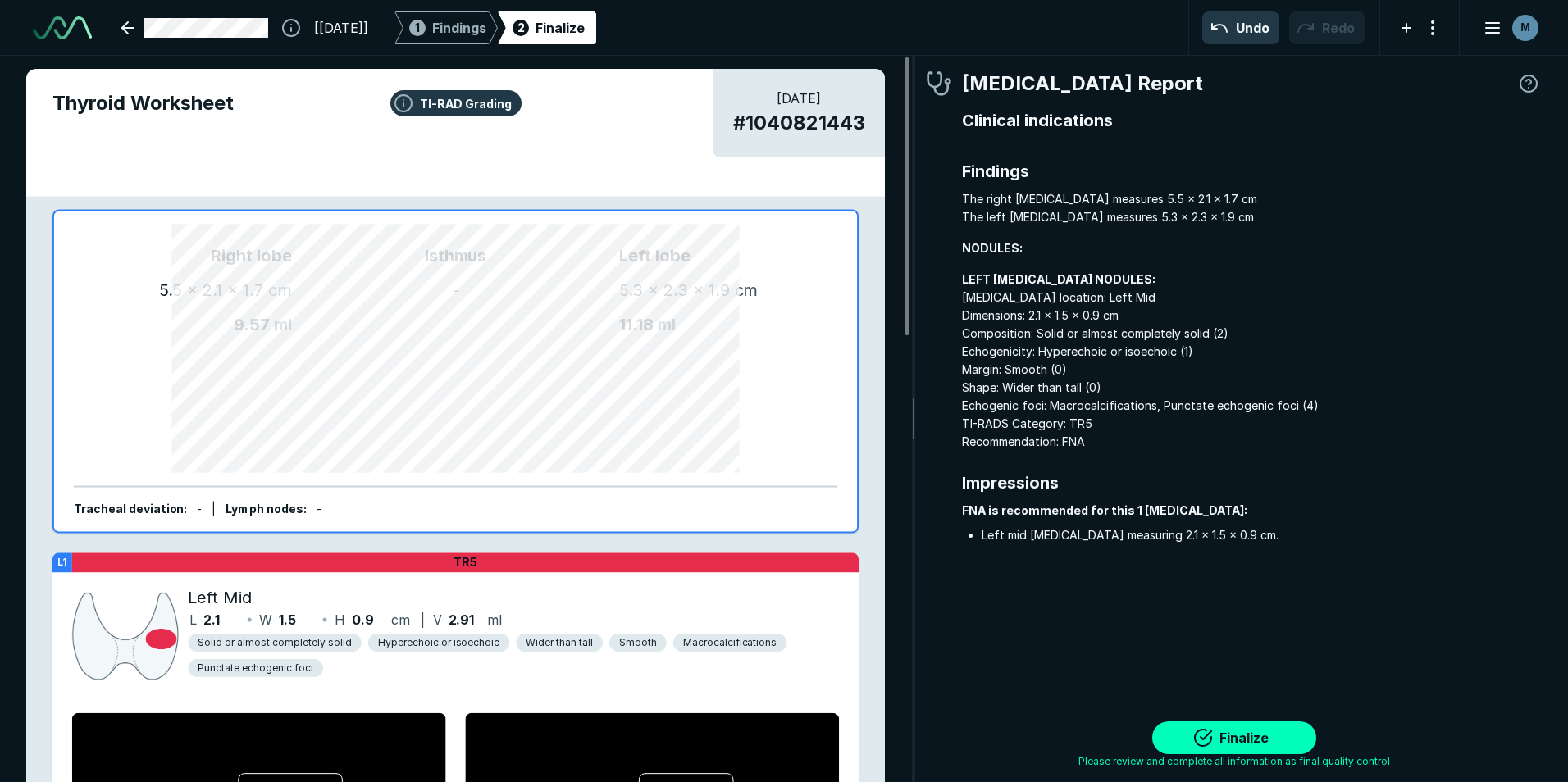
scroll to position [5283, 4853]
click at [1225, 734] on button "Finalize" at bounding box center [1234, 737] width 164 height 33
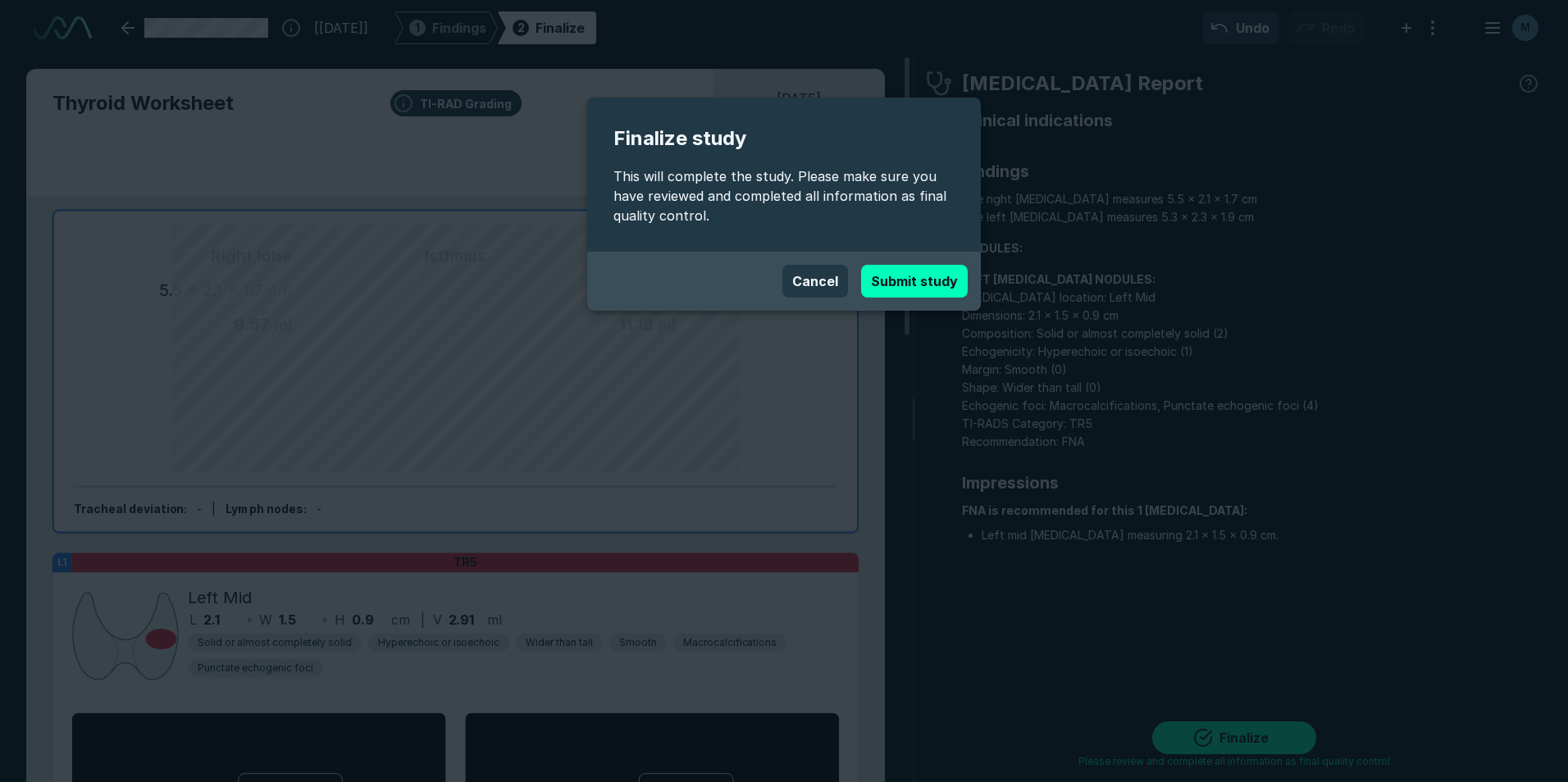
click at [908, 286] on button "Submit study" at bounding box center [914, 281] width 107 height 33
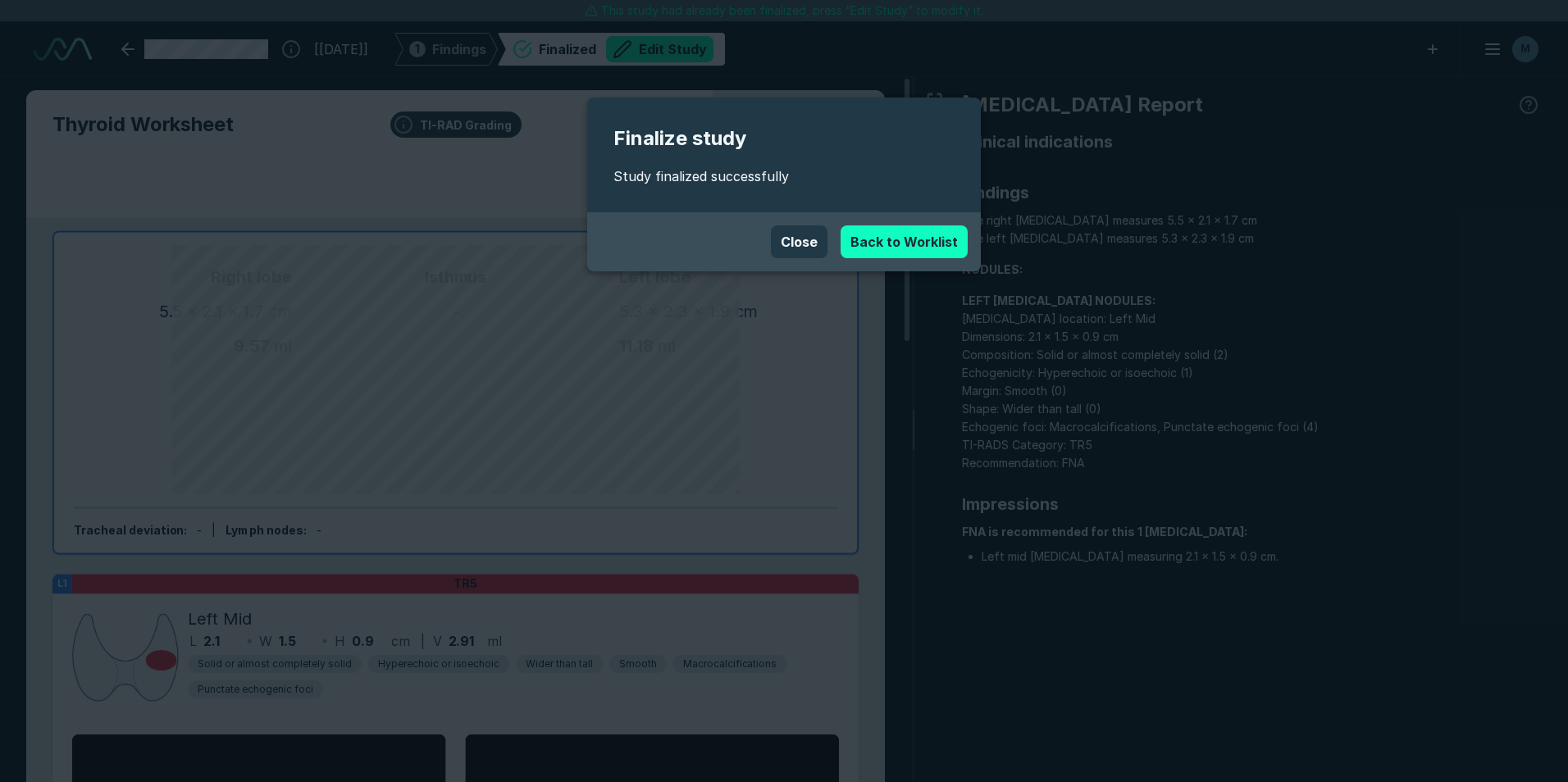
click at [909, 248] on link "Back to Worklist" at bounding box center [905, 241] width 128 height 33
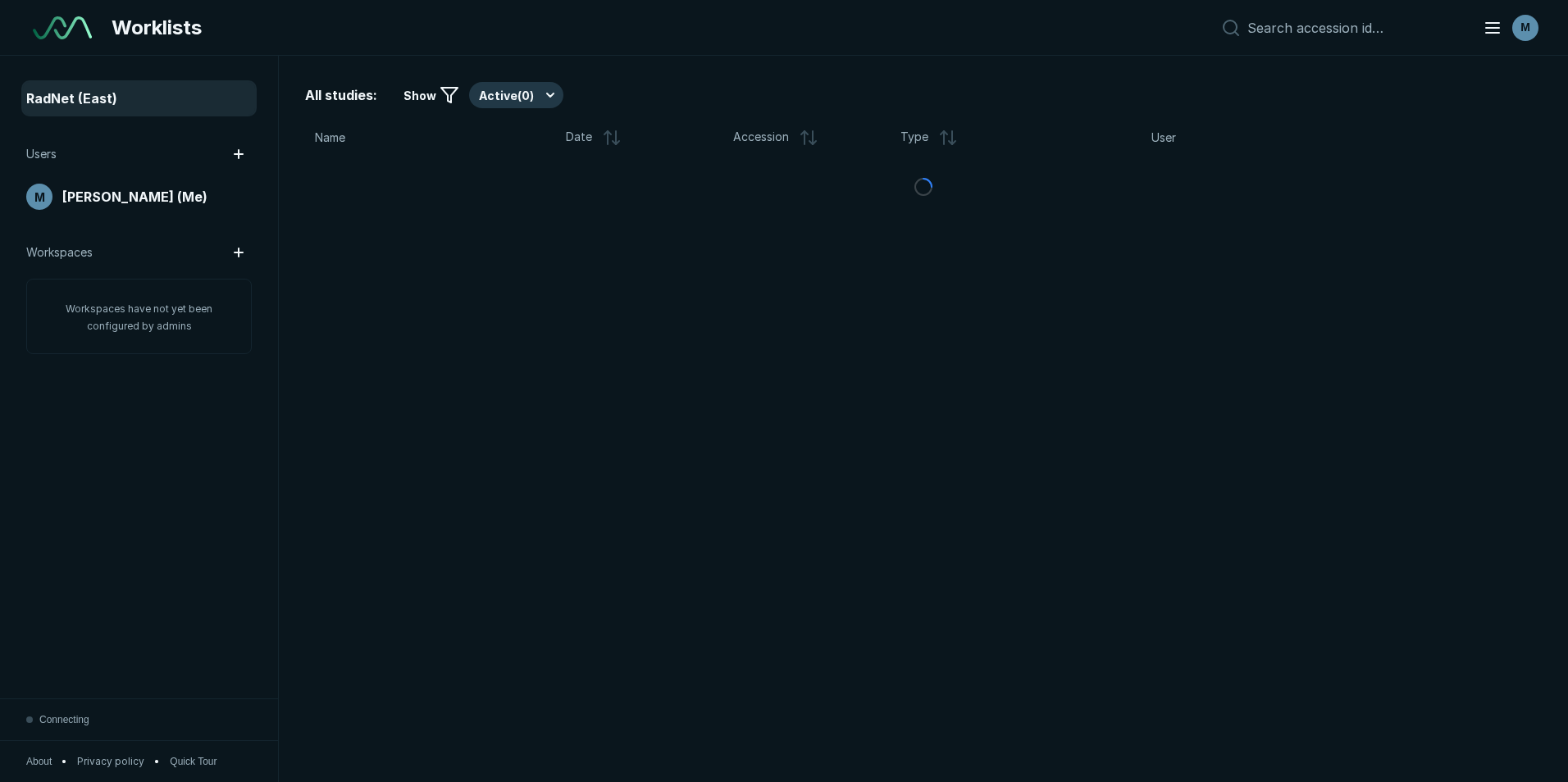
scroll to position [5080, 7647]
